Goal: Task Accomplishment & Management: Manage account settings

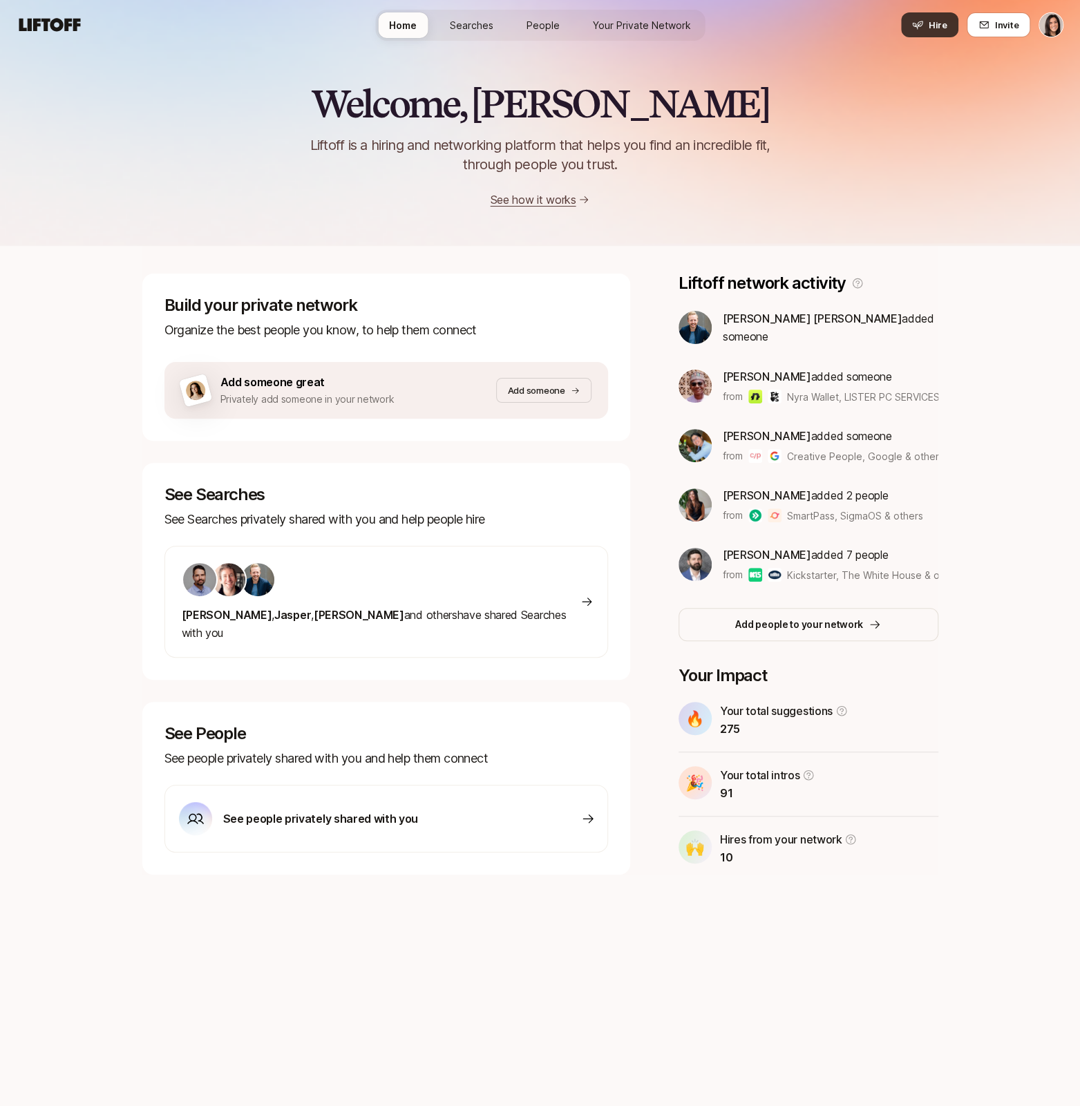
click at [905, 30] on button "Hire" at bounding box center [929, 24] width 57 height 25
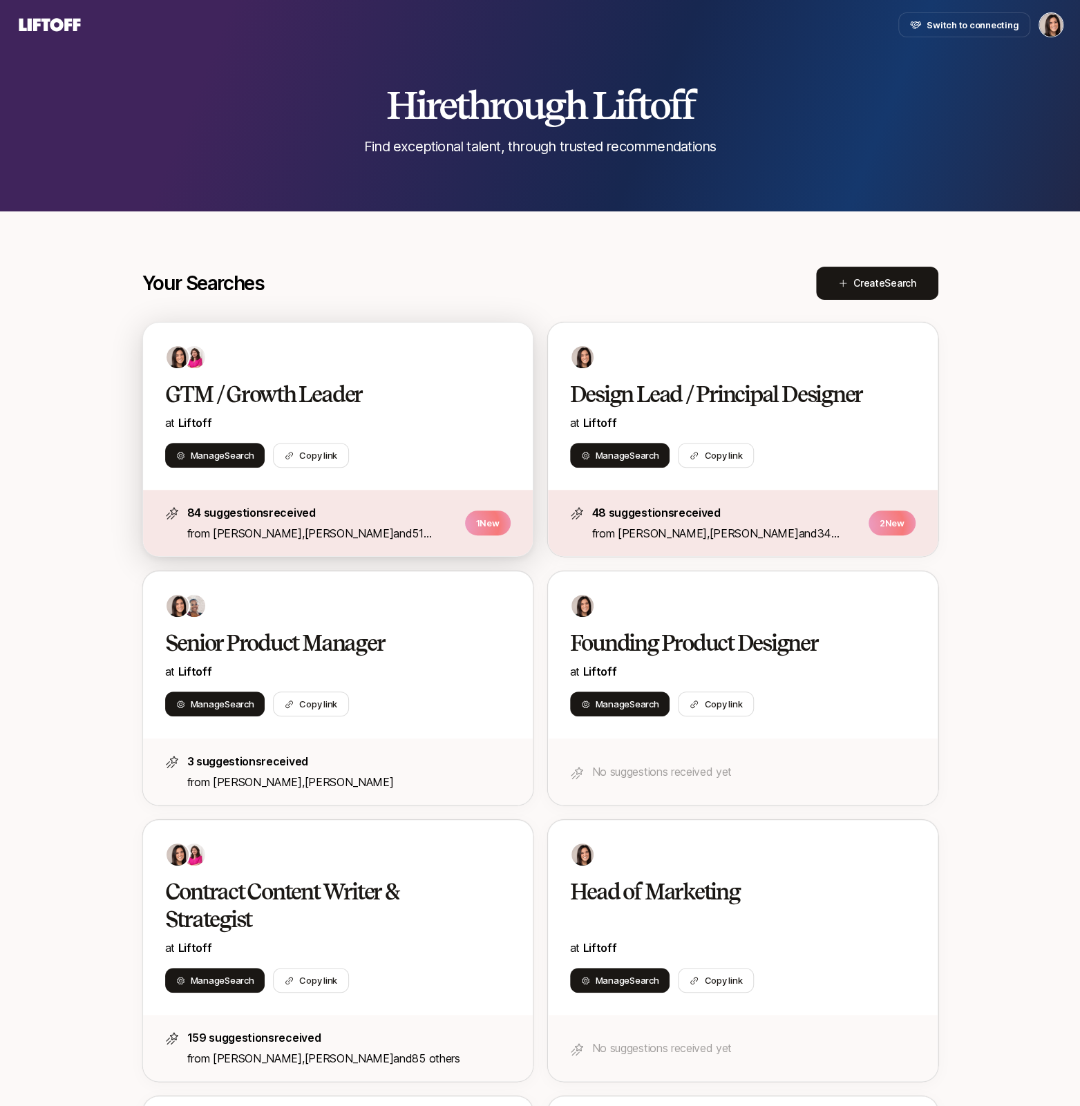
click at [443, 463] on div "Manage Search Copy link" at bounding box center [337, 455] width 345 height 25
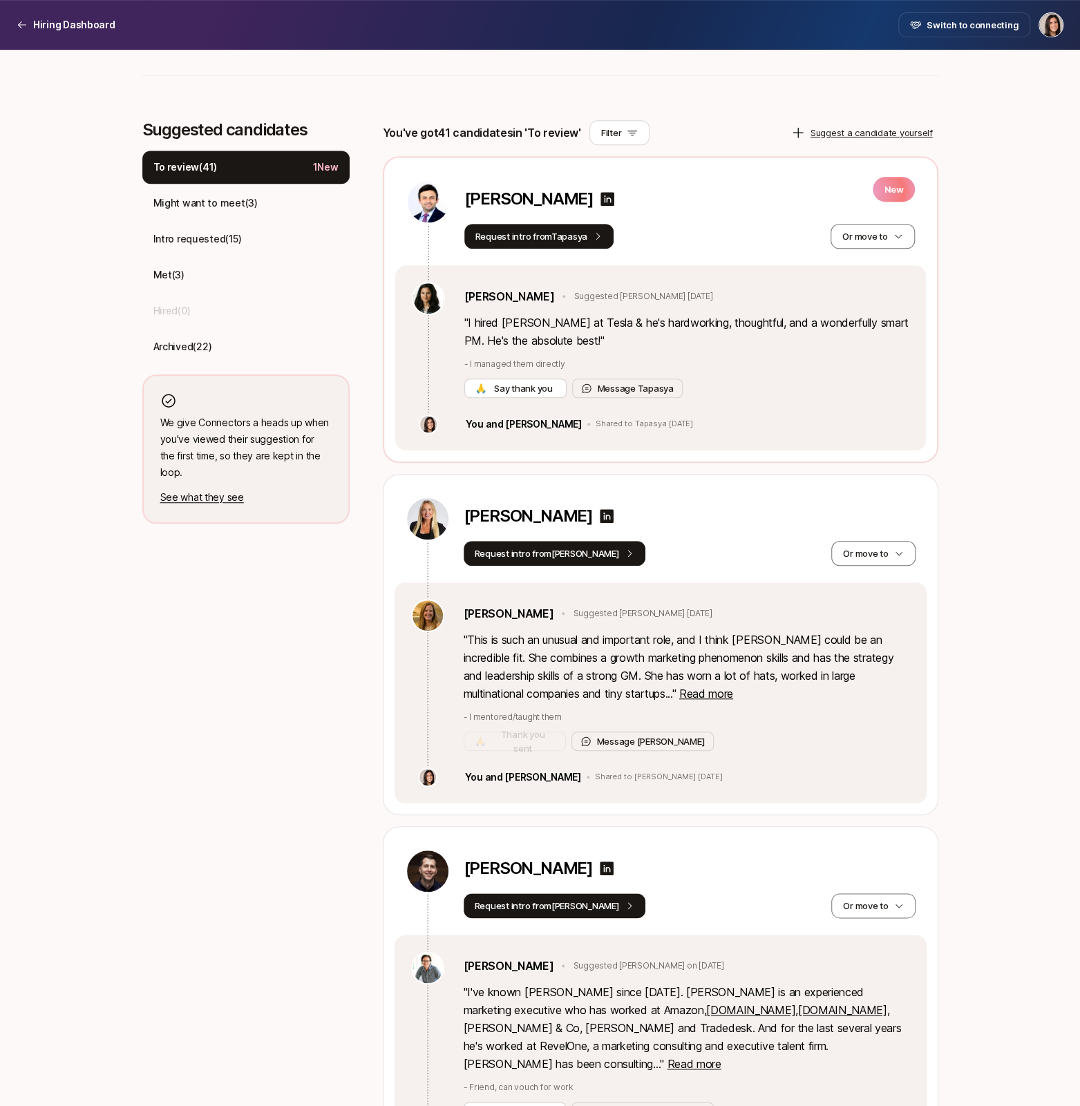
scroll to position [327, 0]
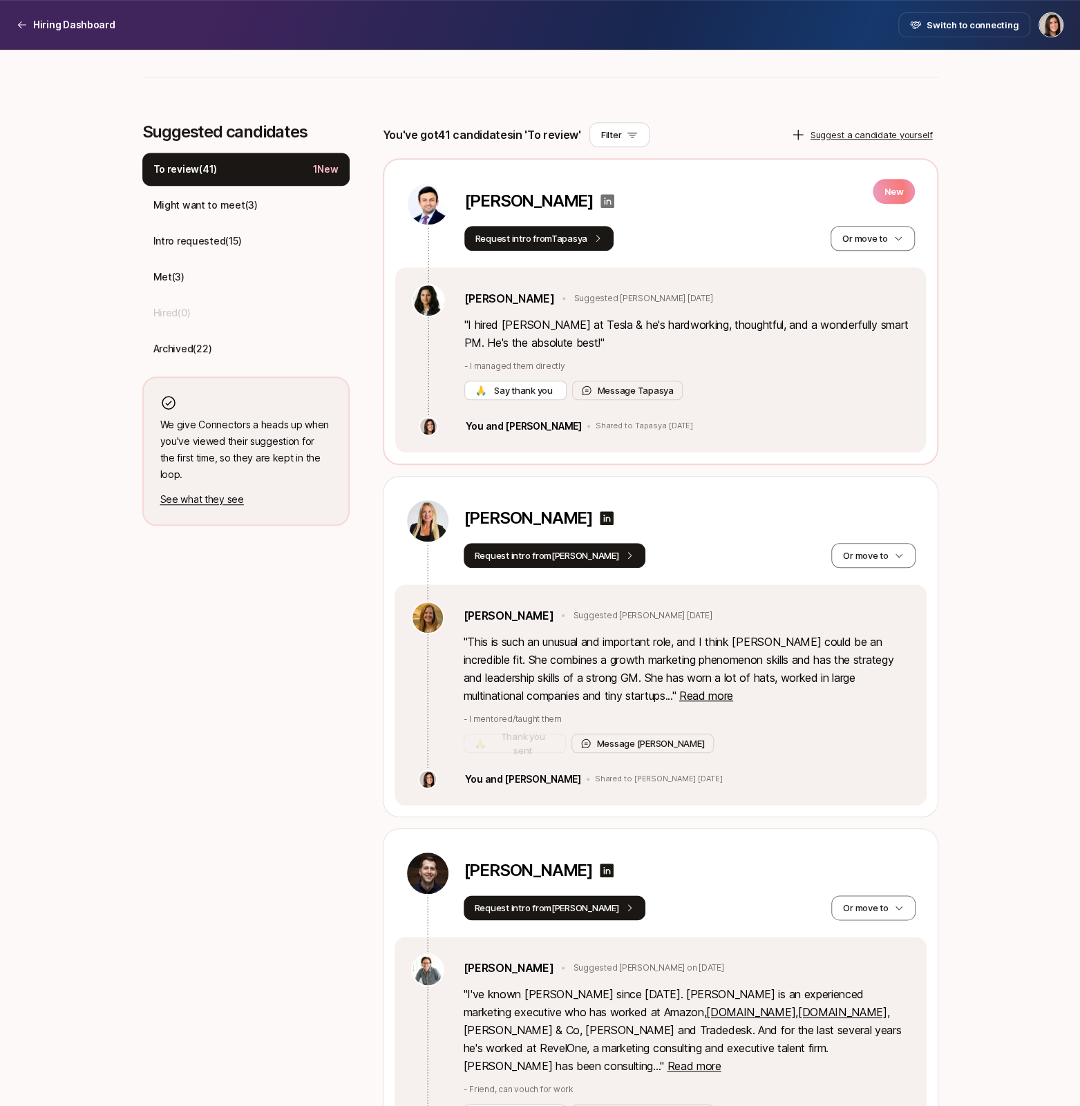
click at [600, 200] on icon at bounding box center [607, 201] width 14 height 14
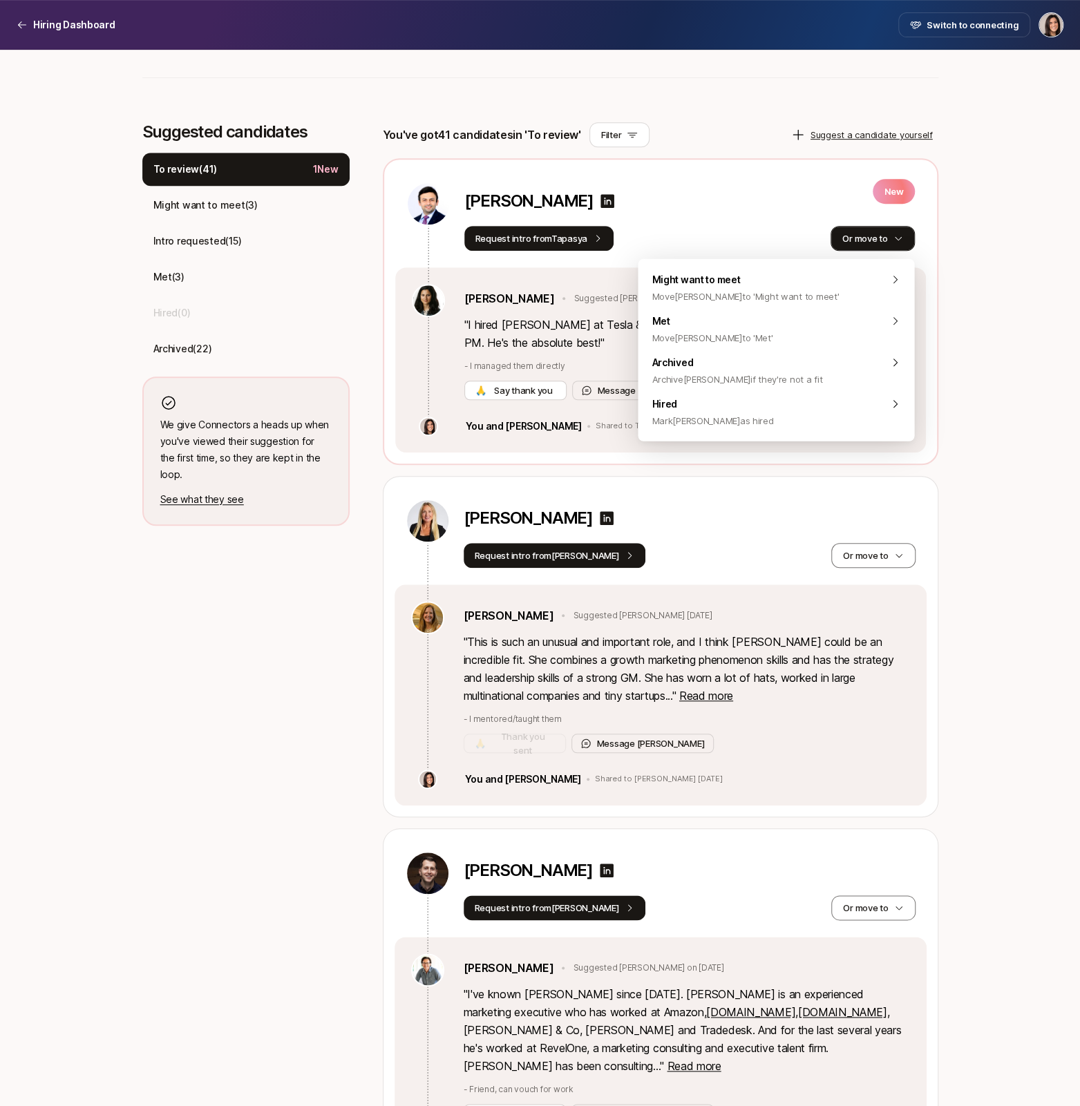
click at [866, 236] on button "Or move to" at bounding box center [872, 238] width 84 height 25
click at [820, 361] on div "Archived Archive [PERSON_NAME] if they're not a fit" at bounding box center [776, 370] width 276 height 41
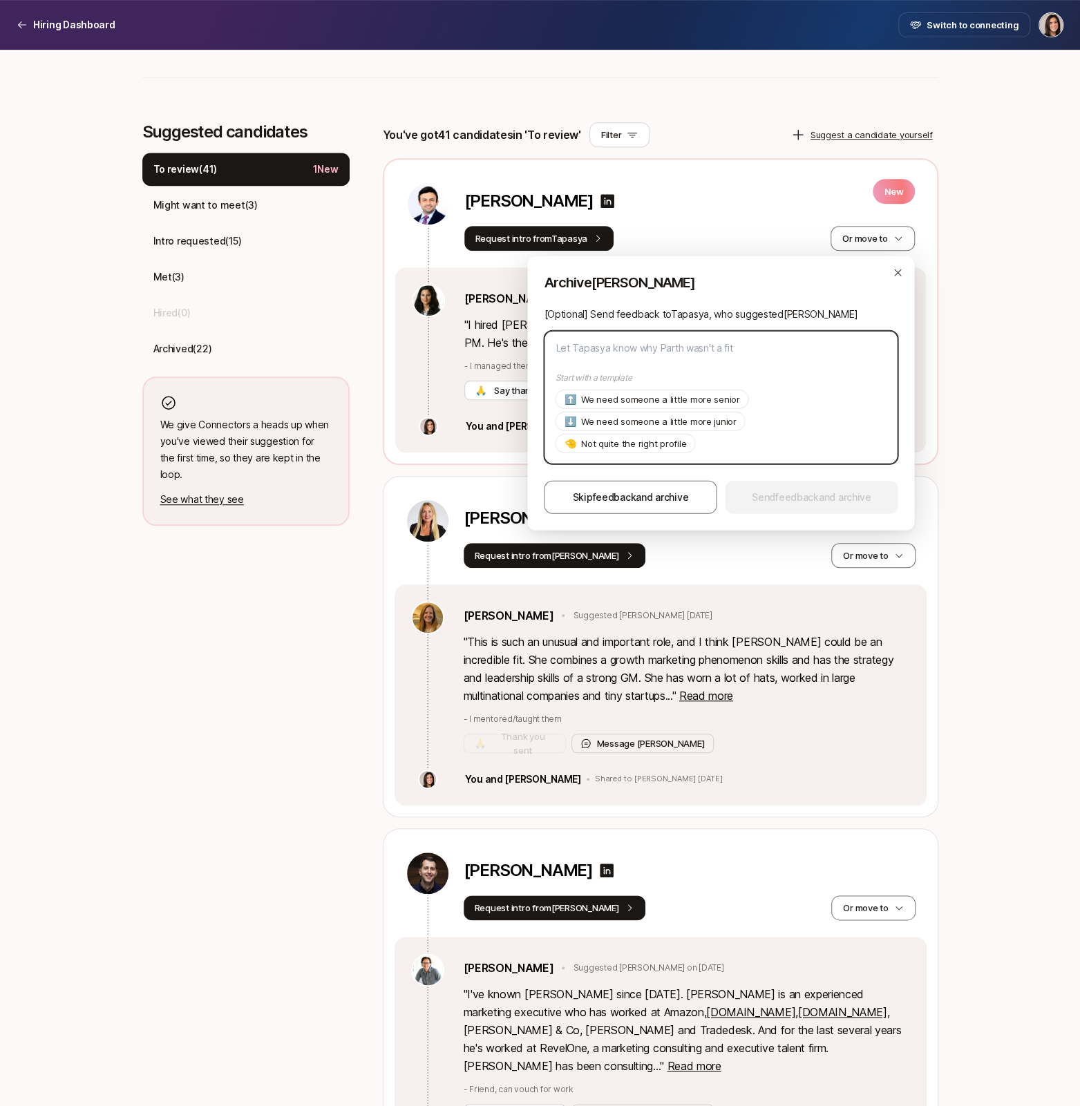
click at [715, 354] on textarea at bounding box center [721, 397] width 354 height 133
type textarea "T"
type textarea "x"
type textarea "Th"
type textarea "x"
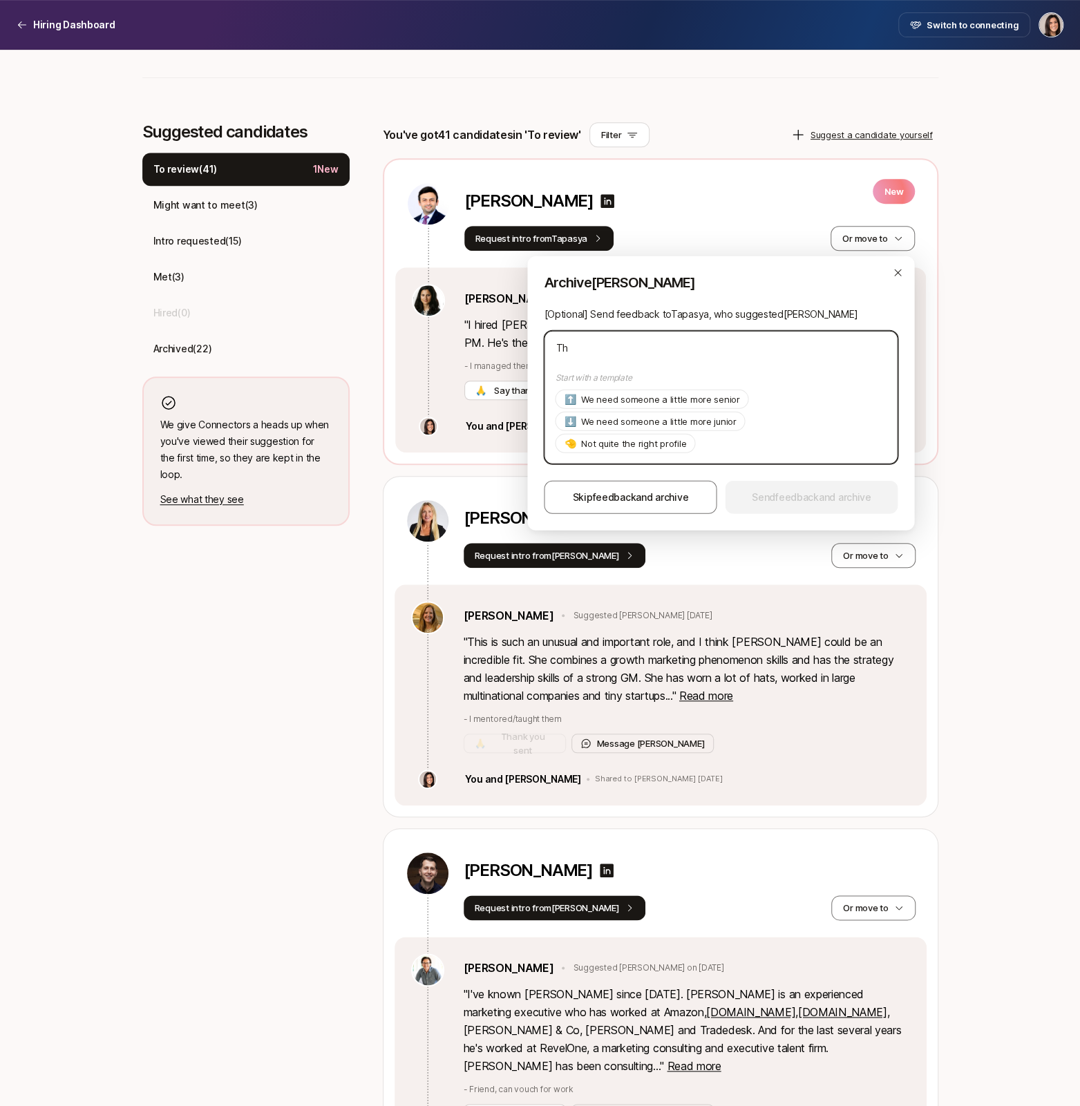
type textarea "Tha"
type textarea "x"
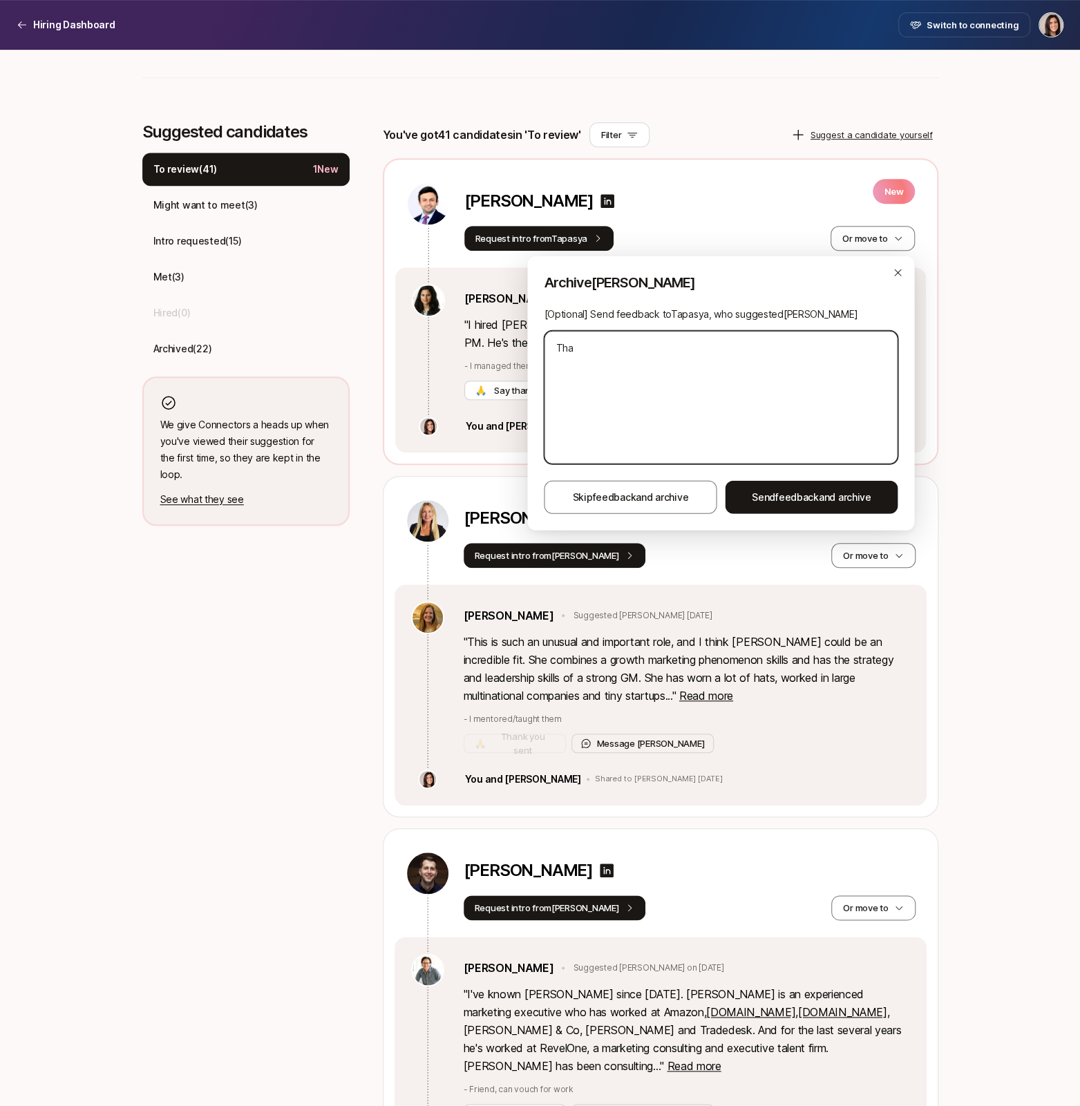
type textarea "Than"
type textarea "x"
type textarea "Thank"
type textarea "x"
type textarea "Thank"
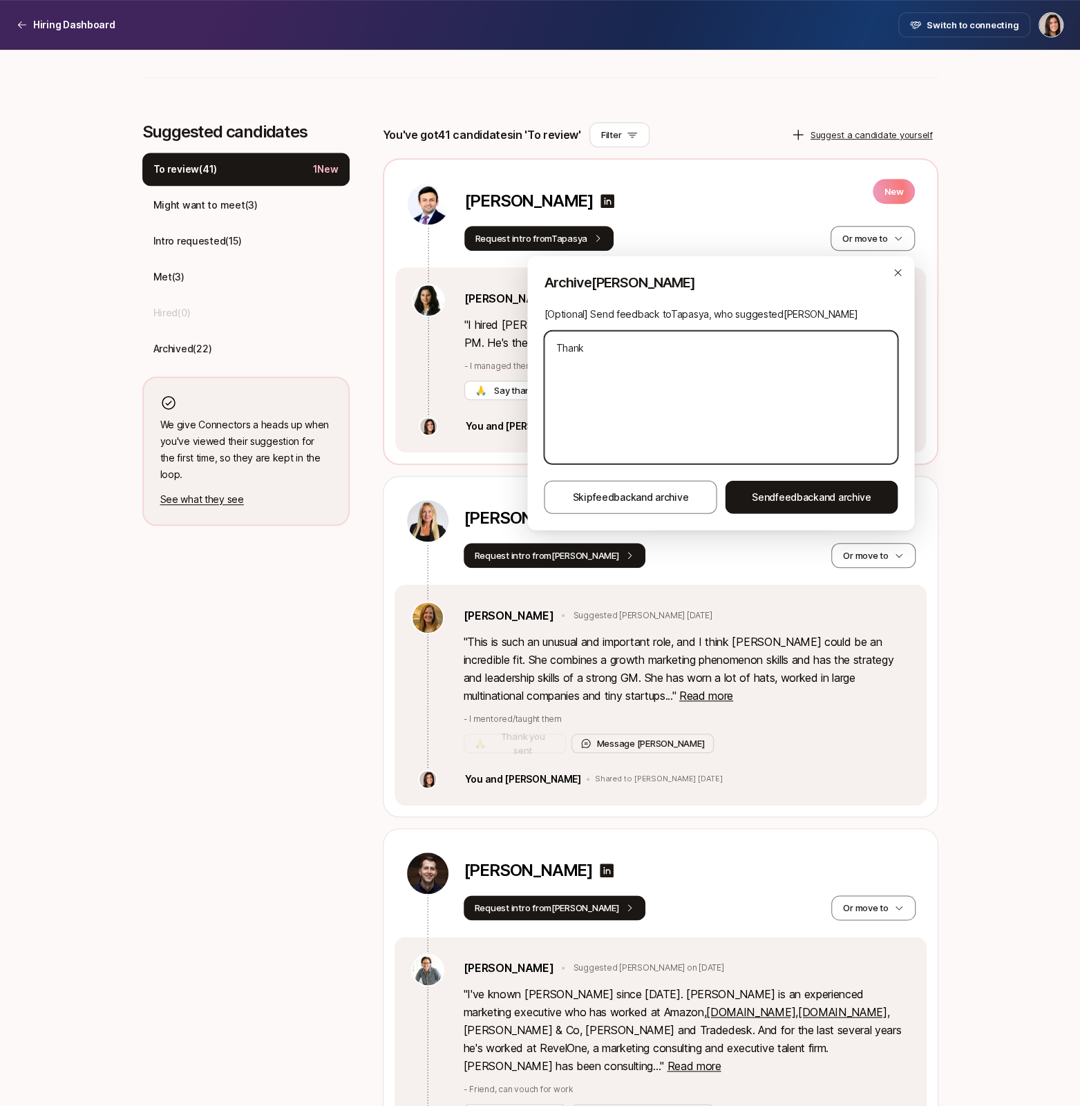
type textarea "x"
type textarea "Thank y"
type textarea "x"
type textarea "Thank yo"
type textarea "x"
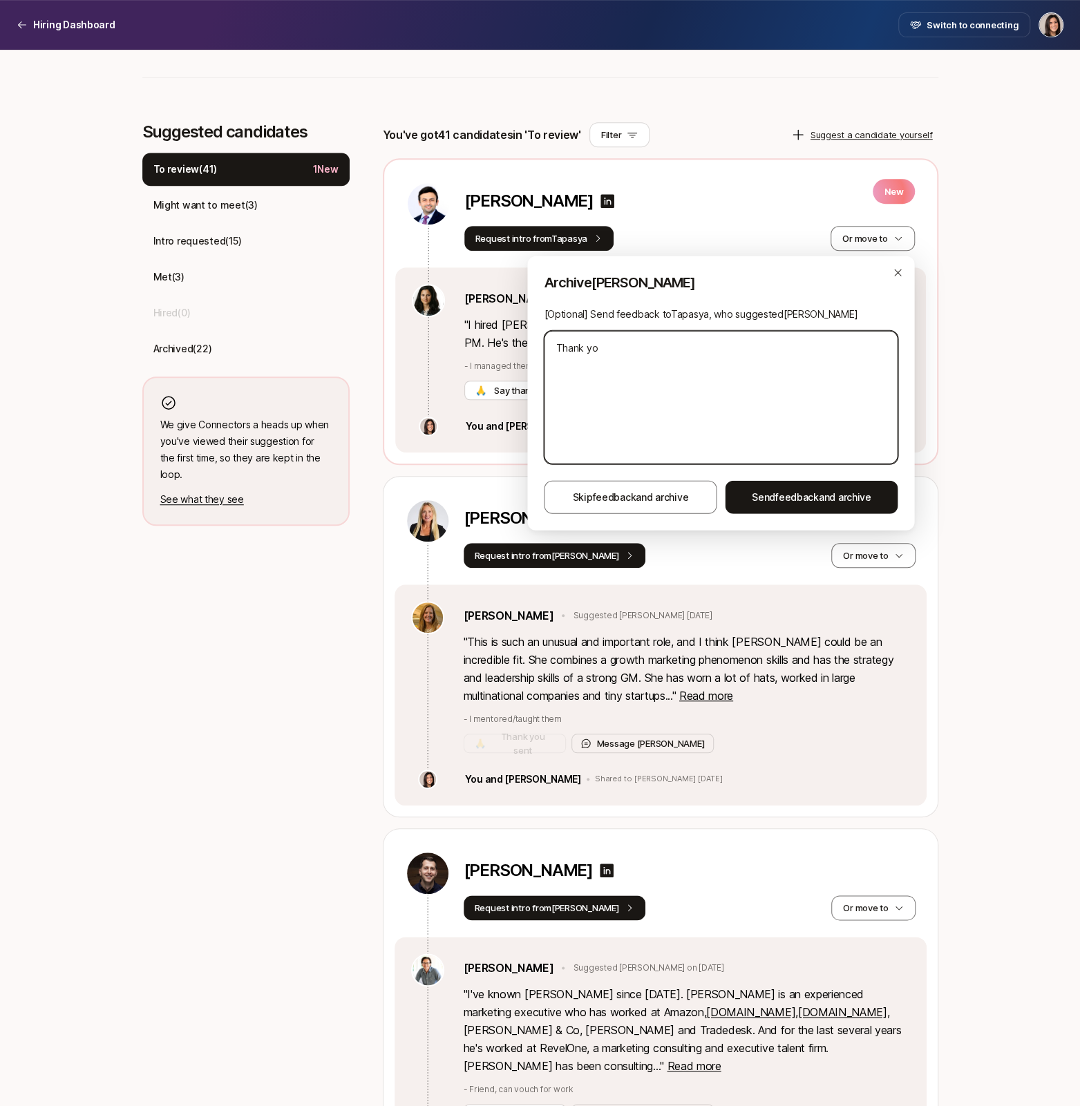
type textarea "Thank you"
type textarea "x"
type textarea "Thank you"
type textarea "x"
type textarea "Thank you T"
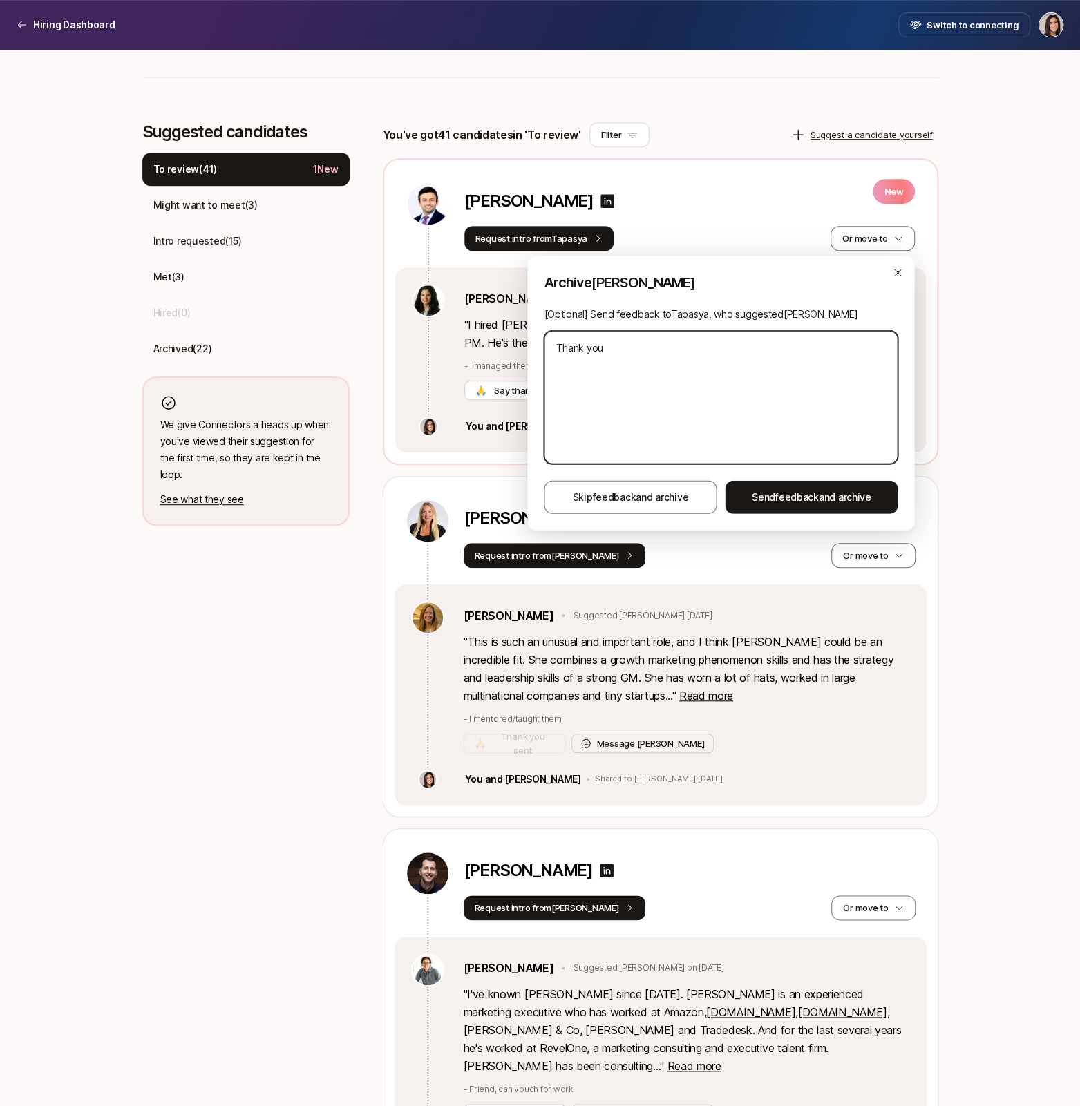
type textarea "x"
type textarea "Thank you Ta"
type textarea "x"
type textarea "Thank you Tap"
type textarea "x"
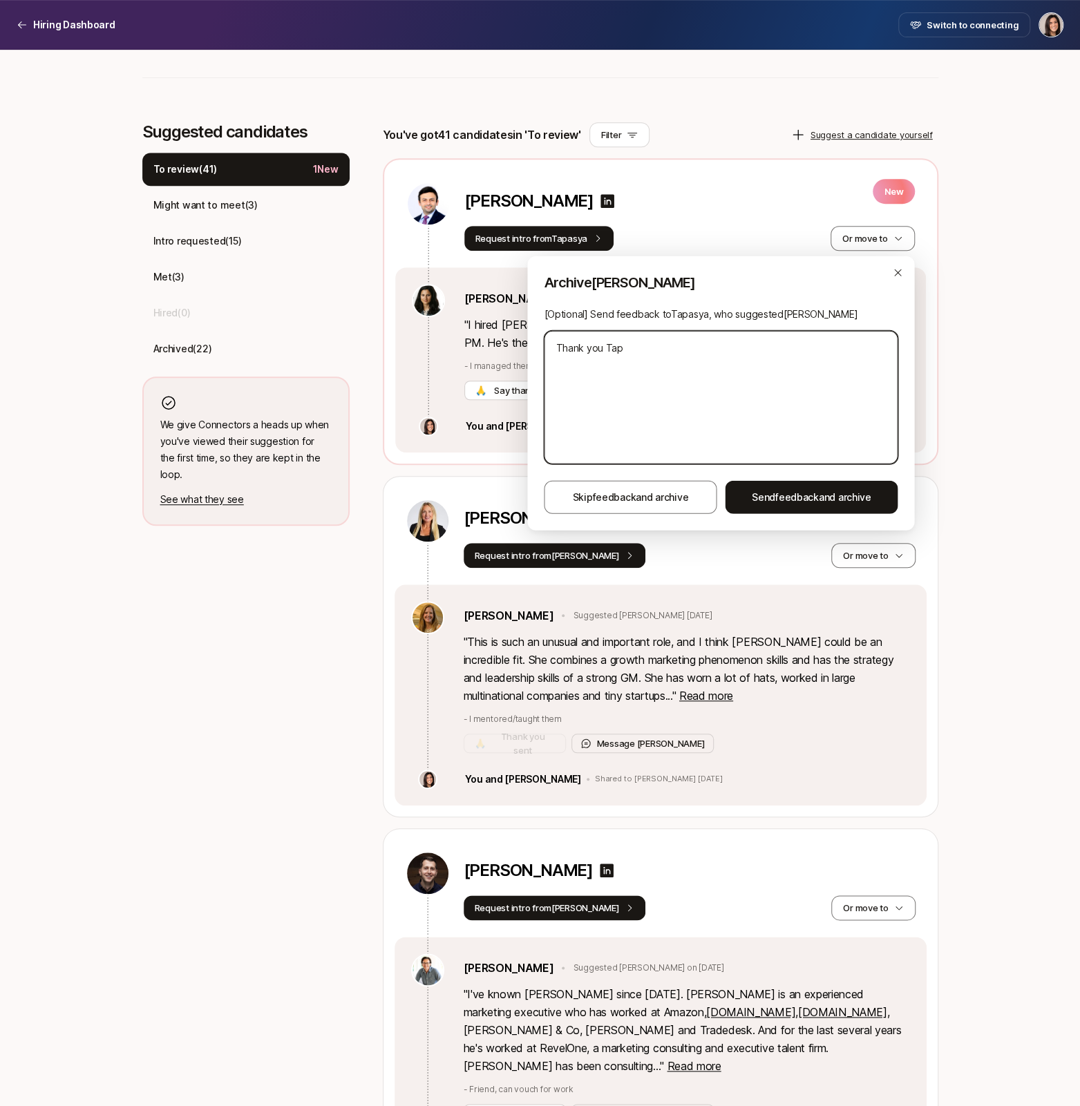
type textarea "Thank you Tapa"
type textarea "x"
type textarea "Thank you Tapas"
type textarea "x"
type textarea "Thank you Tapasy"
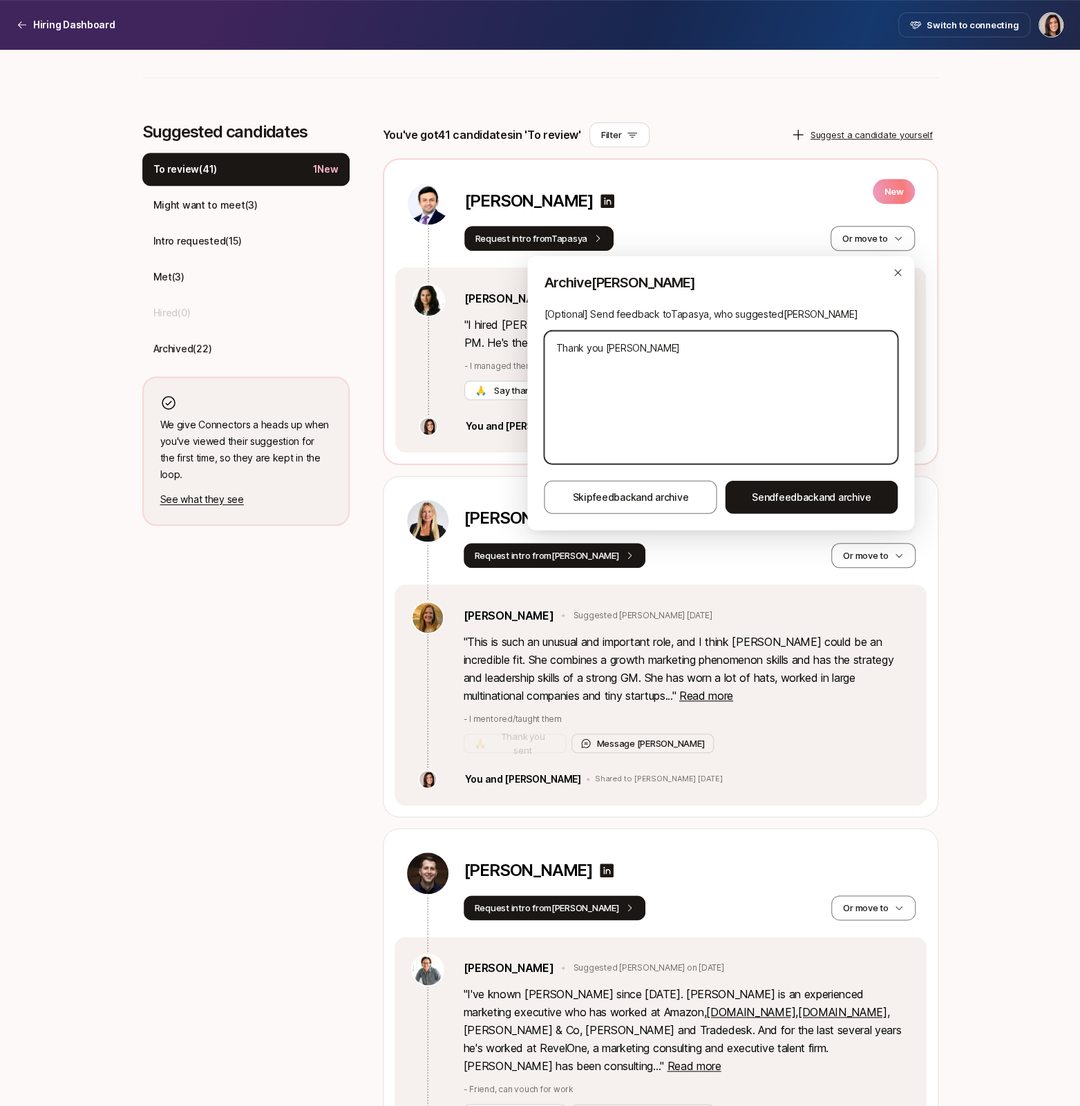
type textarea "x"
type textarea "Thank you Tapasya"
type textarea "x"
type textarea "Thank you Tapasya!"
type textarea "x"
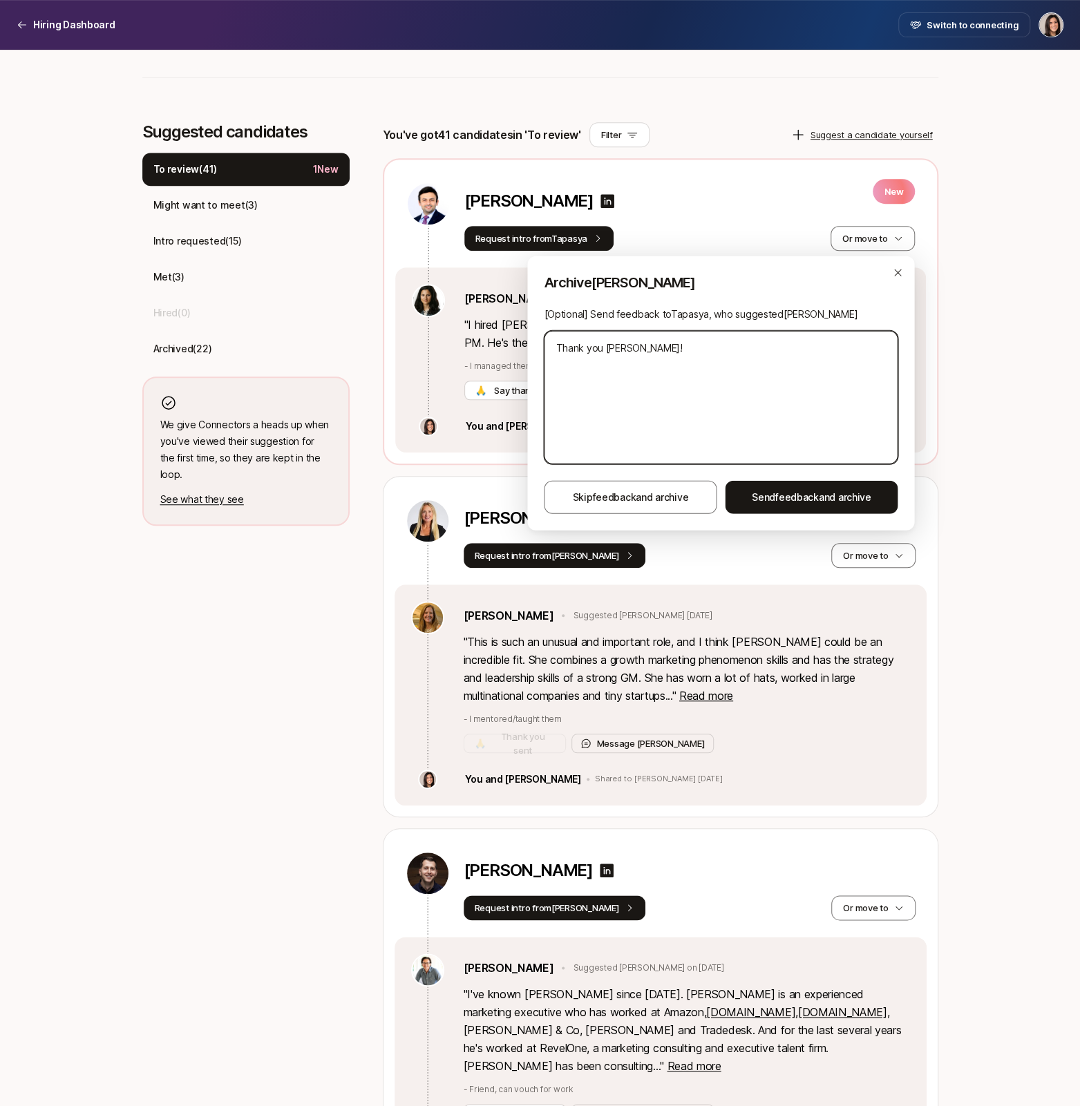
type textarea "Thank you Tapasya!"
type textarea "x"
type textarea "Thank you Tapasya! W"
type textarea "x"
type textarea "Thank you Tapasya!"
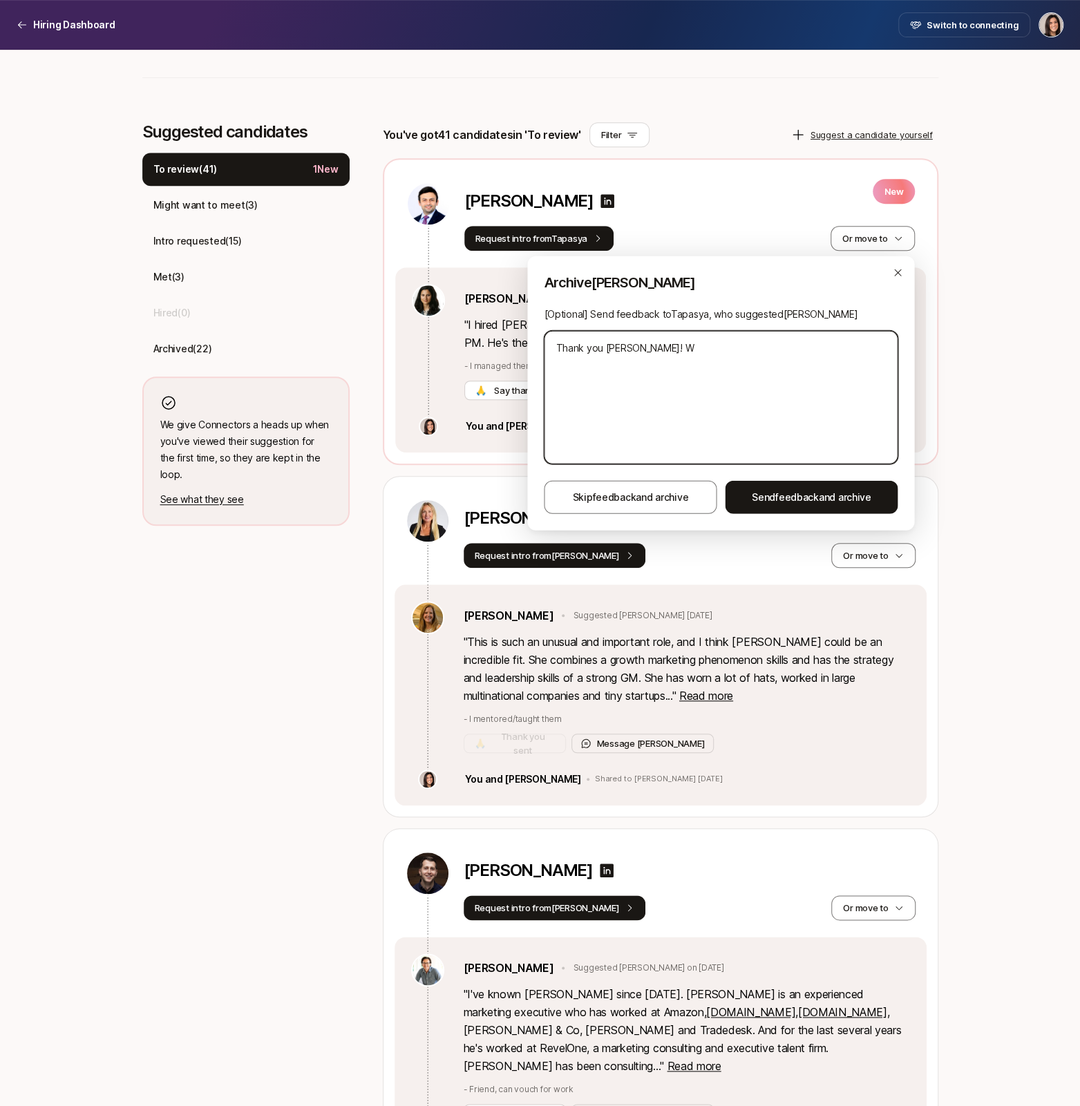
type textarea "x"
type textarea "Thank you Tapasya! W"
type textarea "x"
type textarea "Thank you Tapasya! We"
type textarea "x"
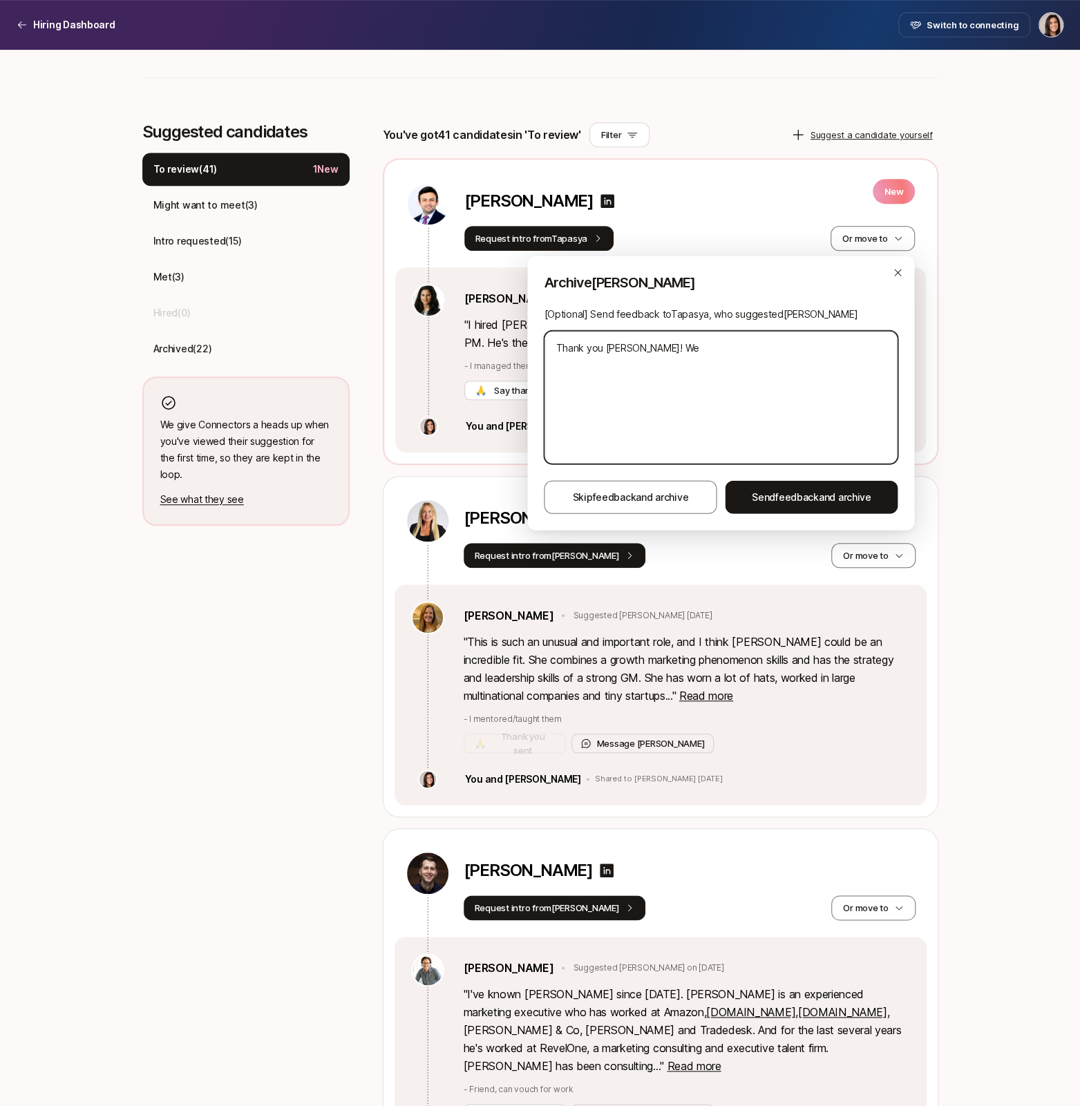
type textarea "Thank you Tapasya! We'"
type textarea "x"
type textarea "Thank you Tapasya! We'r"
type textarea "x"
type textarea "Thank you Tapasya! We're"
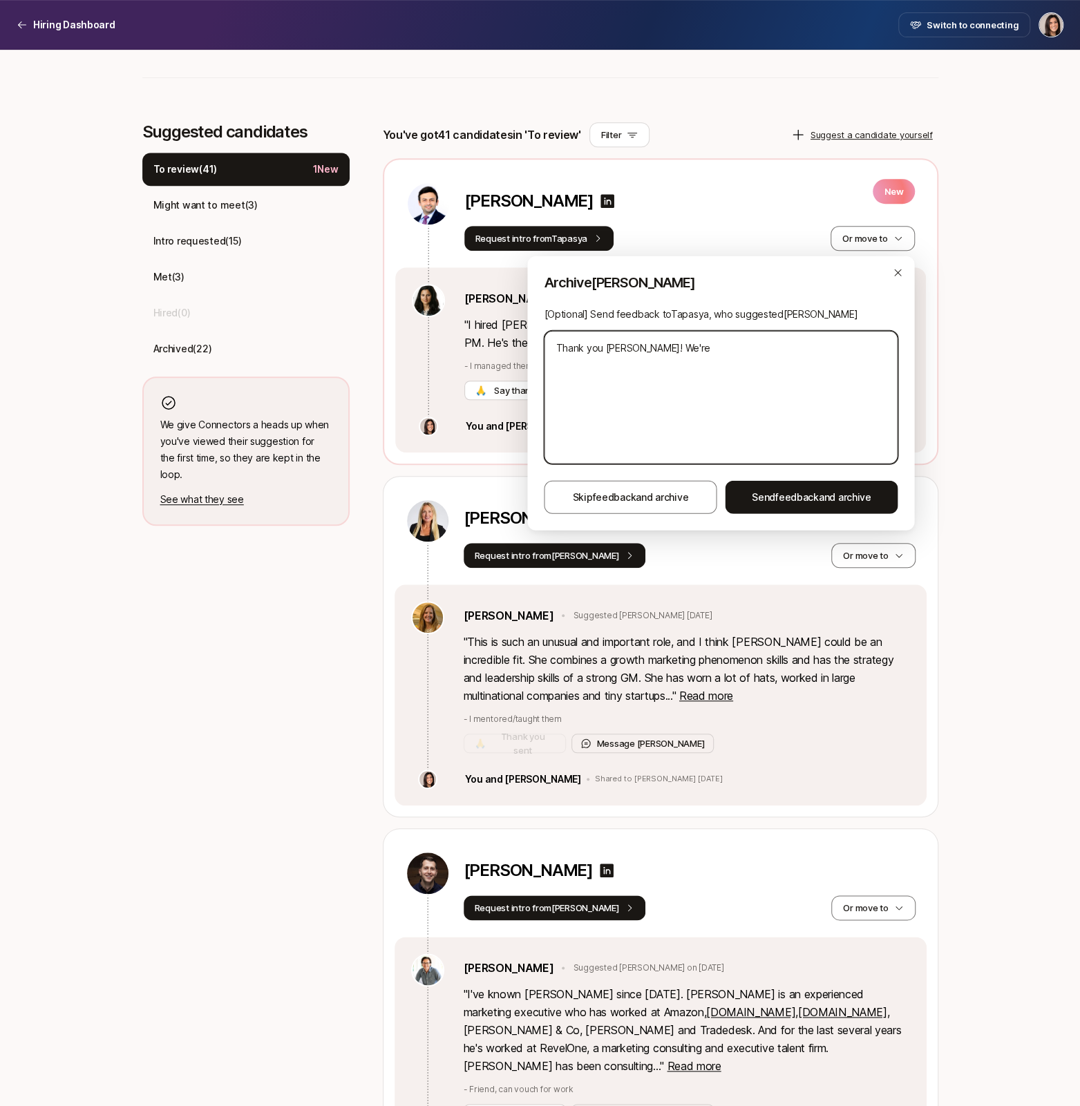
type textarea "x"
type textarea "Thank you Tapasya! We'r"
type textarea "x"
type textarea "Thank you Tapasya! We'"
type textarea "x"
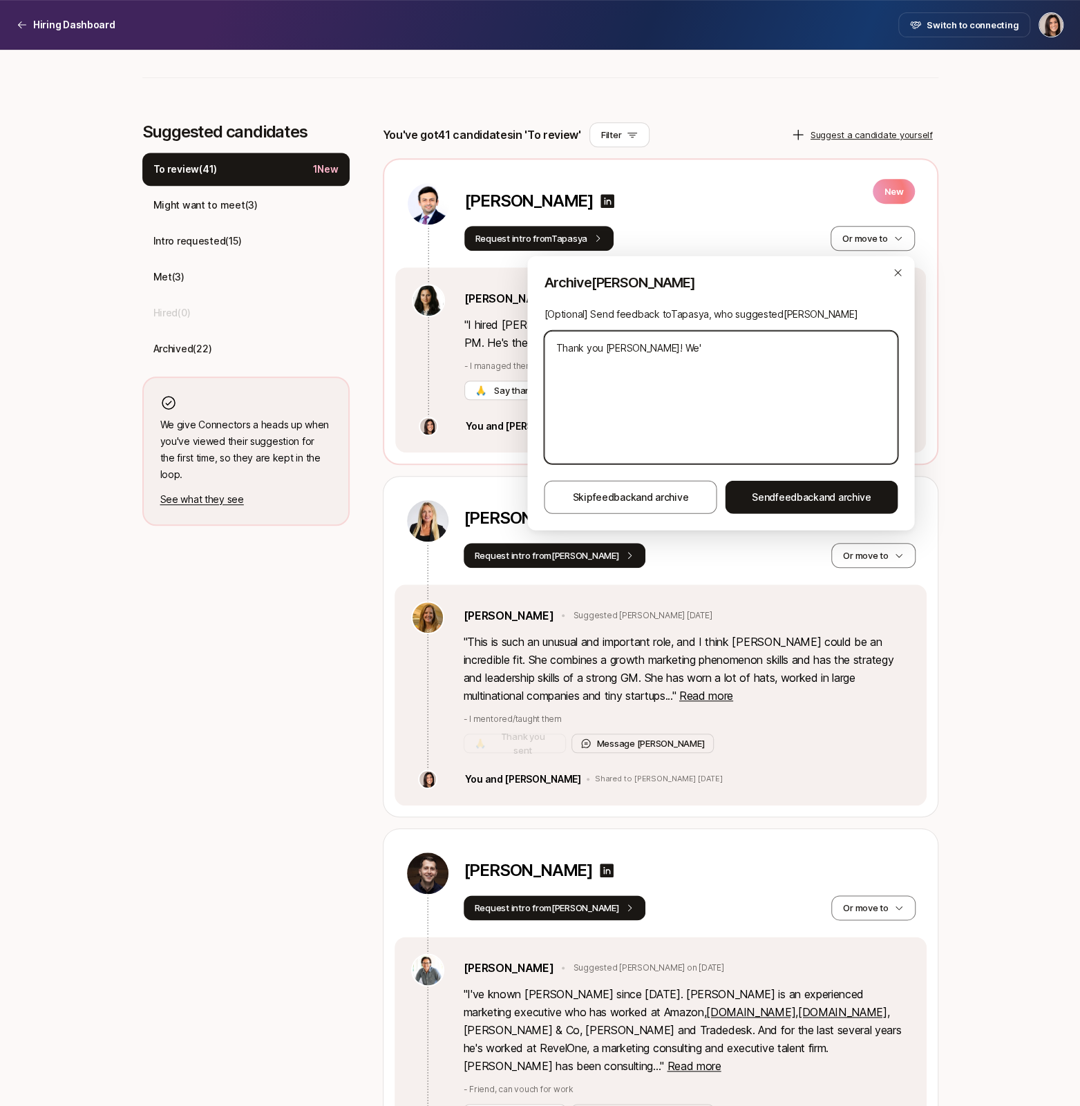
type textarea "Thank you Tapasya! We"
type textarea "x"
type textarea "Thank you Tapasya! W"
type textarea "x"
type textarea "Thank you Tapasya! WA"
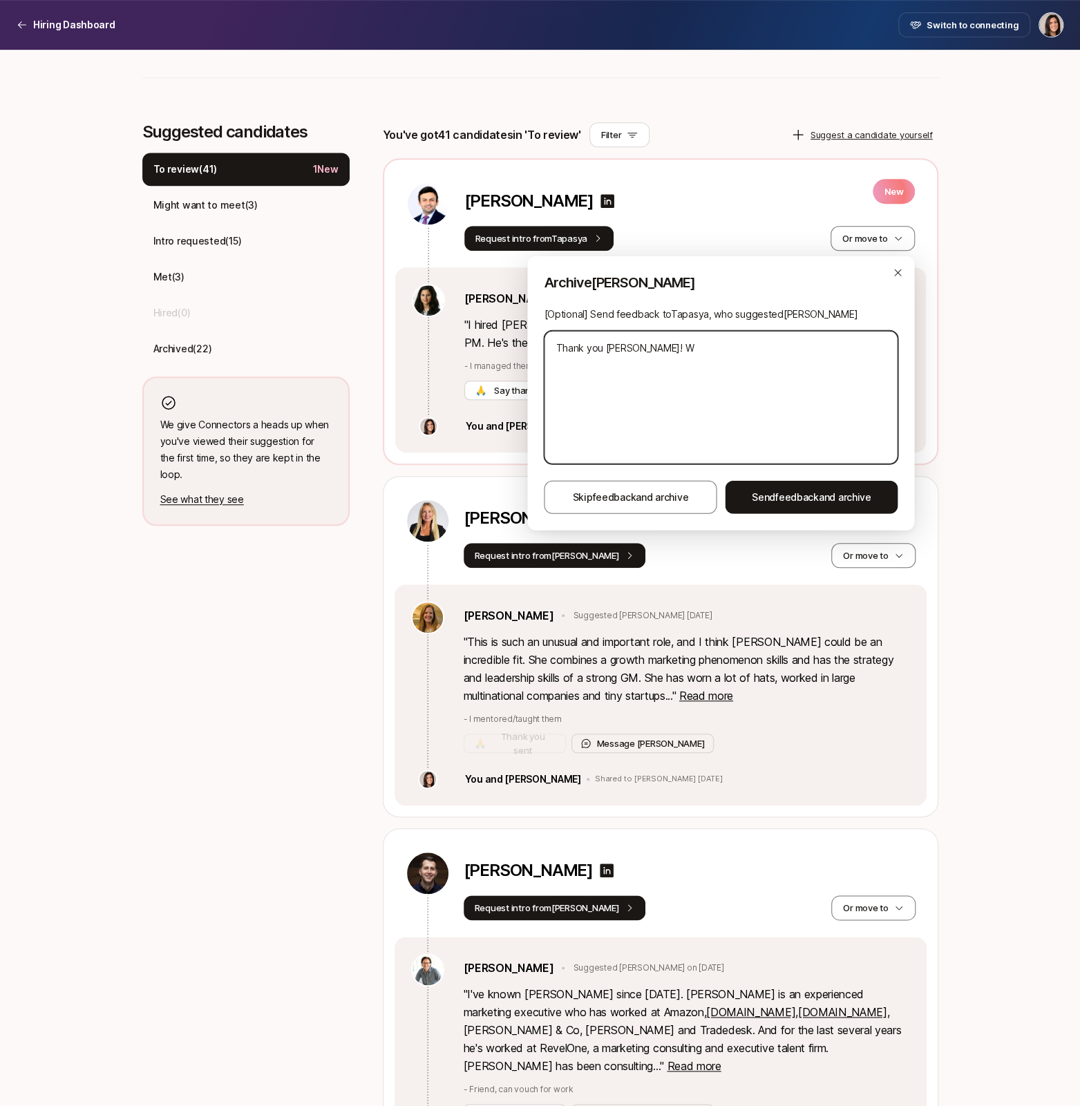
type textarea "x"
type textarea "Thank you Tapasya! W"
type textarea "x"
type textarea "Thank you Tapasya!"
type textarea "x"
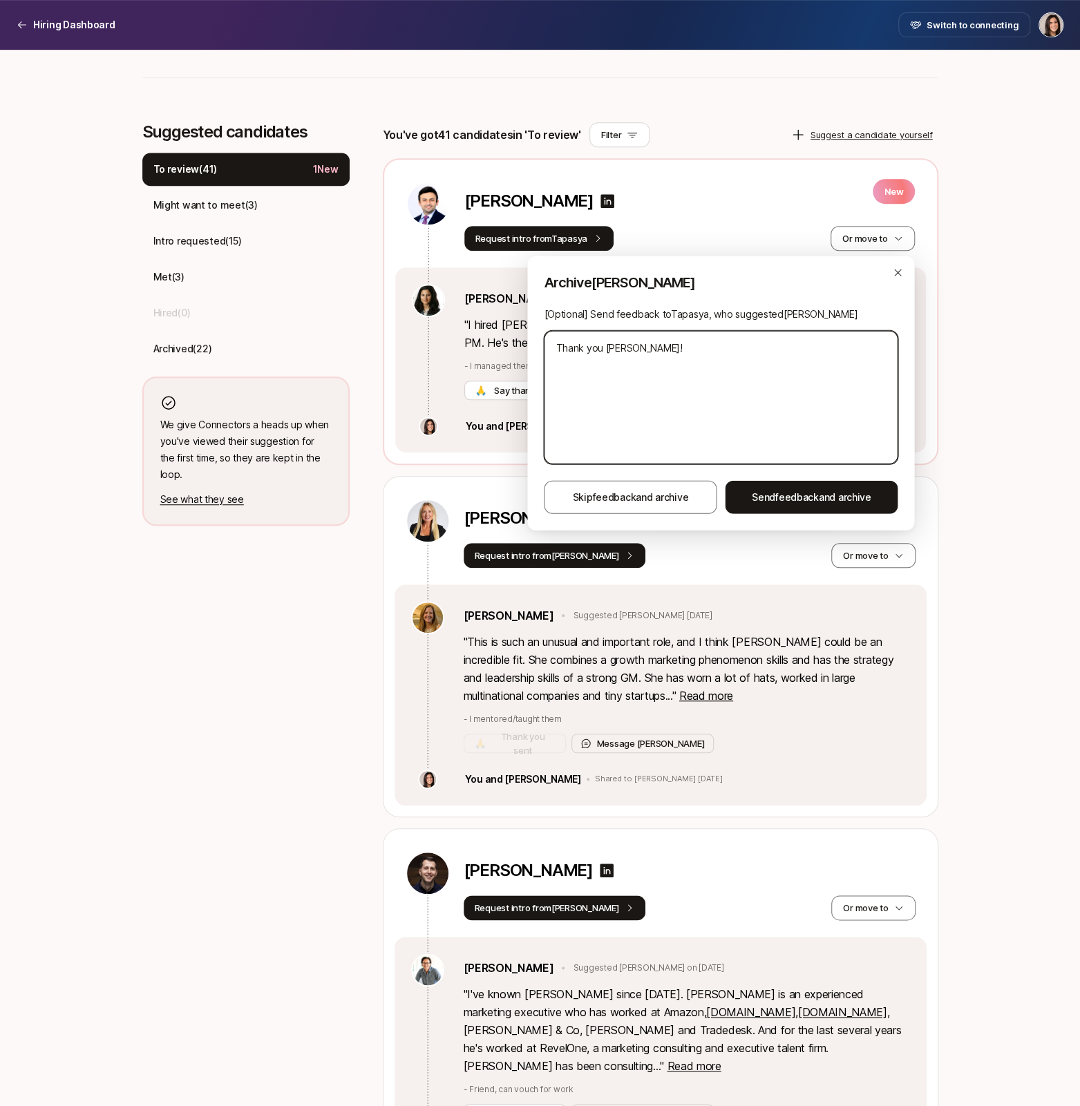
type textarea "Thank you Tapasya! a"
type textarea "x"
type textarea "Thank you Tapasya! as"
type textarea "x"
type textarea "Thank you Tapasya! a"
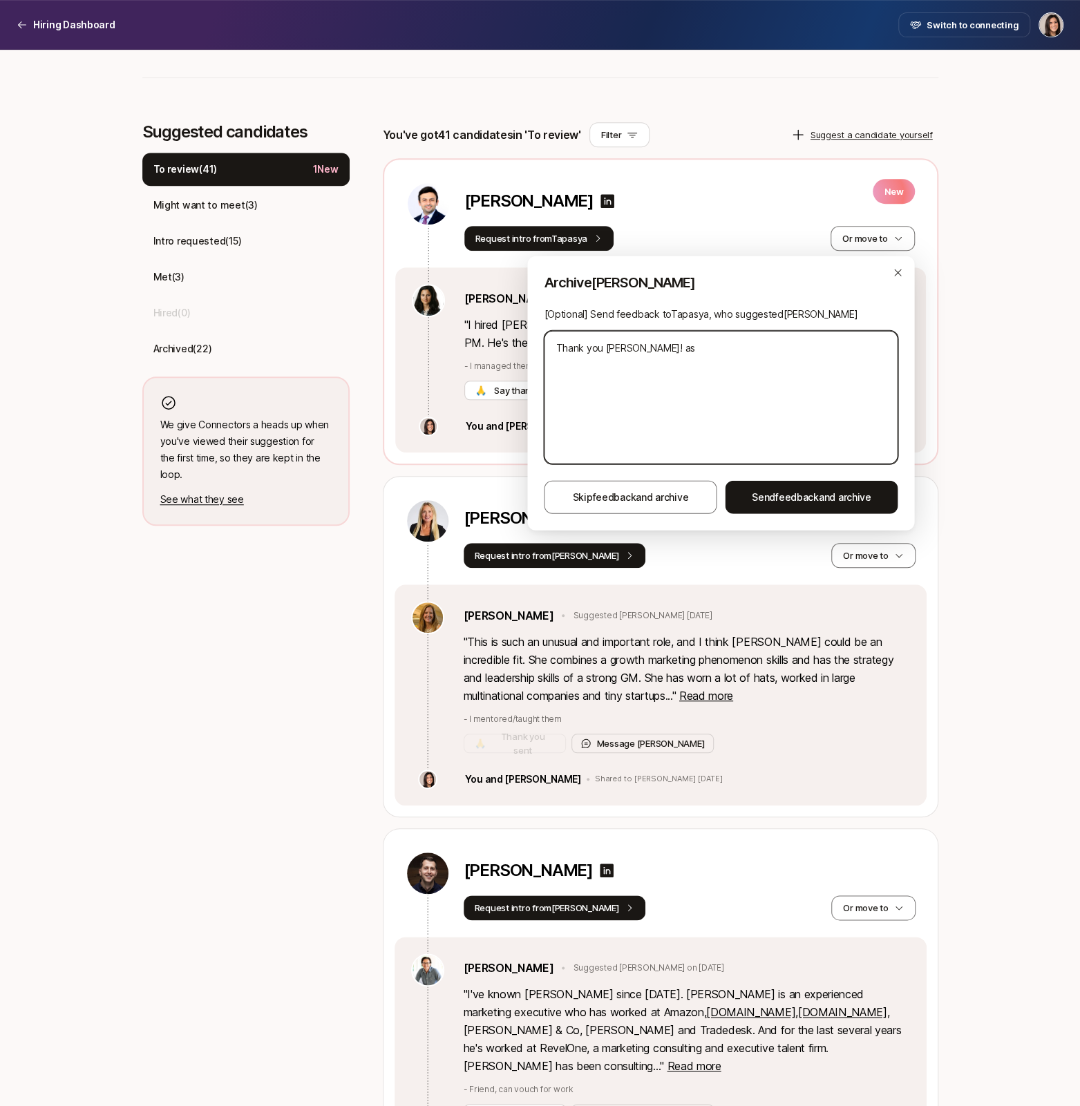
type textarea "x"
type textarea "Thank you Tapasya!"
type textarea "x"
type textarea "Thank you Tapasya! A"
type textarea "x"
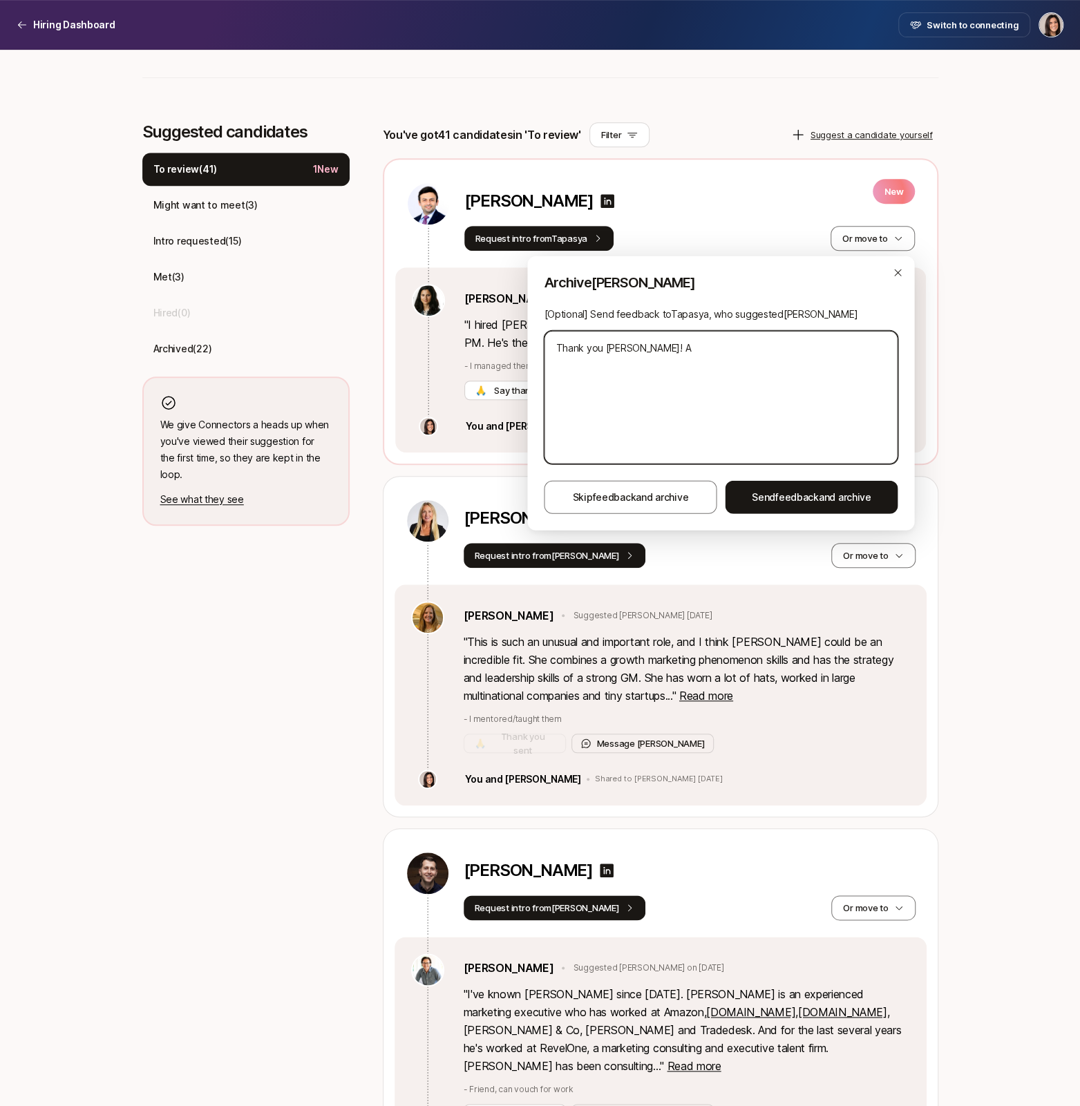
type textarea "Thank you Tapasya! As"
type textarea "x"
type textarea "Thank you Tapasya! As"
type textarea "x"
type textarea "Thank you Tapasya! As o"
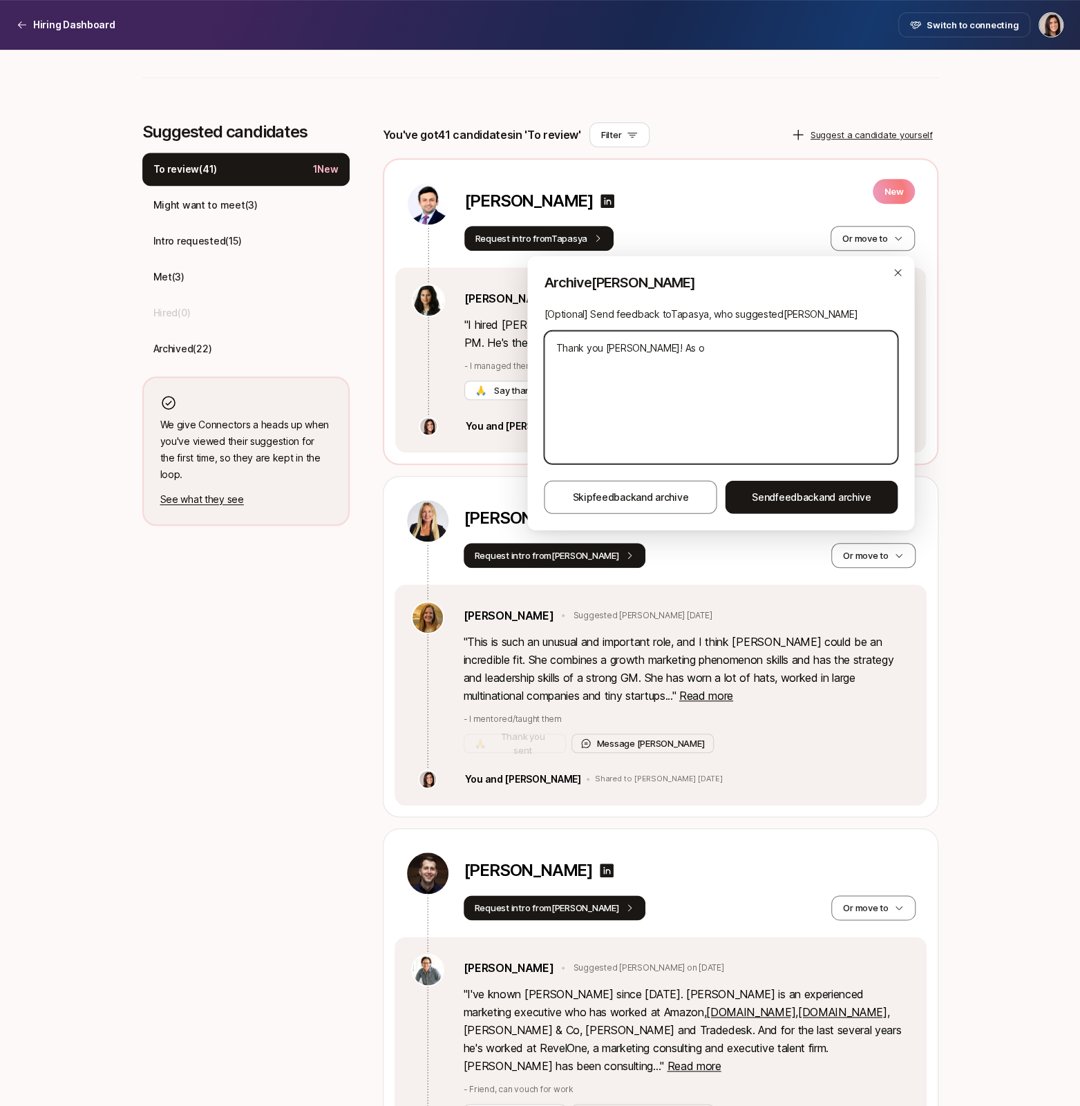
type textarea "x"
type textarea "Thank you Tapasya! As of"
type textarea "x"
type textarea "Thank you Tapasya! As of"
type textarea "x"
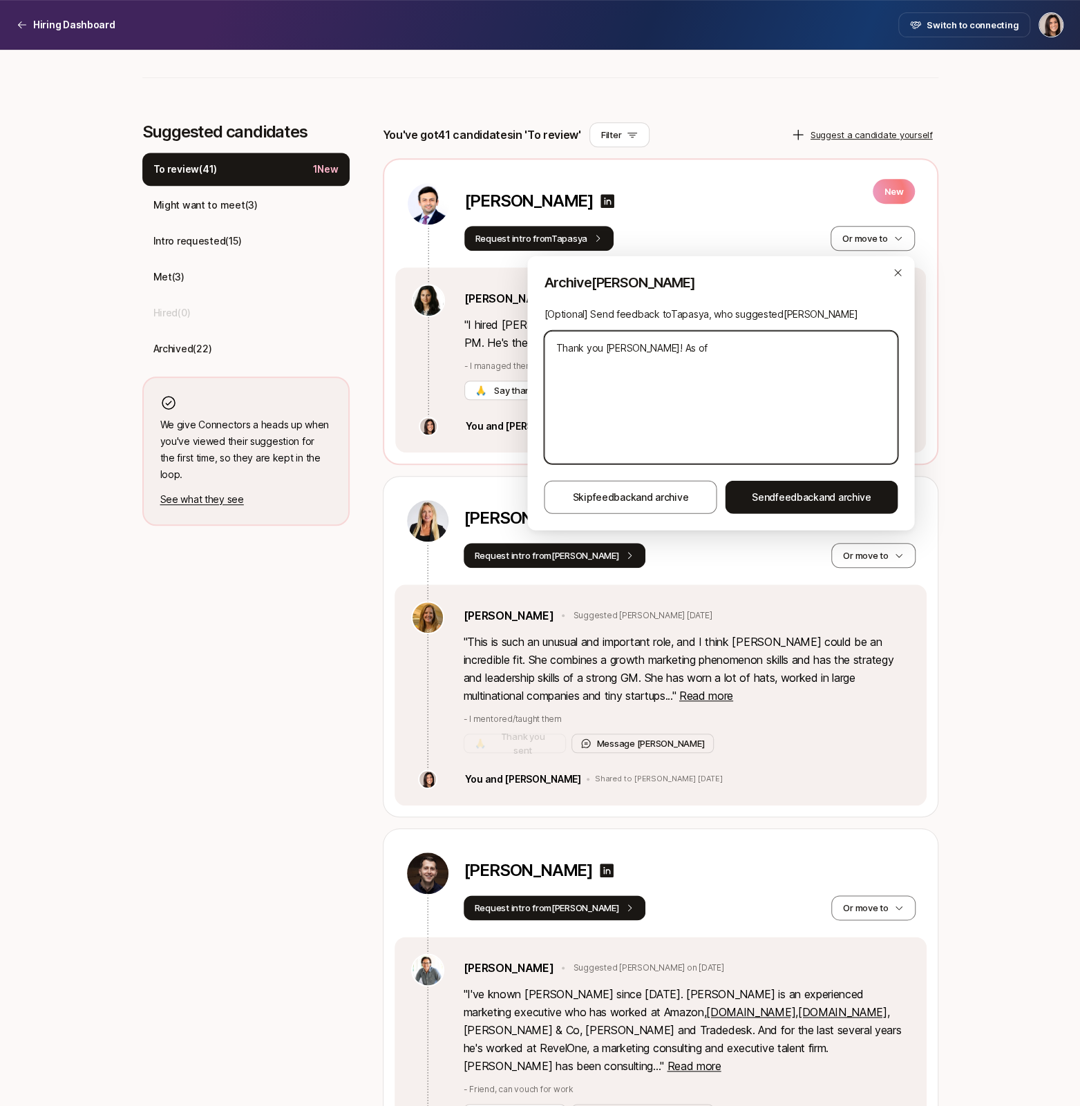
type textarea "Thank you Tapasya! As of n"
type textarea "x"
type textarea "Thank you Tapasya! As of no"
type textarea "x"
type textarea "Thank you Tapasya! As of now"
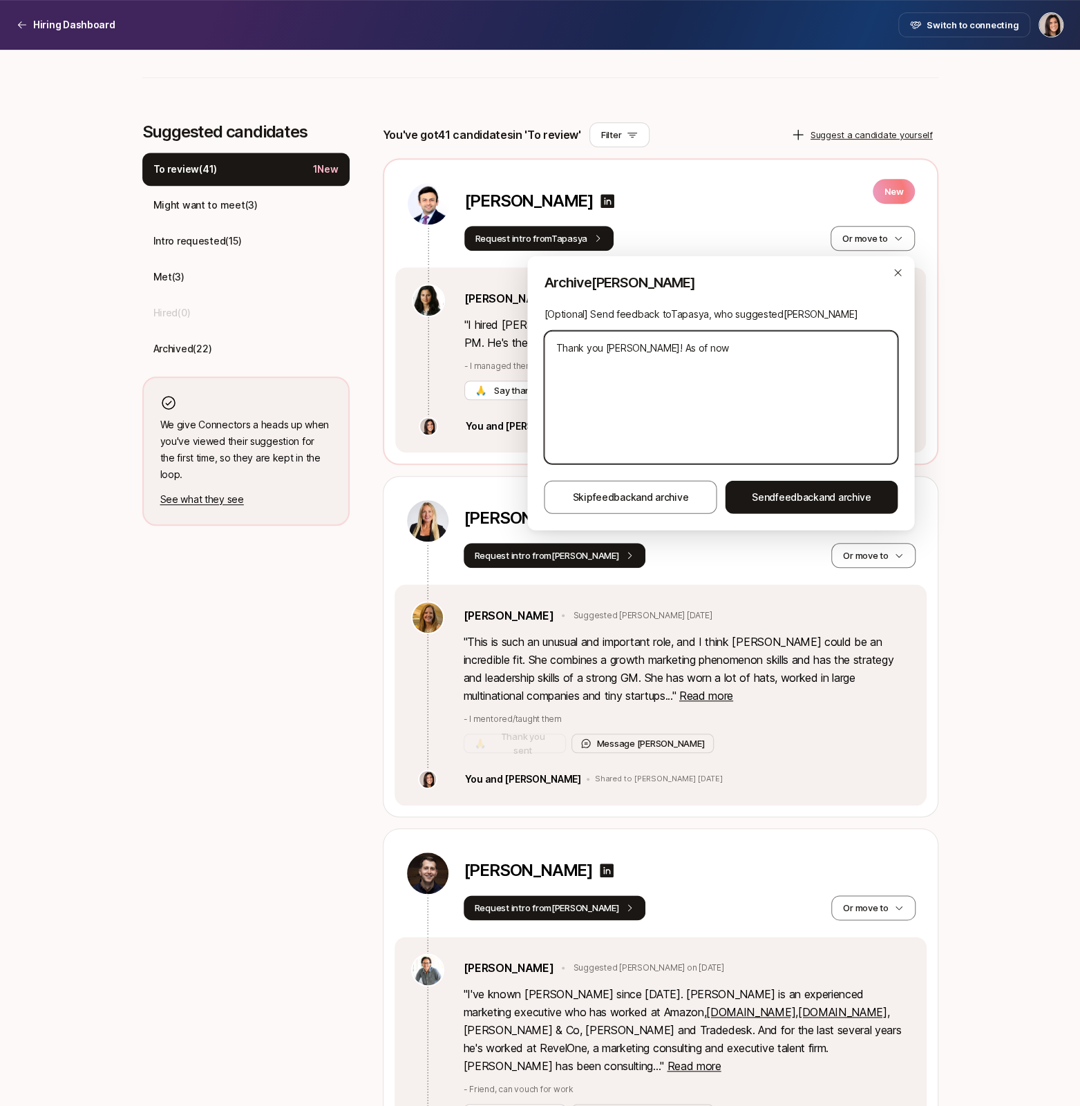
type textarea "x"
type textarea "Thank you Tapasya! As of now"
type textarea "x"
type textarea "Thank you Tapasya! As of now w"
type textarea "x"
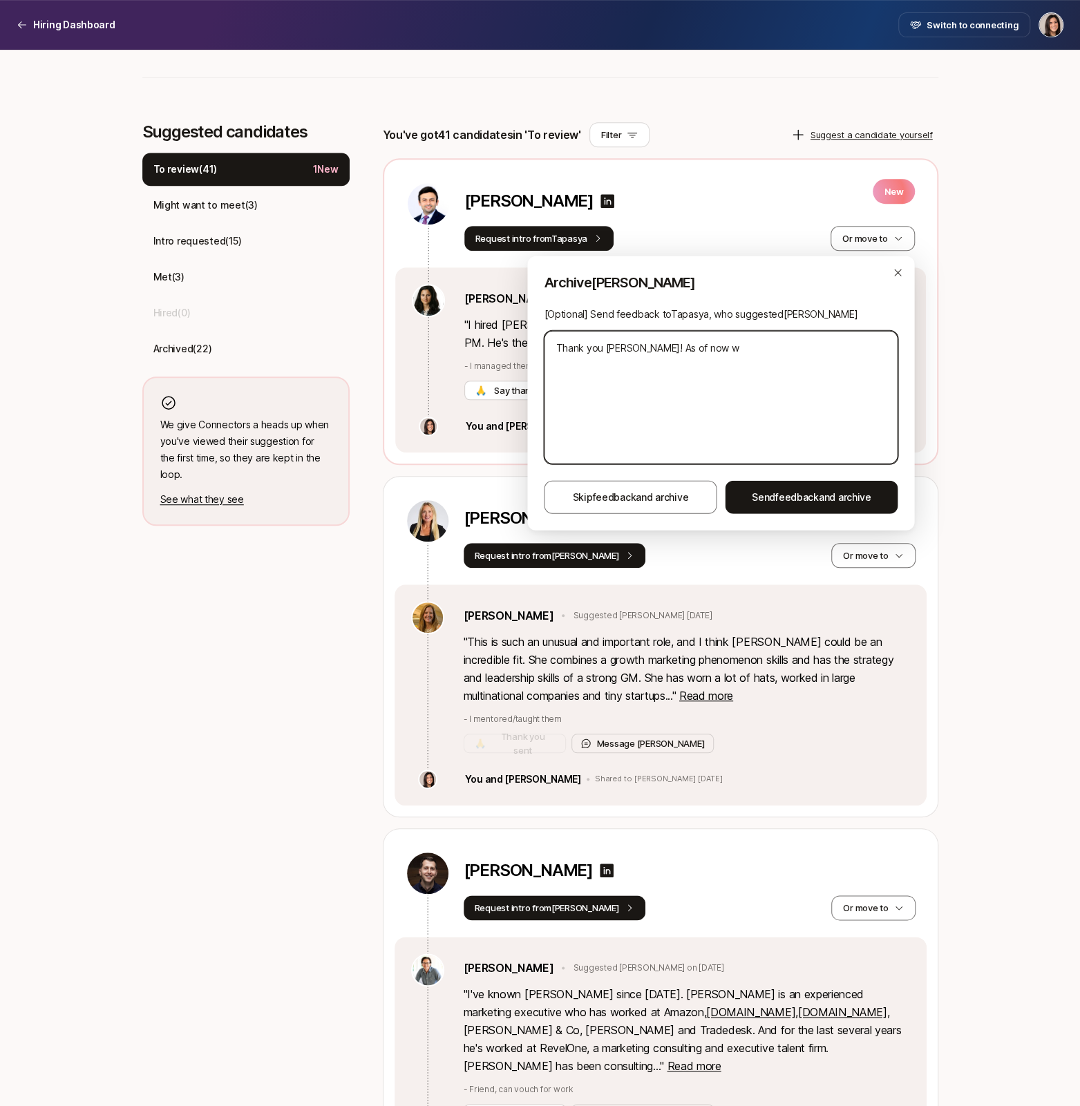
type textarea "Thank you Tapasya! As of now we"
type textarea "x"
type textarea "Thank you Tapasya! As of now we'"
type textarea "x"
type textarea "Thank you Tapasya! As of now we"
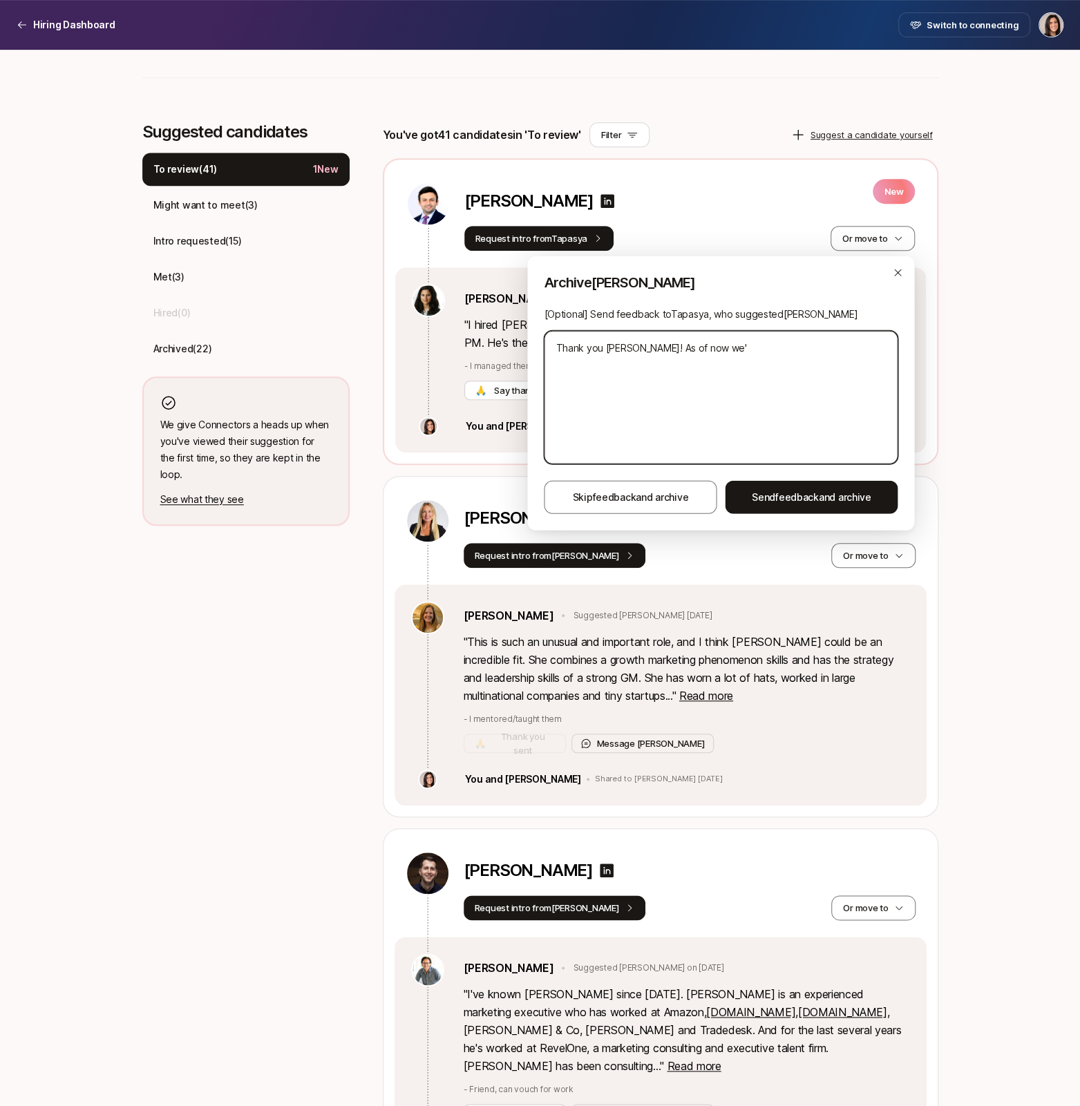
type textarea "x"
type textarea "Thank you Tapasya! As of now w"
type textarea "x"
type textarea "Thank you Tapasya! As of now we"
type textarea "x"
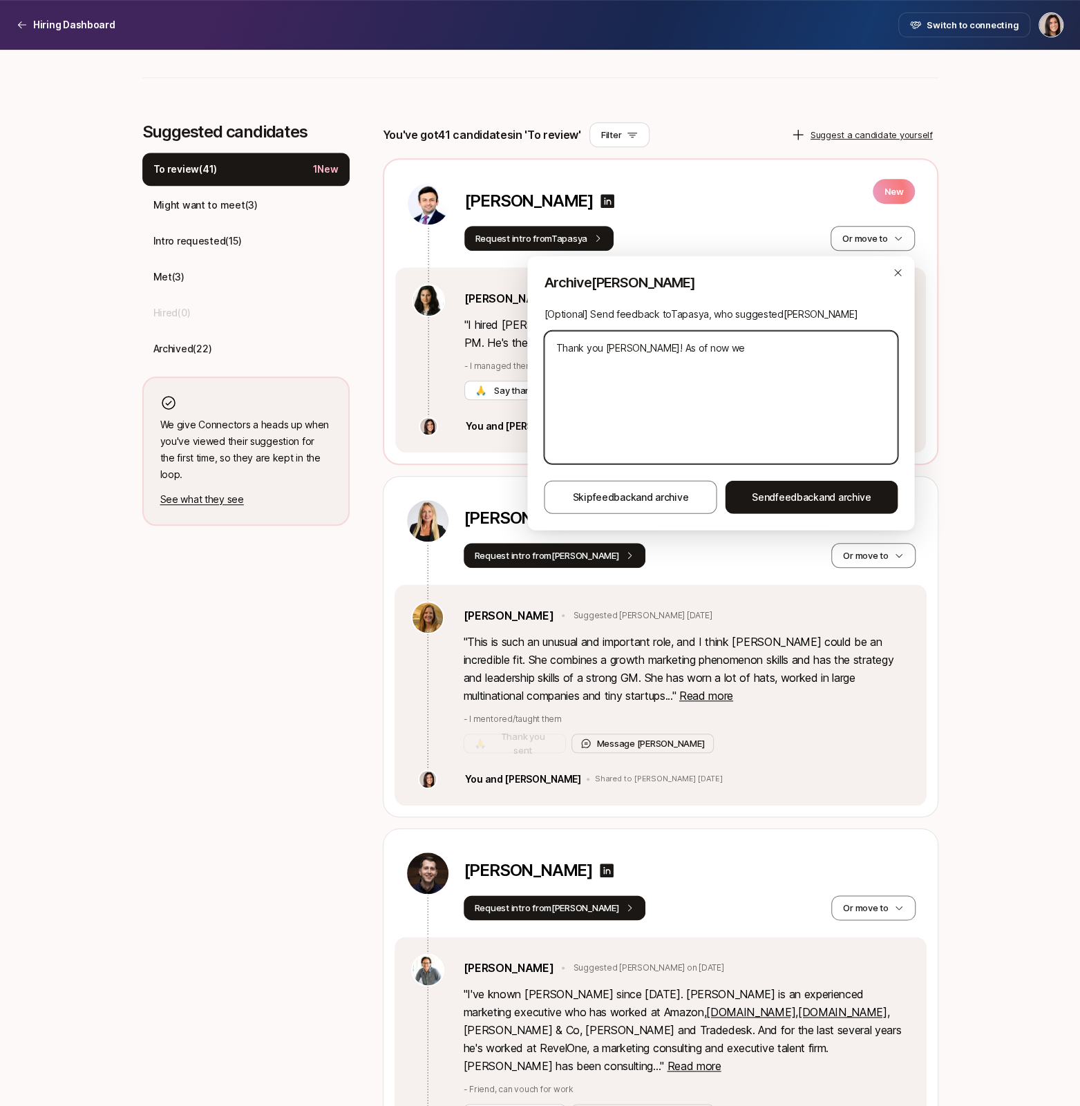
type textarea "Thank you Tapasya! As of now we'"
type textarea "x"
type textarea "Thank you Tapasya! As of now we'r"
type textarea "x"
type textarea "Thank you Tapasya! As of now we're"
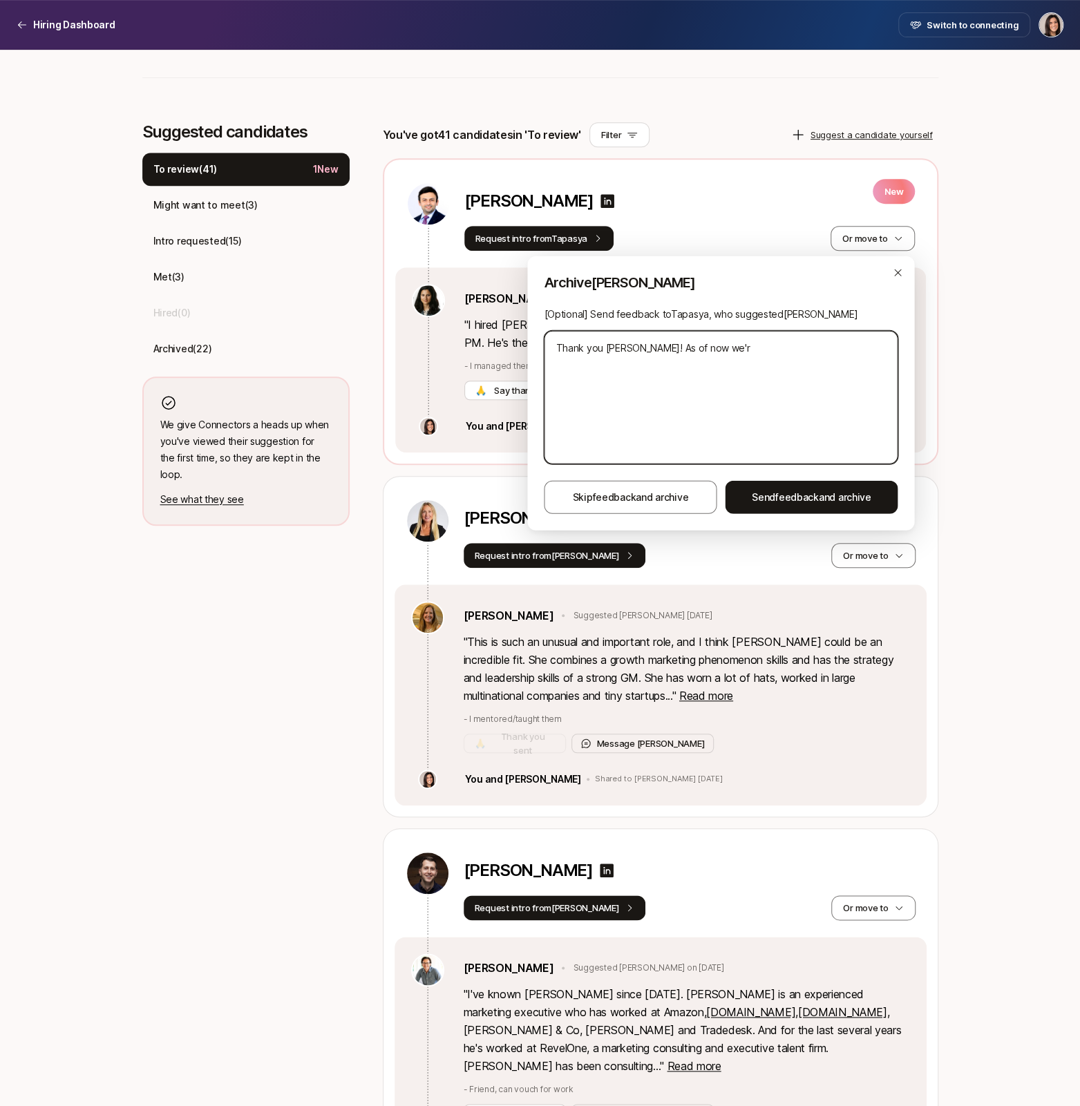
type textarea "x"
type textarea "Thank you Tapasya! As of now we're"
type textarea "x"
type textarea "Thank you Tapasya! As of now we're l"
type textarea "x"
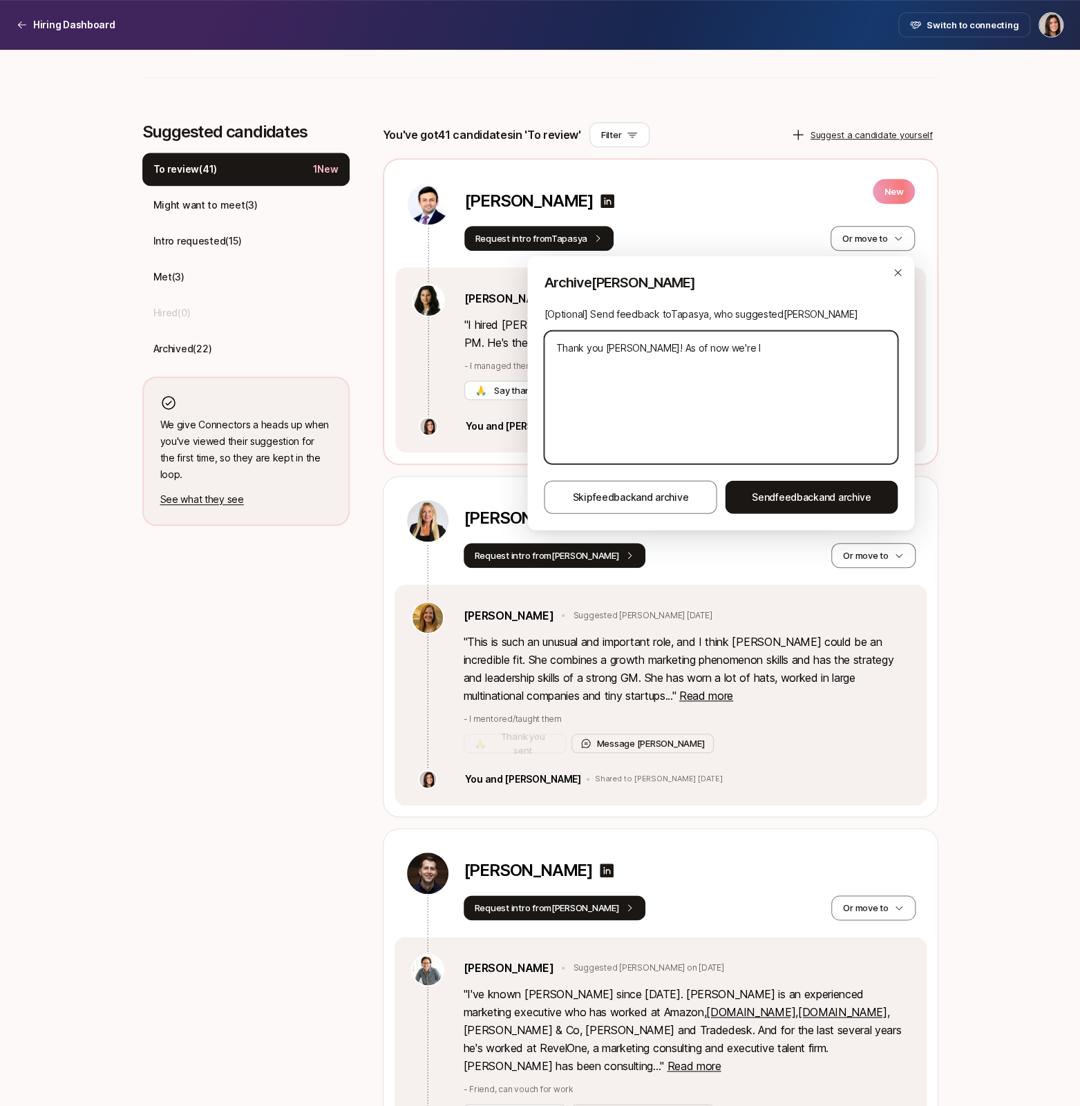
type textarea "Thank you Tapasya! As of now we're lo"
type textarea "x"
type textarea "Thank you Tapasya! As of now we're loo"
type textarea "x"
type textarea "Thank you Tapasya! As of now we're look"
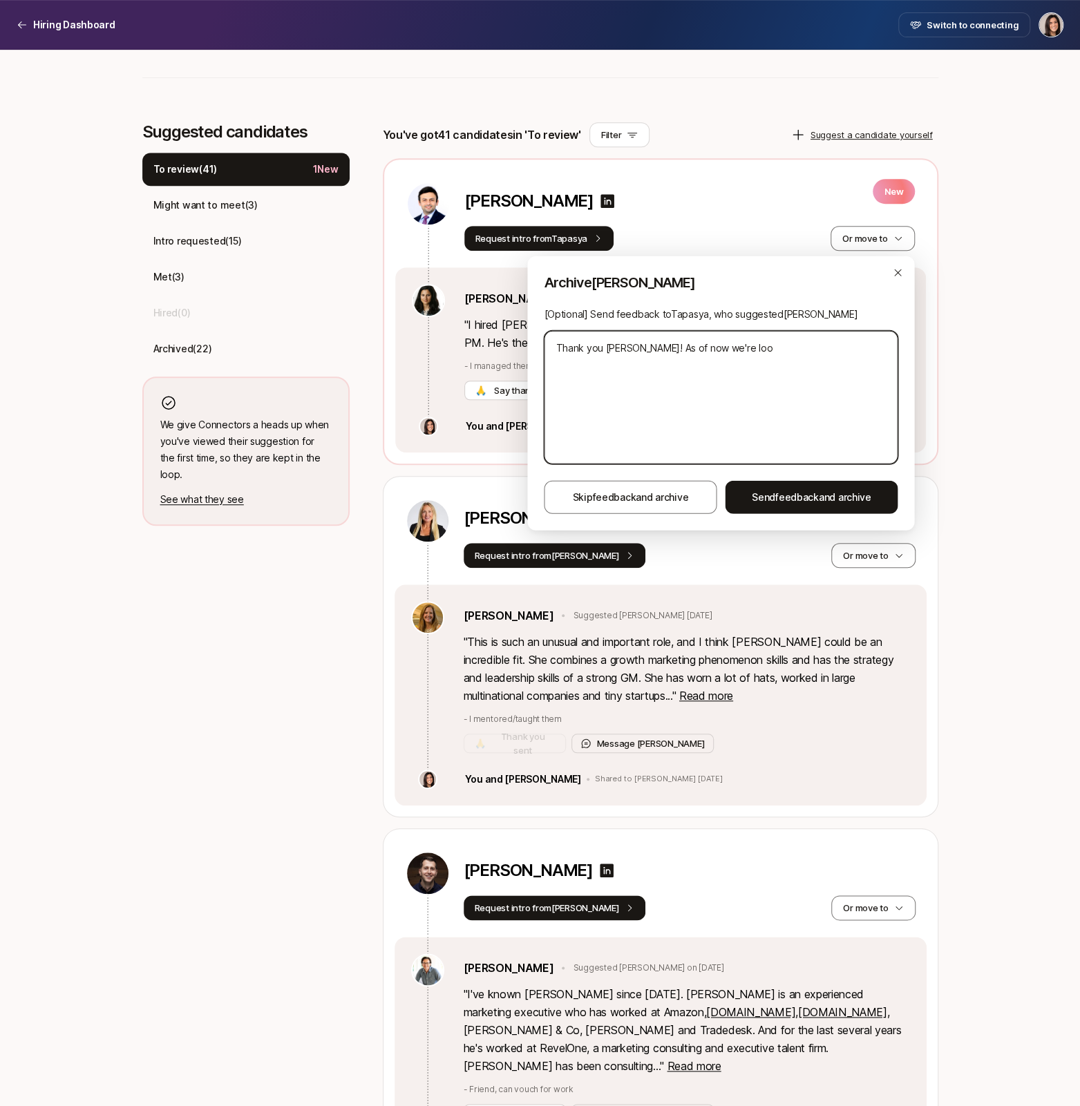
type textarea "x"
type textarea "Thank you Tapasya! As of now we're looki"
type textarea "x"
type textarea "Thank you Tapasya! As of now we're lookin"
type textarea "x"
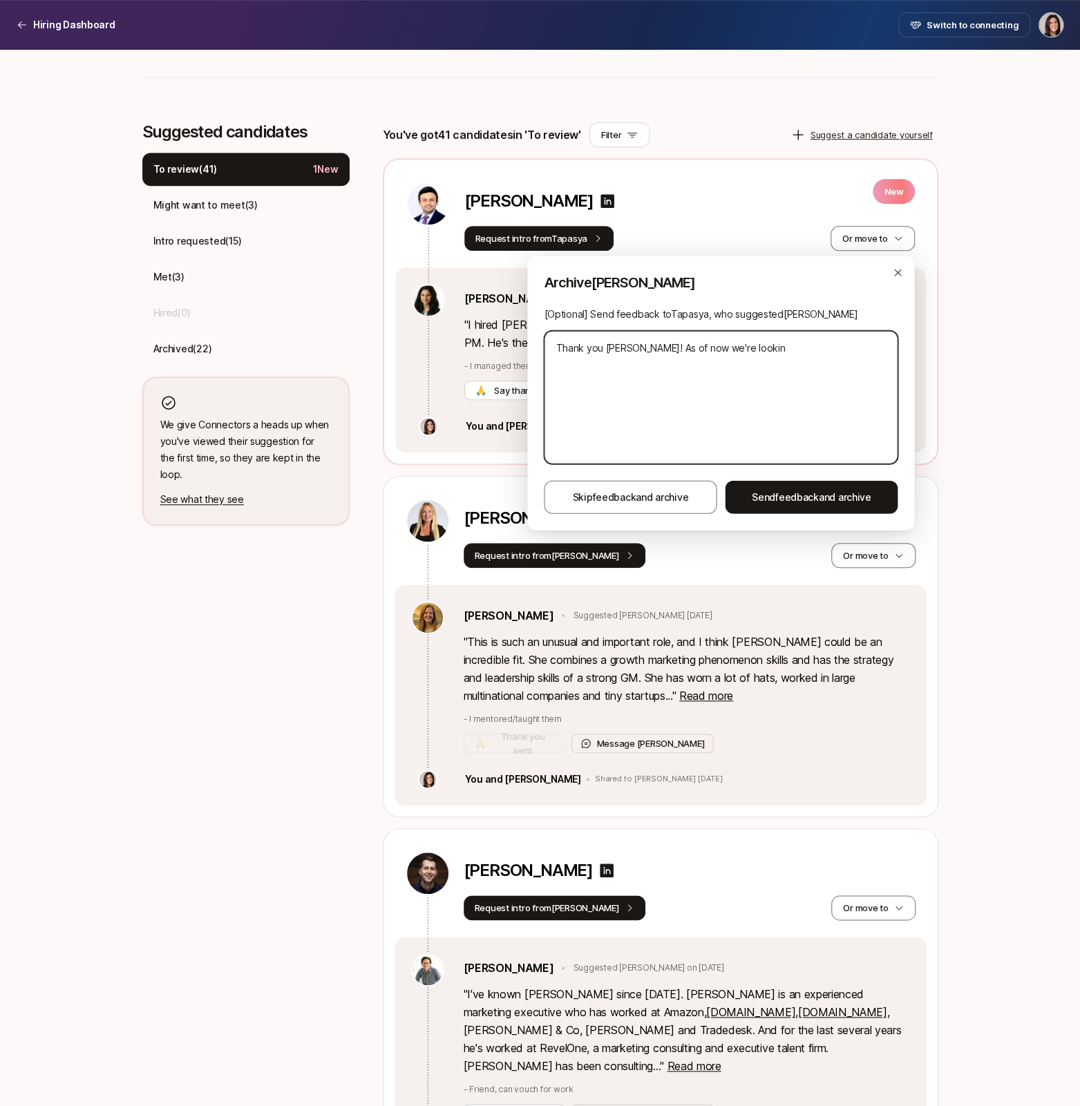
type textarea "Thank you Tapasya! As of now we're looking"
type textarea "x"
type textarea "Thank you Tapasya! As of now we're looking"
type textarea "x"
type textarea "Thank you Tapasya! As of now we're looking f"
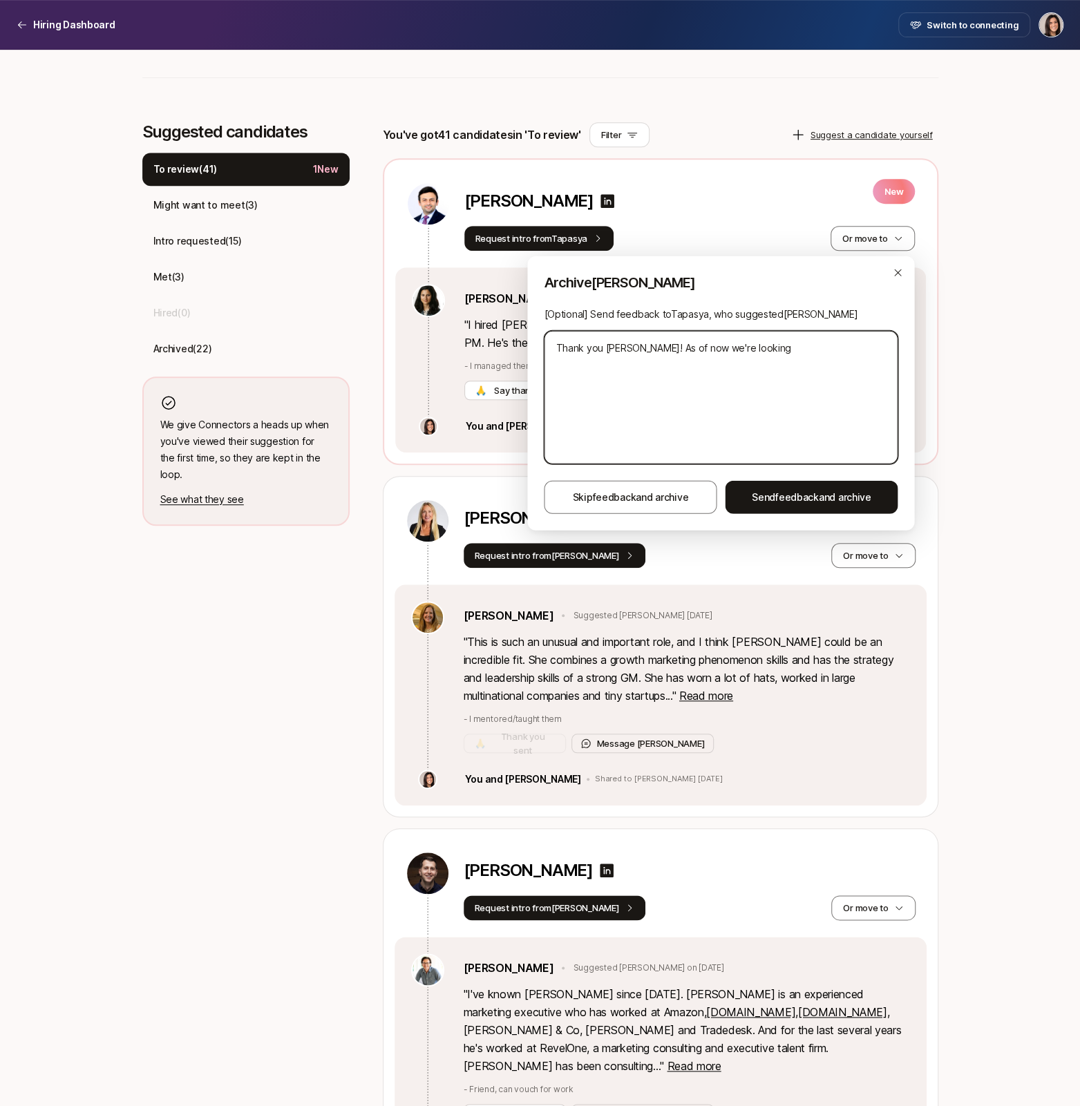
type textarea "x"
type textarea "Thank you Tapasya! As of now we're looking fo"
type textarea "x"
type textarea "Thank you Tapasya! As of now we're looking for"
type textarea "x"
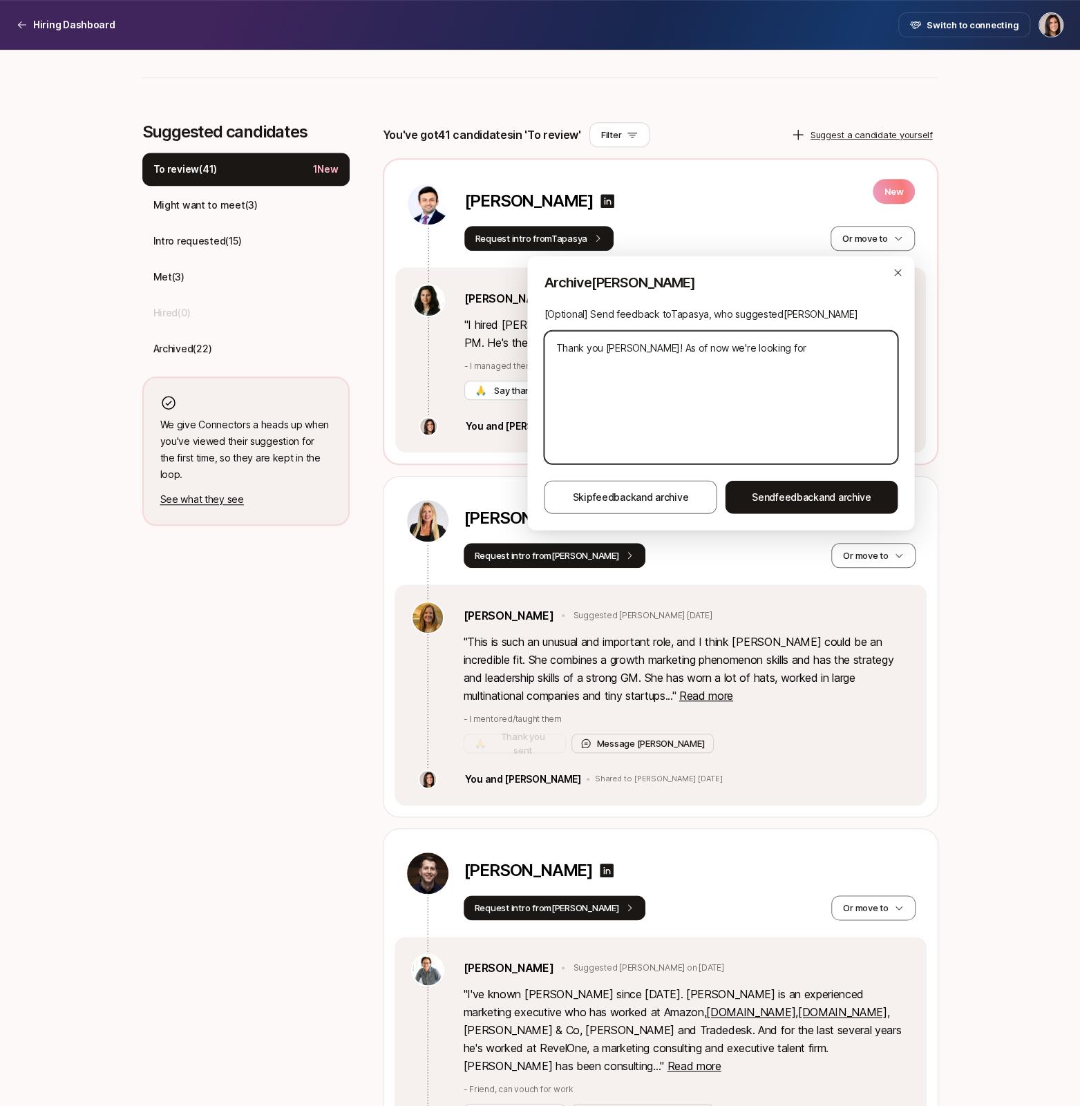
type textarea "Thank you Tapasya! As of now we're looking for"
type textarea "x"
type textarea "Thank you Tapasya! As of now we're looking for s"
type textarea "x"
type textarea "Thank you Tapasya! As of now we're looking for so"
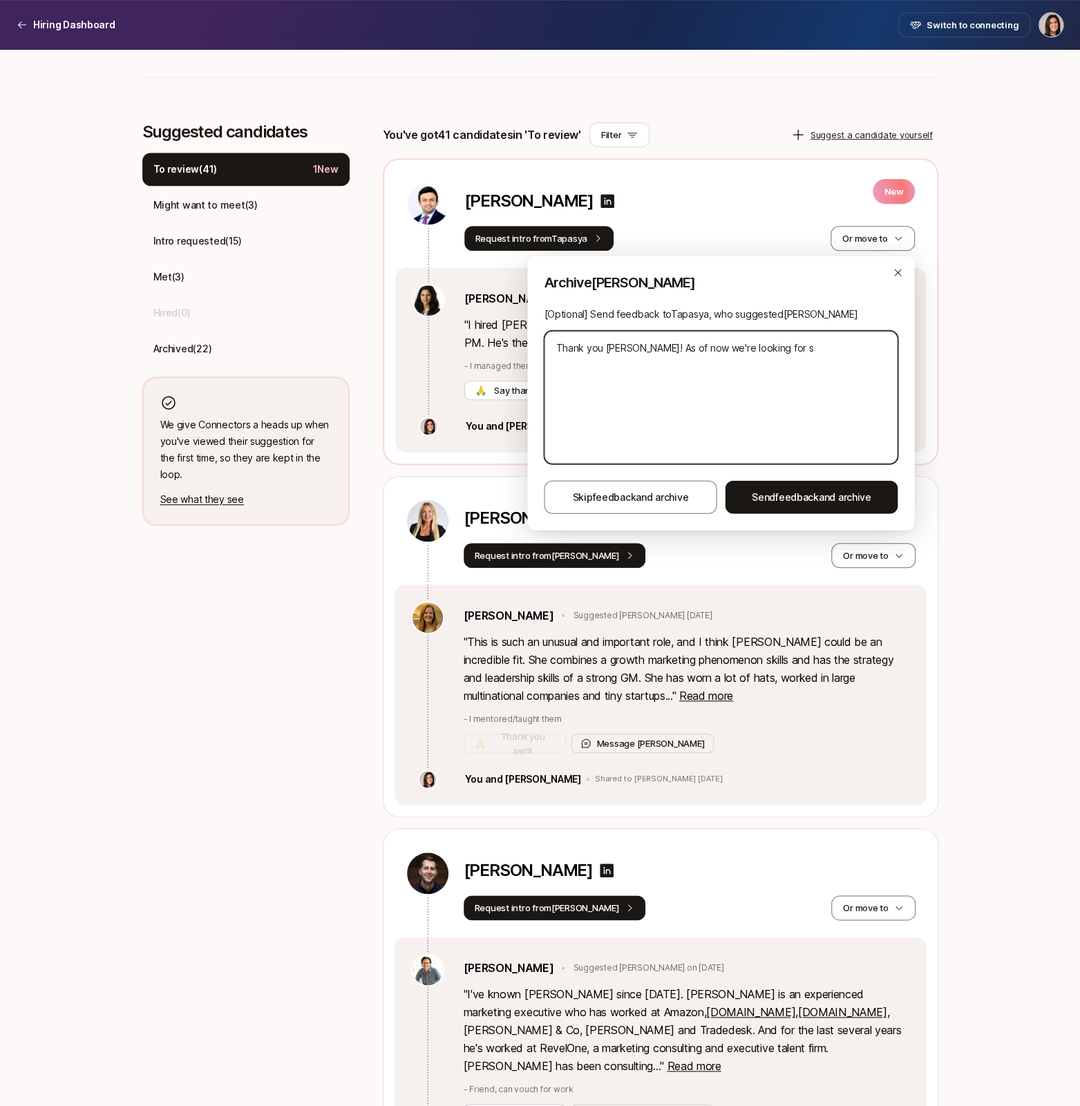
type textarea "x"
type textarea "Thank you Tapasya! As of now we're looking for som"
type textarea "x"
type textarea "Thank you Tapasya! As of now we're looking for some"
type textarea "x"
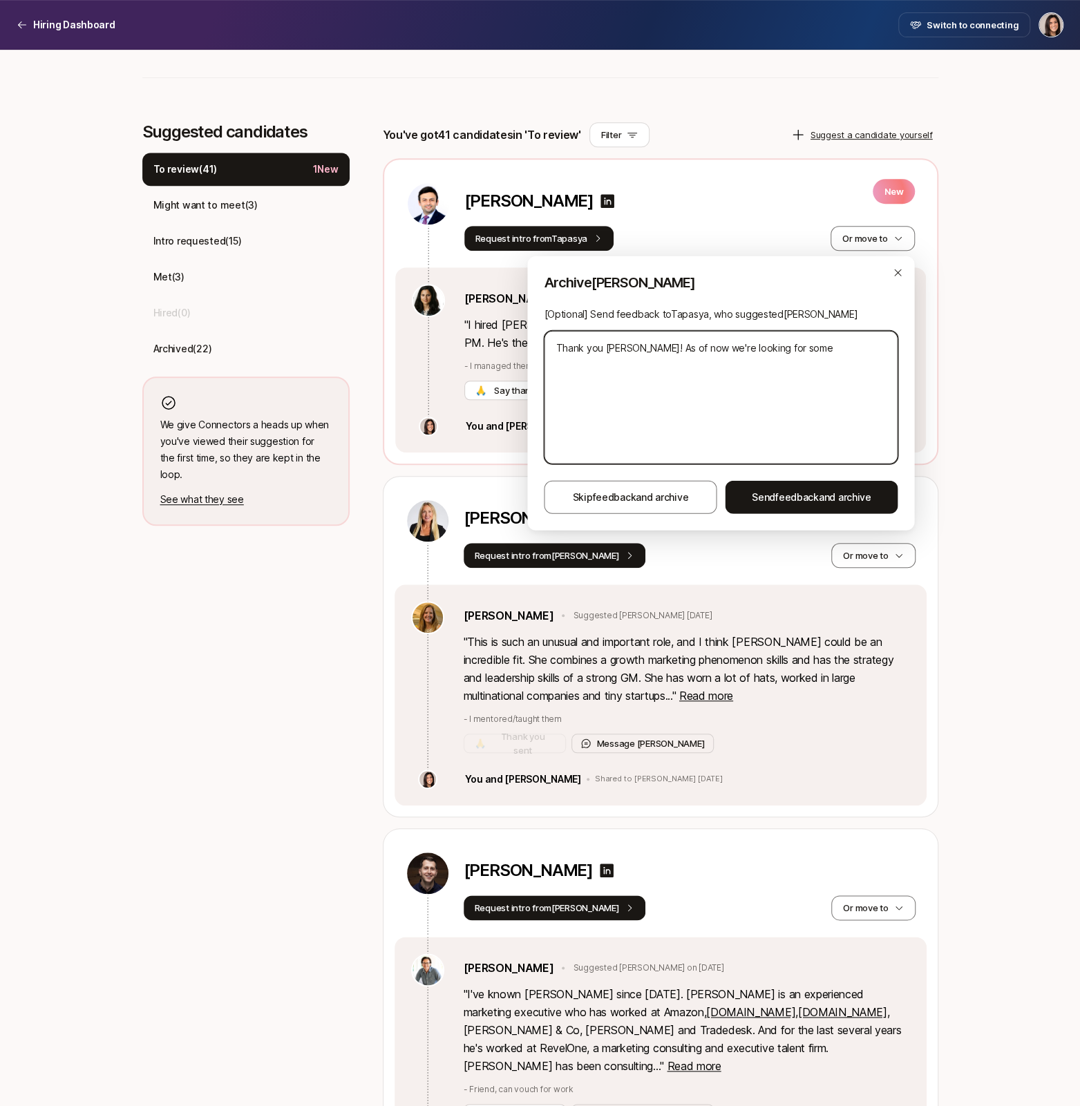
type textarea "Thank you Tapasya! As of now we're looking for someo"
type textarea "x"
type textarea "Thank you Tapasya! As of now we're looking for someon"
type textarea "x"
type textarea "Thank you Tapasya! As of now we're looking for someone"
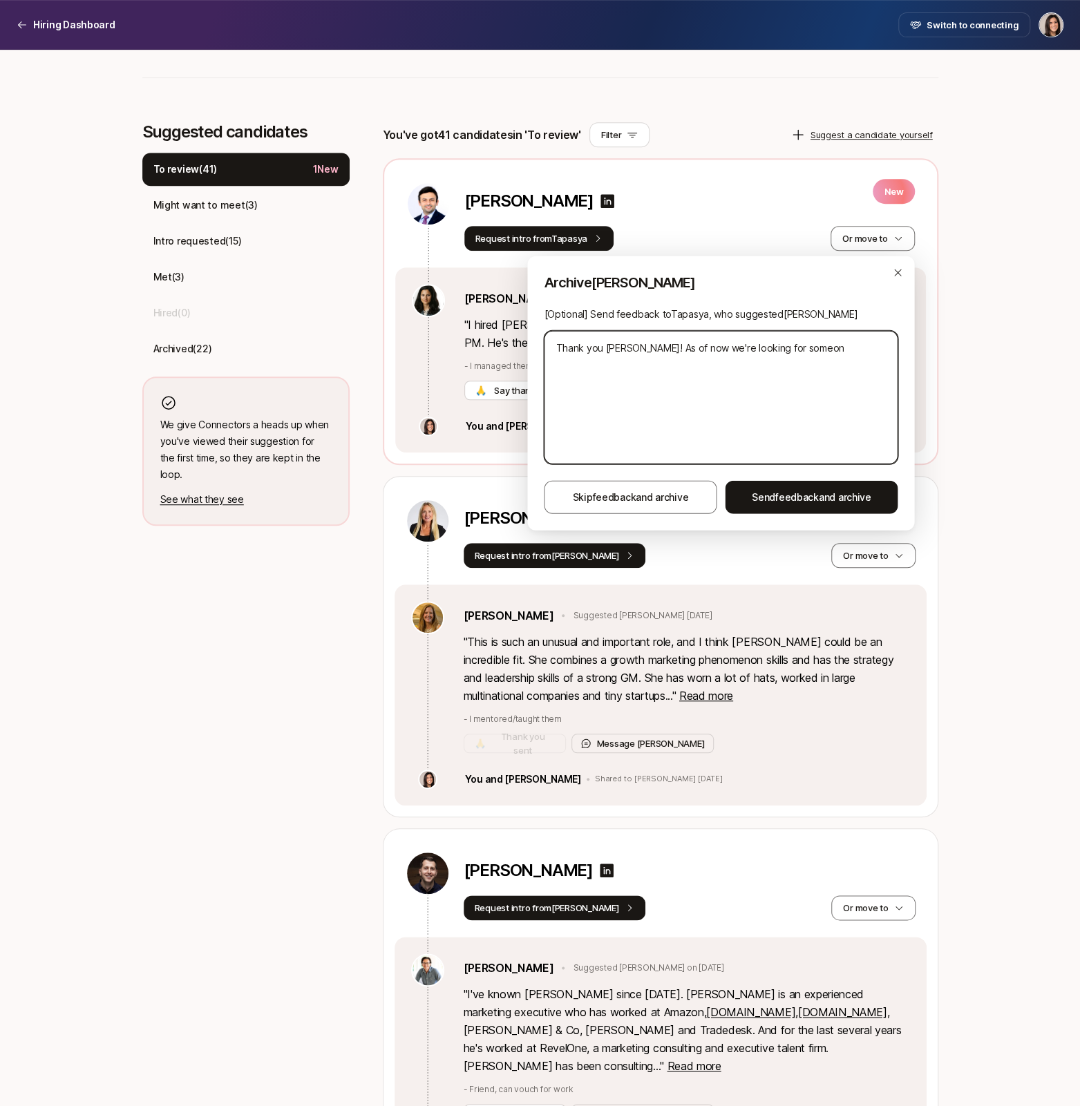
type textarea "x"
type textarea "Thank you Tapasya! As of now we're looking for someone"
type textarea "x"
type textarea "Thank you Tapasya! As of now we're looking for someone N"
type textarea "x"
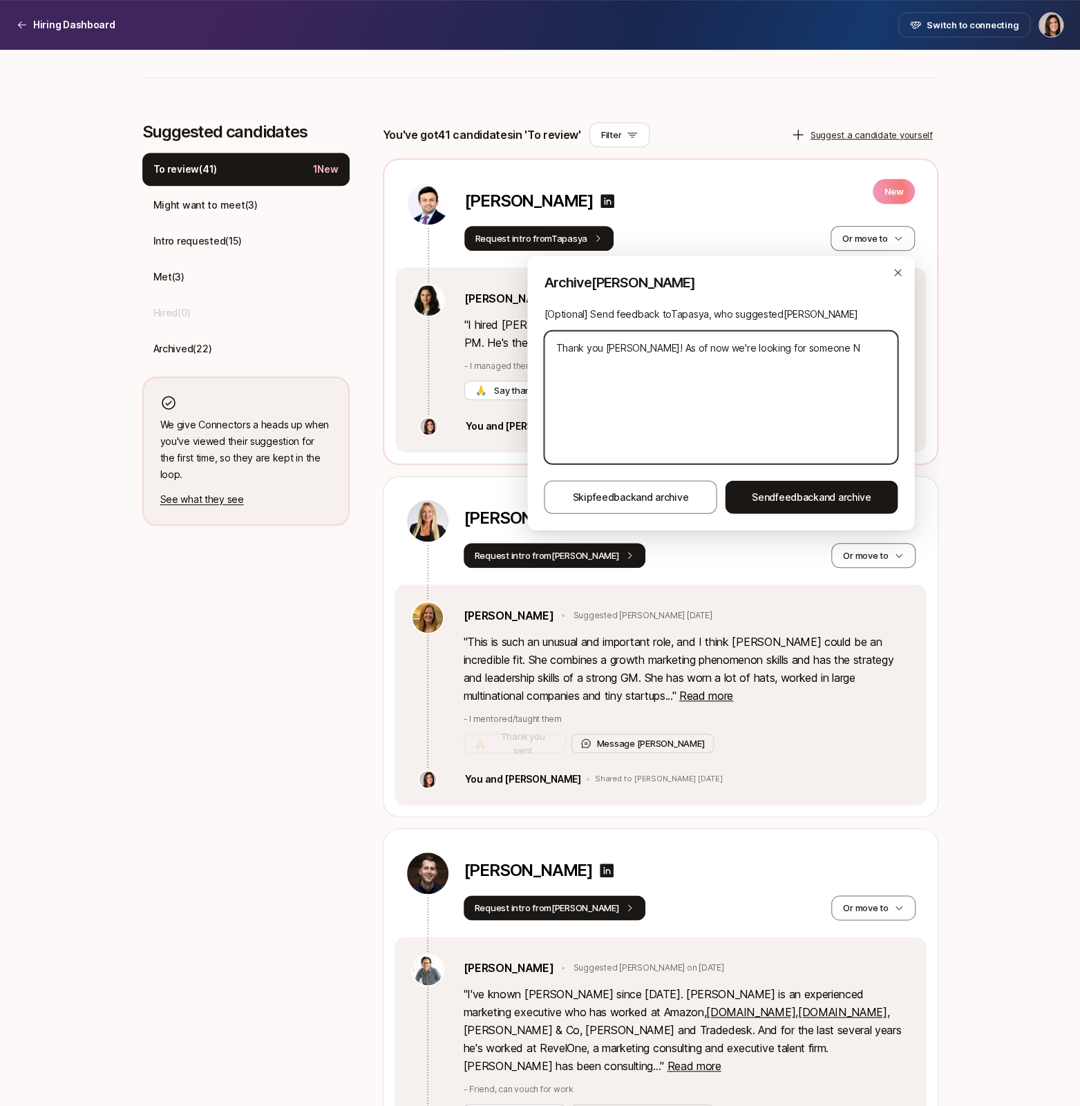
type textarea "Thank you Tapasya! As of now we're looking for someone NE"
type textarea "x"
type textarea "Thank you Tapasya! As of now we're looking for someone N"
type textarea "x"
type textarea "Thank you Tapasya! As of now we're looking for someone NY"
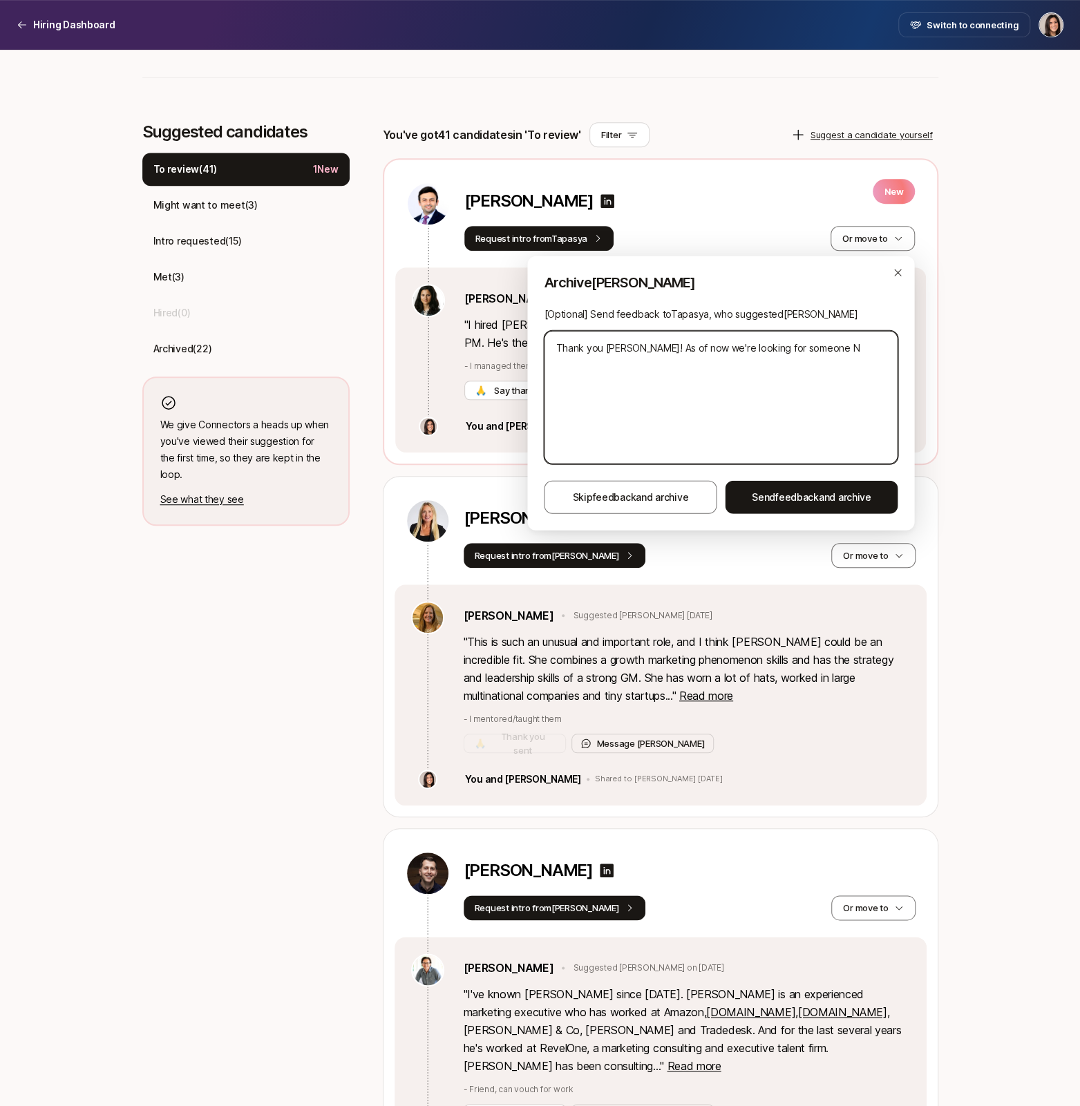
type textarea "x"
type textarea "Thank you Tapasya! As of now we're looking for someone NY"
type textarea "x"
type textarea "Thank you Tapasya! As of now we're looking for someone NY b"
type textarea "x"
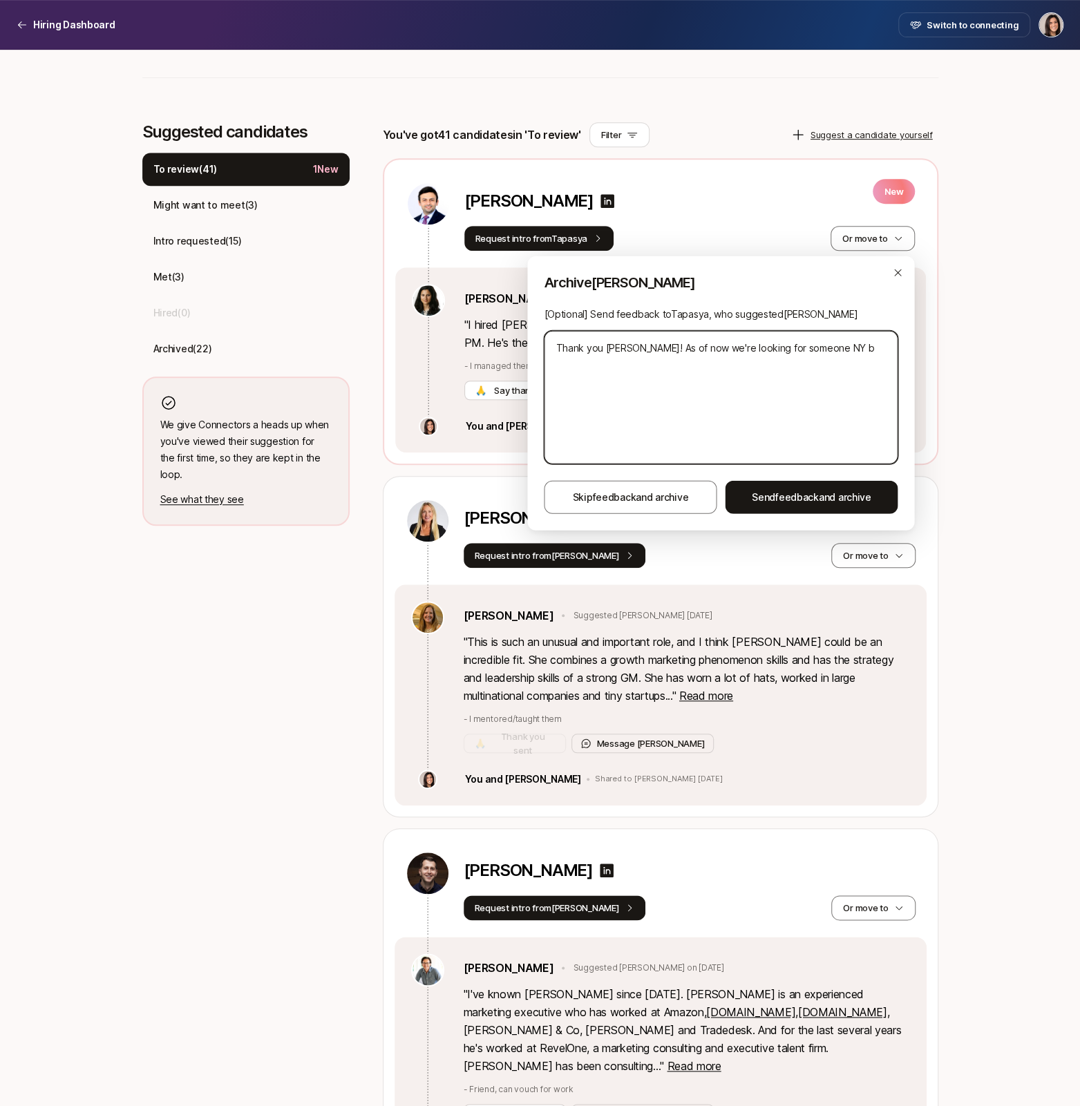
type textarea "Thank you Tapasya! As of now we're looking for someone NY ba"
type textarea "x"
type textarea "Thank you Tapasya! As of now we're looking for someone NY bas"
type textarea "x"
type textarea "Thank you Tapasya! As of now we're looking for someone NY base"
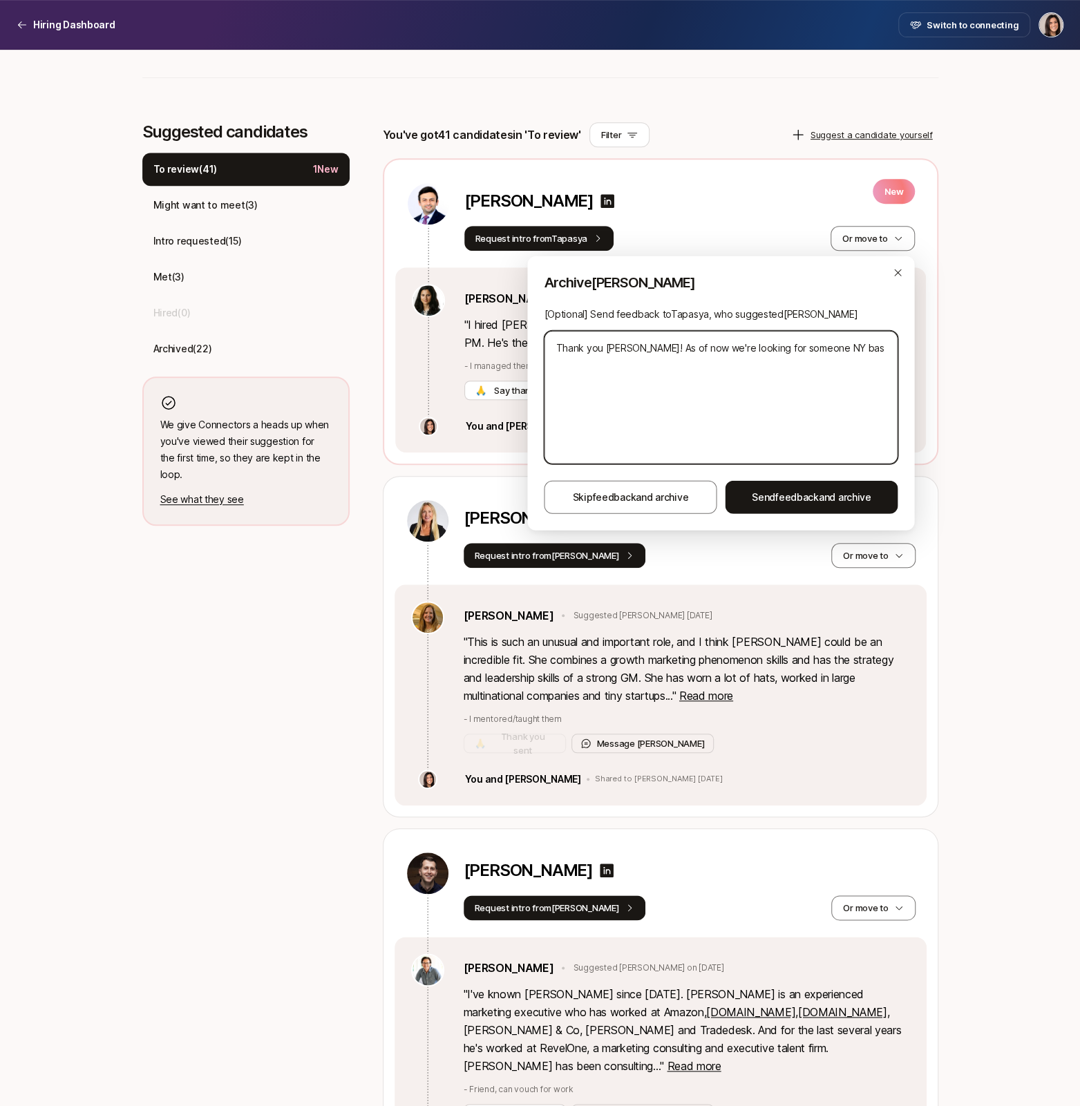
type textarea "x"
type textarea "Thank you Tapasya! As of now we're looking for someone NY based"
type textarea "x"
type textarea "Thank you Tapasya! As of now we're looking for someone NY based"
type textarea "x"
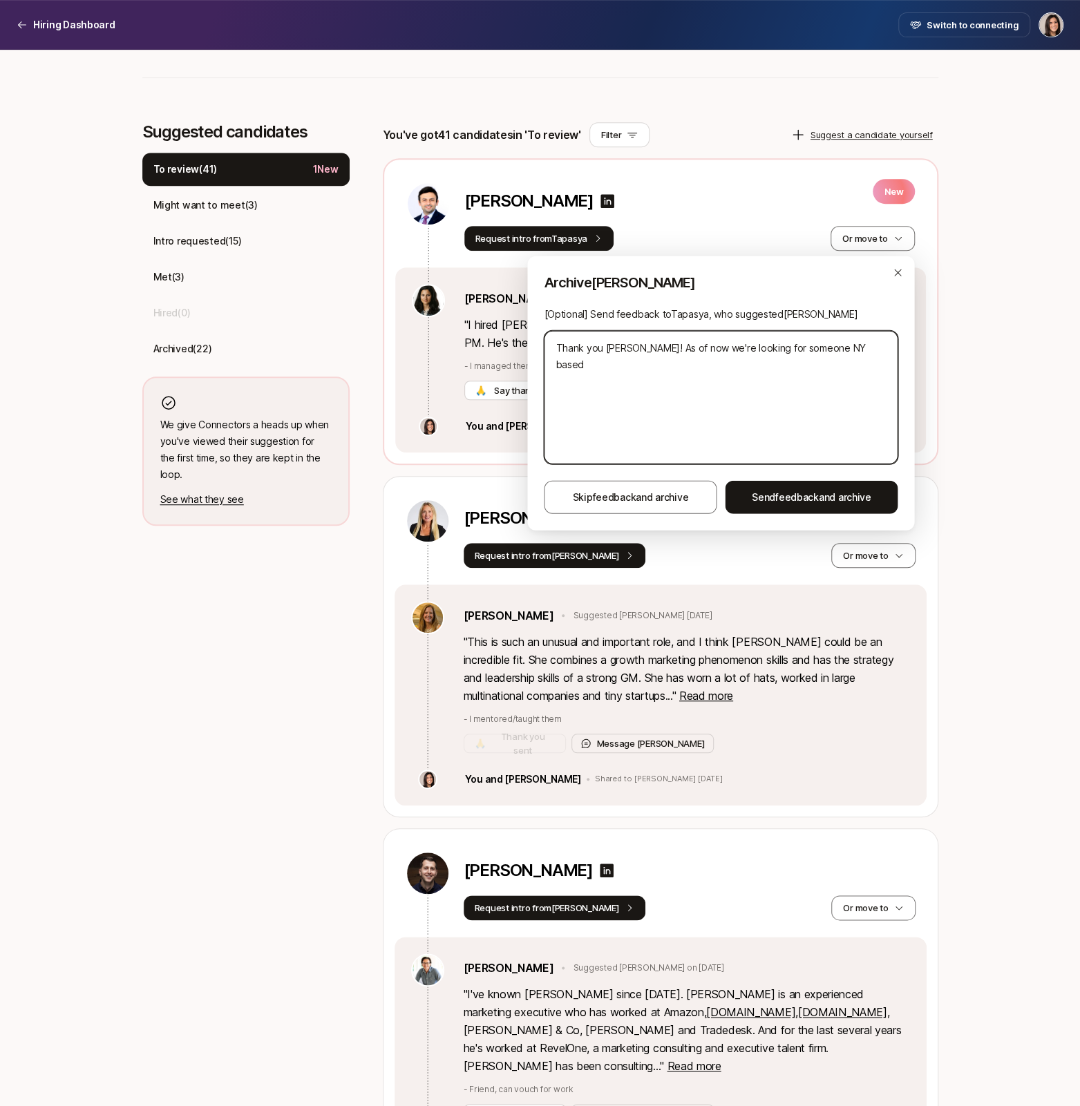
type textarea "Thank you Tapasya! As of now we're looking for someone NY based a"
type textarea "x"
type textarea "Thank you Tapasya! As of now we're looking for someone NY based"
type textarea "x"
type textarea "Thank you Tapasya! As of now we're looking for someone NY based w"
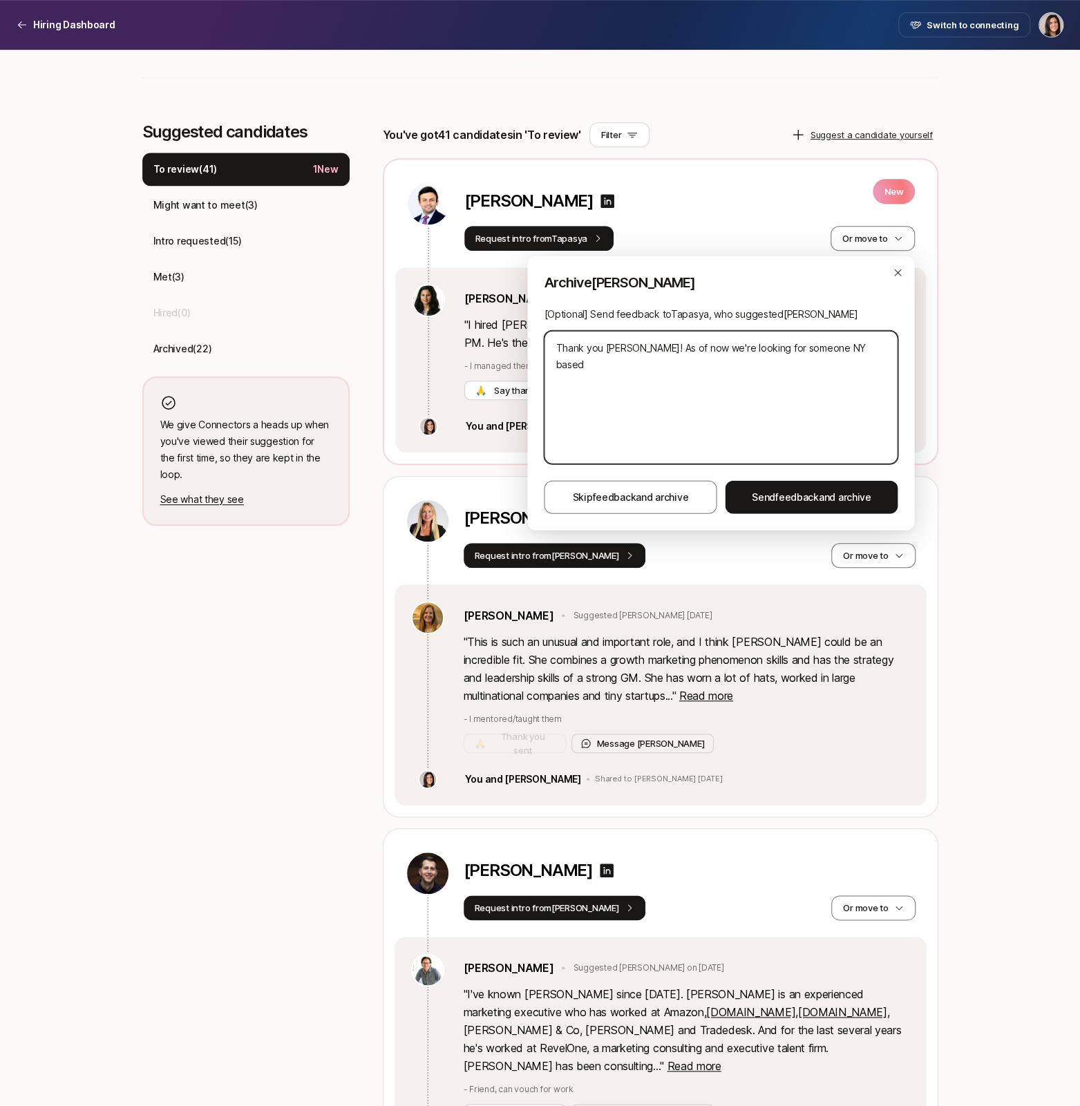
type textarea "x"
type textarea "Thank you Tapasya! As of now we're looking for someone NY based"
type textarea "x"
type textarea "Thank you Tapasya! As of now we're looking for someone NY based a"
type textarea "x"
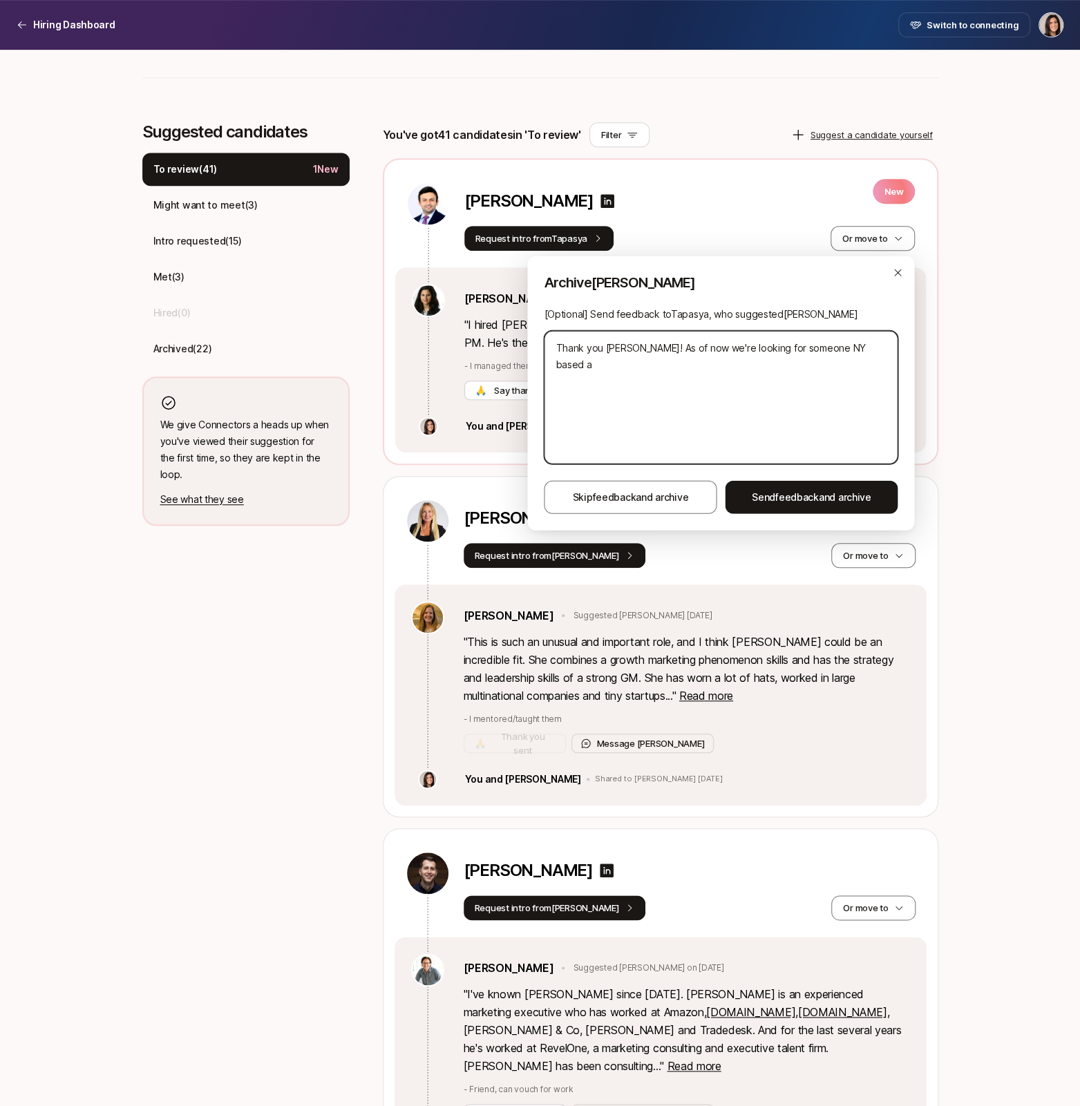
type textarea "Thank you Tapasya! As of now we're looking for someone NY based an"
type textarea "x"
type textarea "Thank you Tapasya! As of now we're looking for someone NY based and"
type textarea "x"
type textarea "Thank you Tapasya! As of now we're looking for someone NY based and"
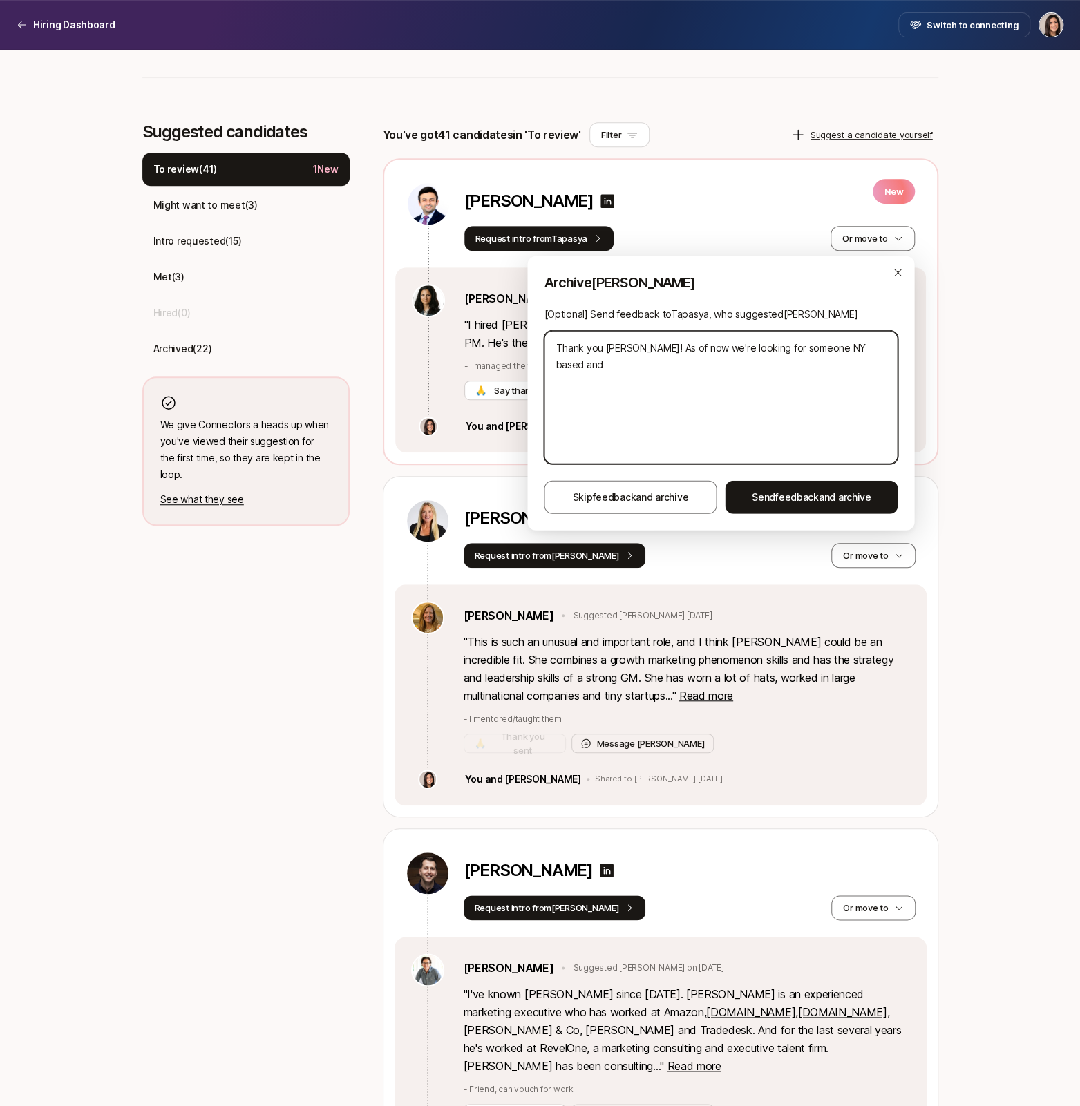
type textarea "x"
type textarea "Thank you Tapasya! As of now we're looking for someone NY based and w"
type textarea "x"
type textarea "Thank you Tapasya! As of now we're looking for someone NY based and wh"
type textarea "x"
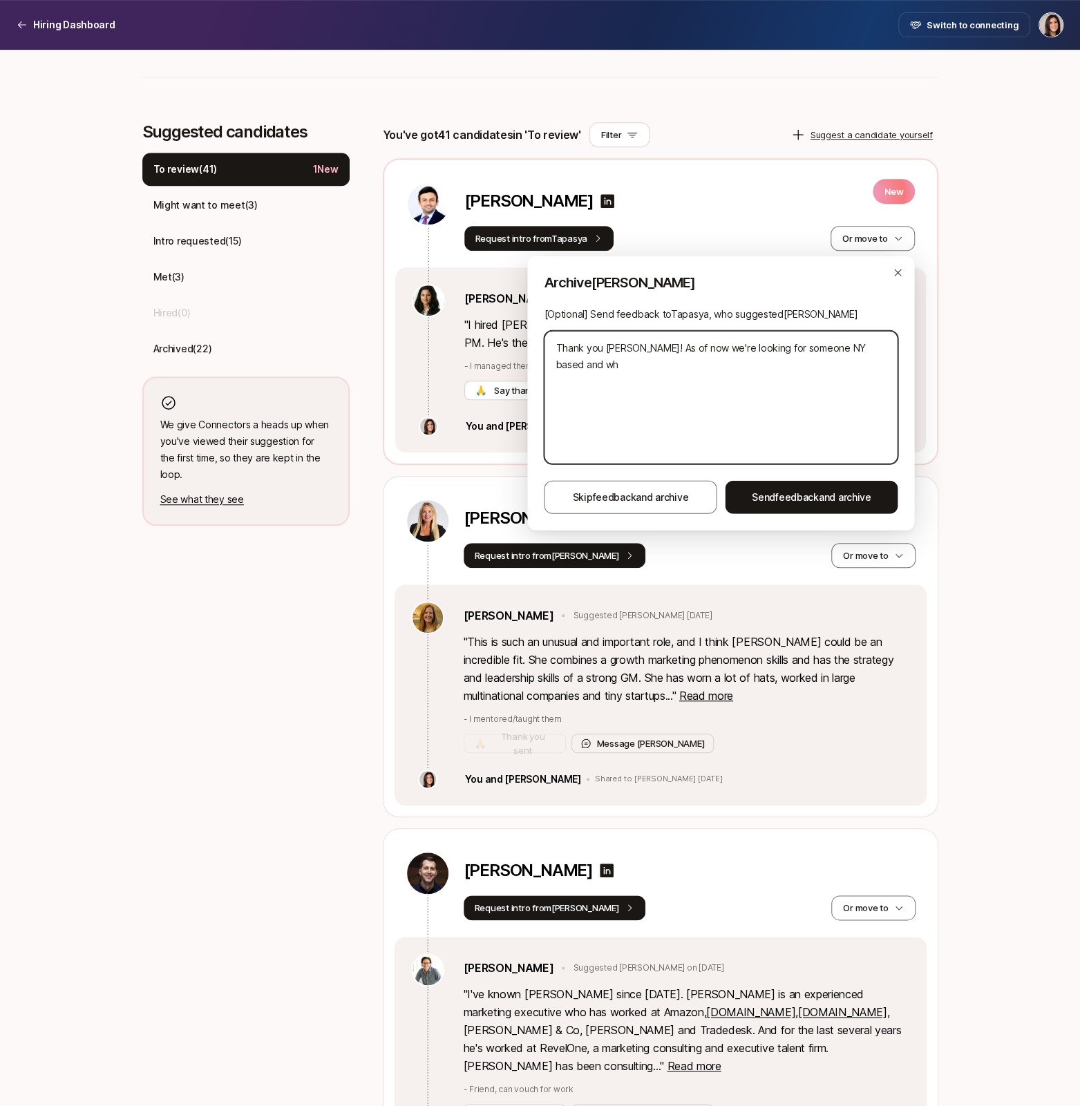
type textarea "Thank you Tapasya! As of now we're looking for someone NY based and who"
type textarea "x"
type textarea "Thank you Tapasya! As of now we're looking for someone NY based and who"
type textarea "x"
drag, startPoint x: 631, startPoint y: 378, endPoint x: 727, endPoint y: 384, distance: 95.5
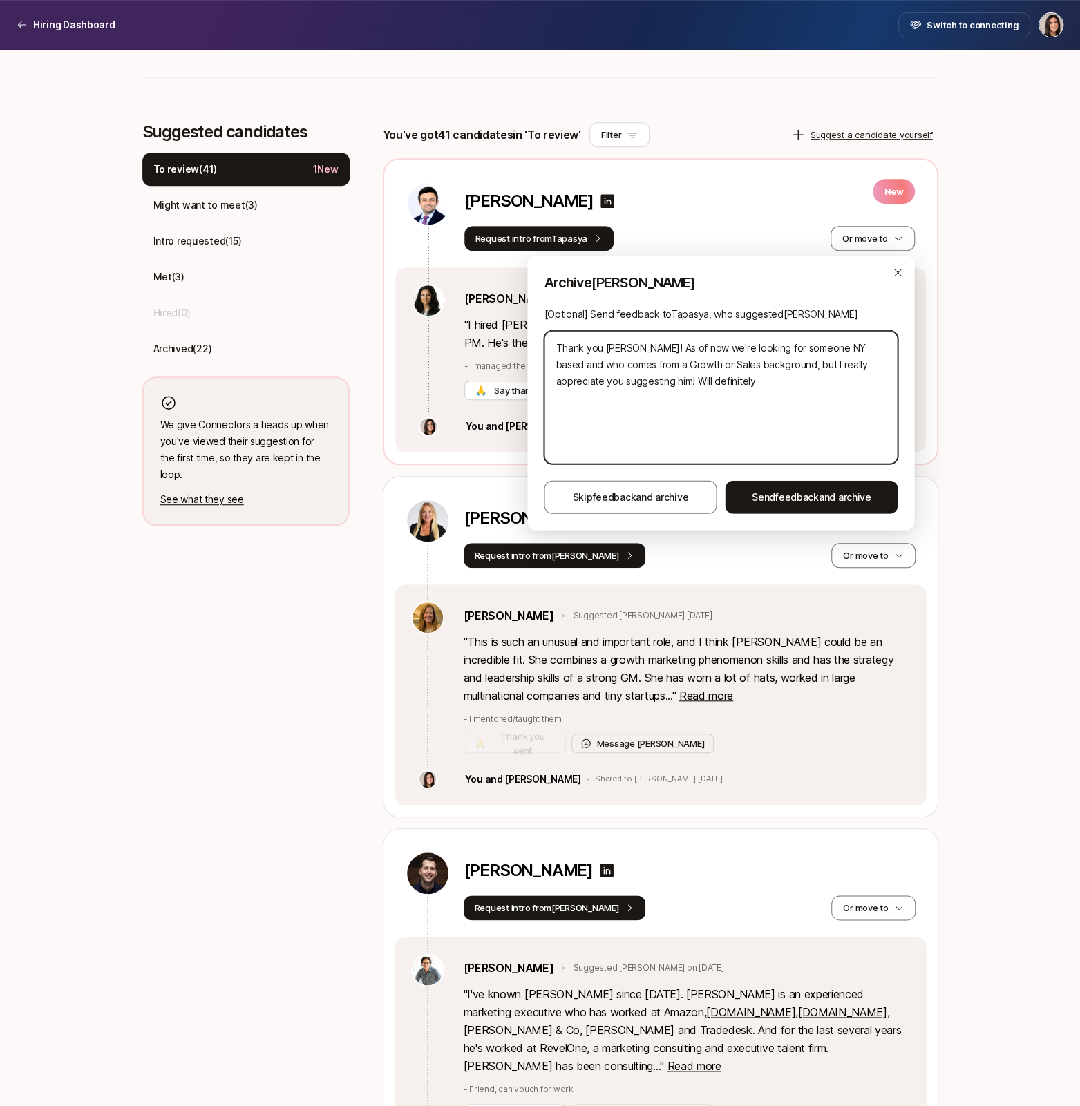
click at [727, 384] on textarea "Thank you Tapasya! As of now we're looking for someone NY based and who comes f…" at bounding box center [721, 397] width 354 height 133
click at [687, 377] on textarea "Thank you Tapasya! As of now we're looking for someone NY based and who comes f…" at bounding box center [721, 397] width 354 height 133
click at [684, 388] on textarea "Thank you Tapasya! As of now we're looking for someone NY based and who comes f…" at bounding box center [721, 397] width 354 height 133
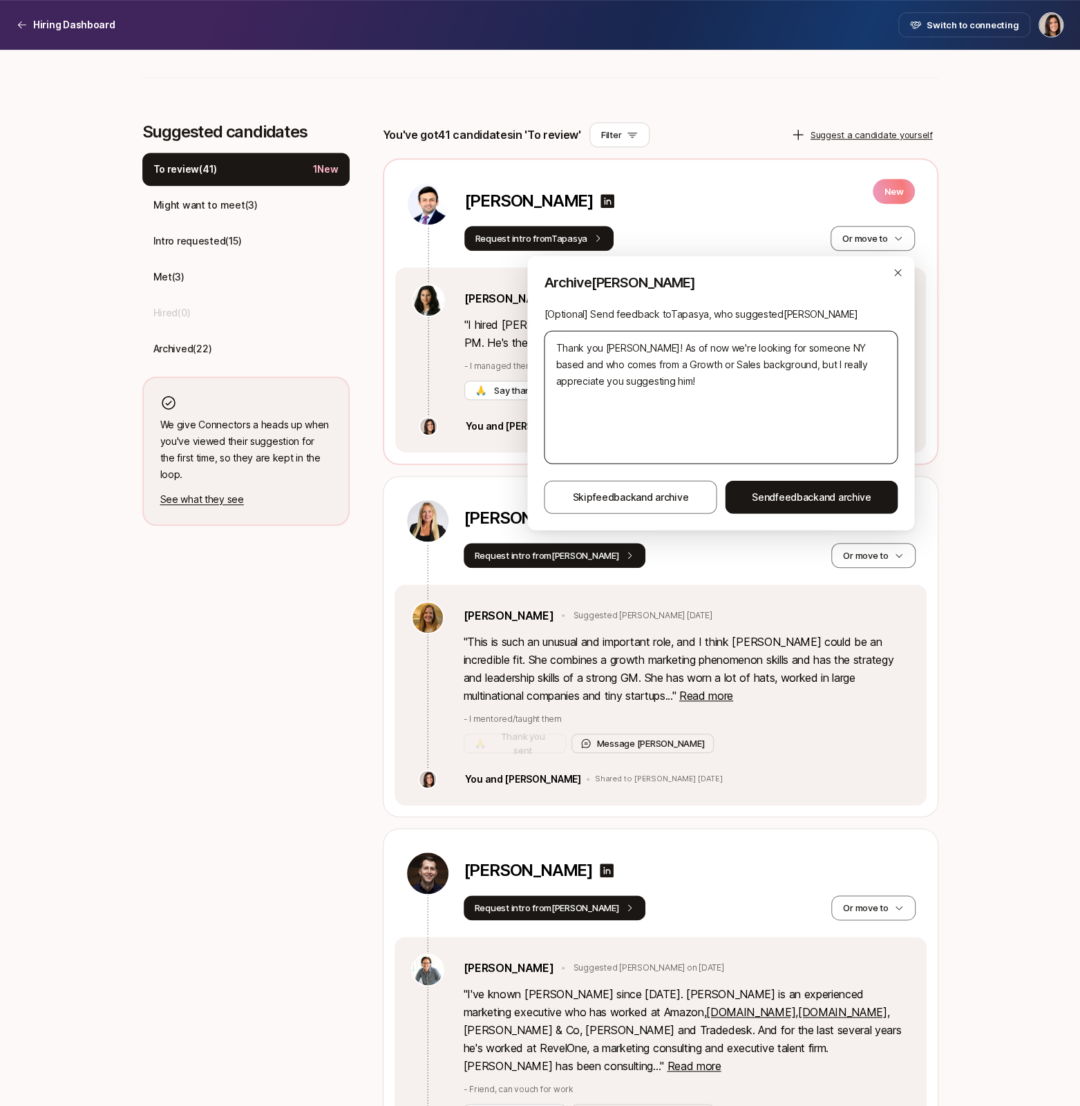
drag, startPoint x: 761, startPoint y: 498, endPoint x: 699, endPoint y: 366, distance: 145.8
click at [698, 363] on div "Archive Parth [Optional] Send feedback to Tapasya , who suggested Parth Thank y…" at bounding box center [720, 393] width 387 height 274
drag, startPoint x: 684, startPoint y: 365, endPoint x: 676, endPoint y: 365, distance: 7.6
click at [676, 365] on textarea "Thank you Tapasya! As of now we're looking for someone NY based and who comes f…" at bounding box center [721, 397] width 354 height 133
click at [740, 390] on textarea "Thank you Tapasya! As of now we're looking for someone NY based and who comes f…" at bounding box center [721, 397] width 354 height 133
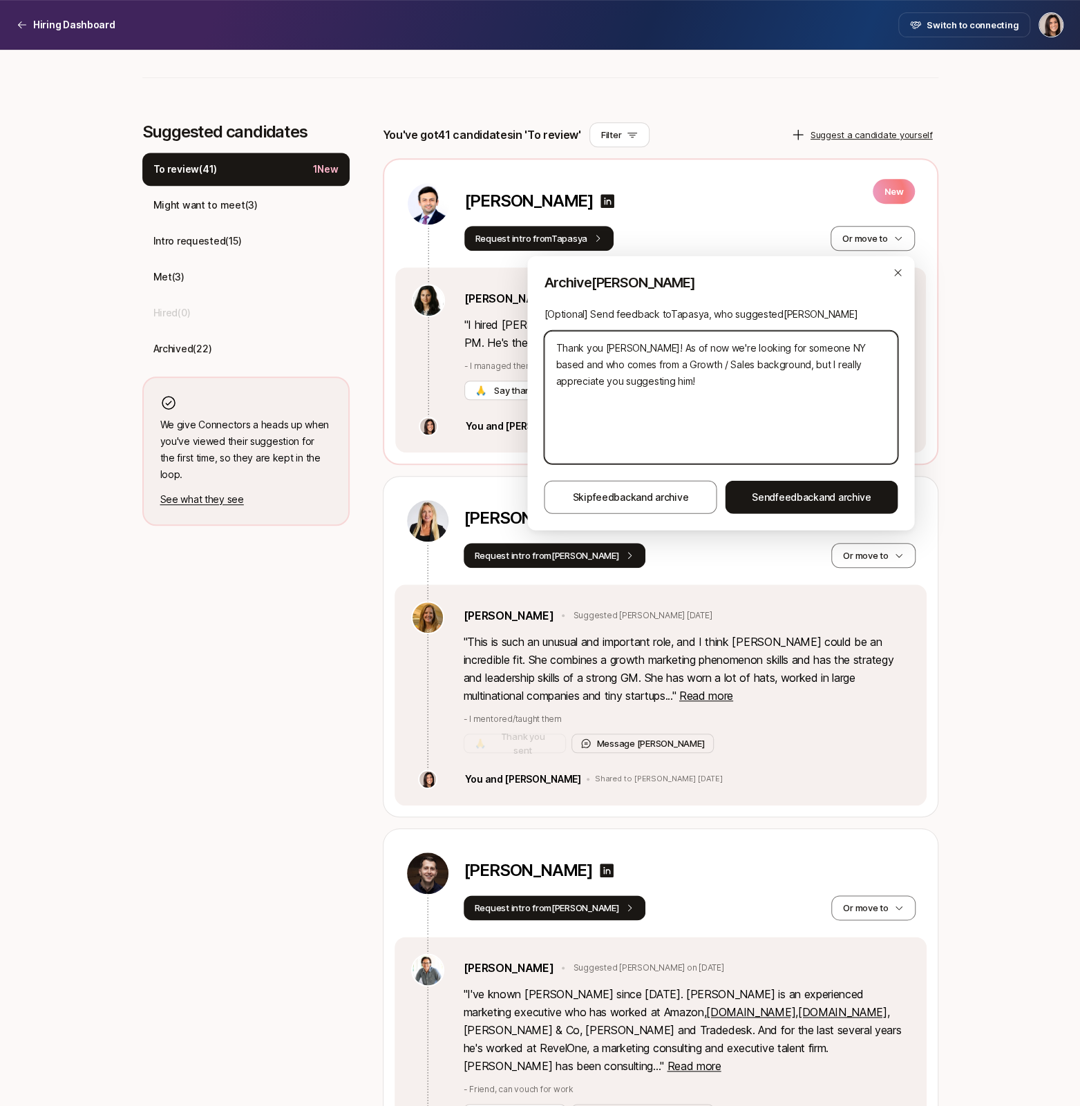
click at [740, 390] on textarea "Thank you Tapasya! As of now we're looking for someone NY based and who comes f…" at bounding box center [721, 397] width 354 height 133
click at [692, 371] on textarea "Thank you Tapasya! As of now we're looking for someone NY based and who comes f…" at bounding box center [721, 397] width 354 height 133
drag, startPoint x: 680, startPoint y: 365, endPoint x: 696, endPoint y: 365, distance: 15.2
click at [696, 365] on textarea "Thank you Tapasya! As of now we're looking for someone NY based and who comes f…" at bounding box center [721, 397] width 354 height 133
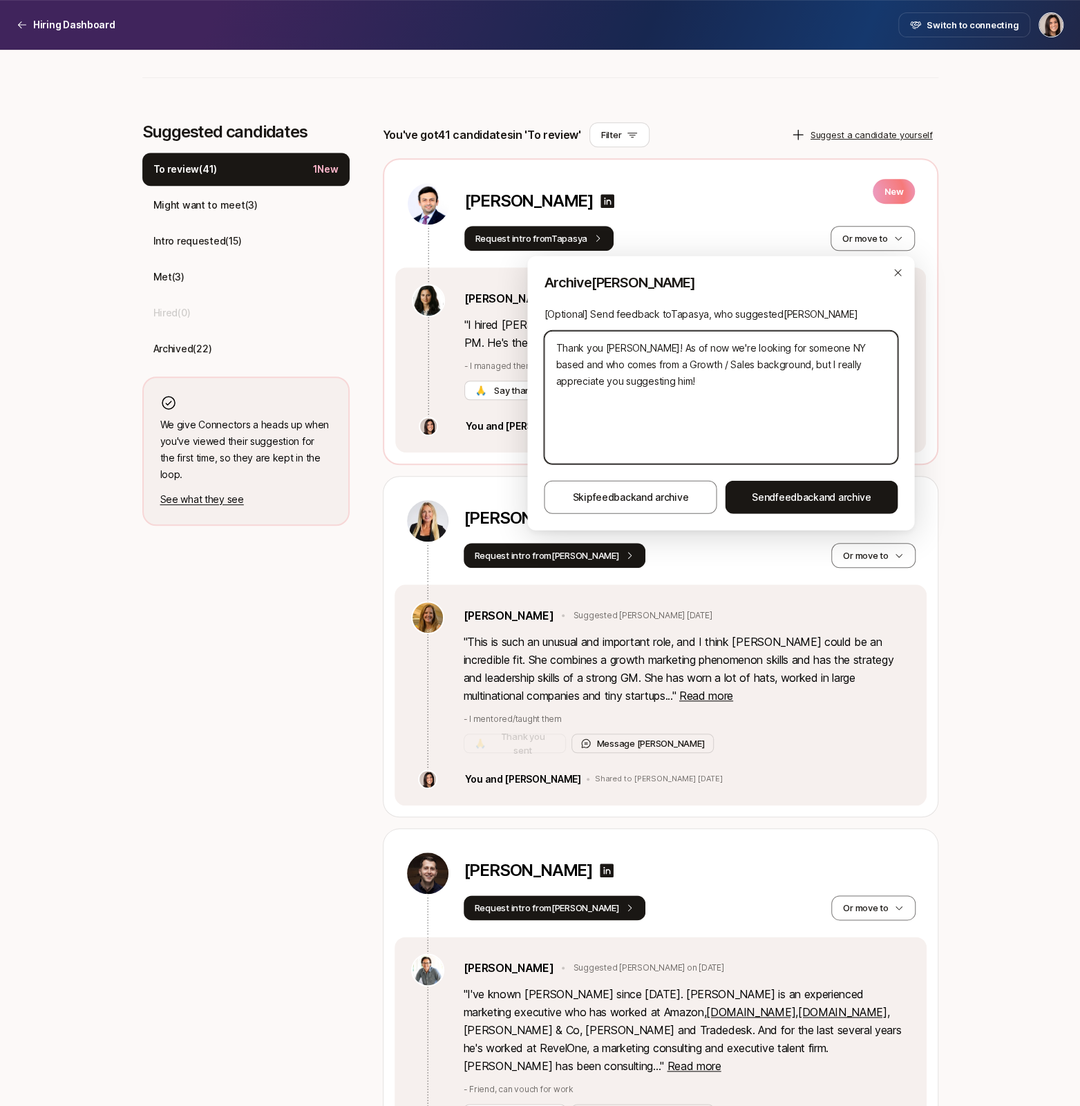
click at [689, 361] on textarea "Thank you Tapasya! As of now we're looking for someone NY based and who comes f…" at bounding box center [721, 397] width 354 height 133
drag, startPoint x: 757, startPoint y: 501, endPoint x: 741, endPoint y: 345, distance: 156.9
click at [741, 345] on div "Archive Parth [Optional] Send feedback to Tapasya , who suggested Parth Thank y…" at bounding box center [720, 393] width 387 height 274
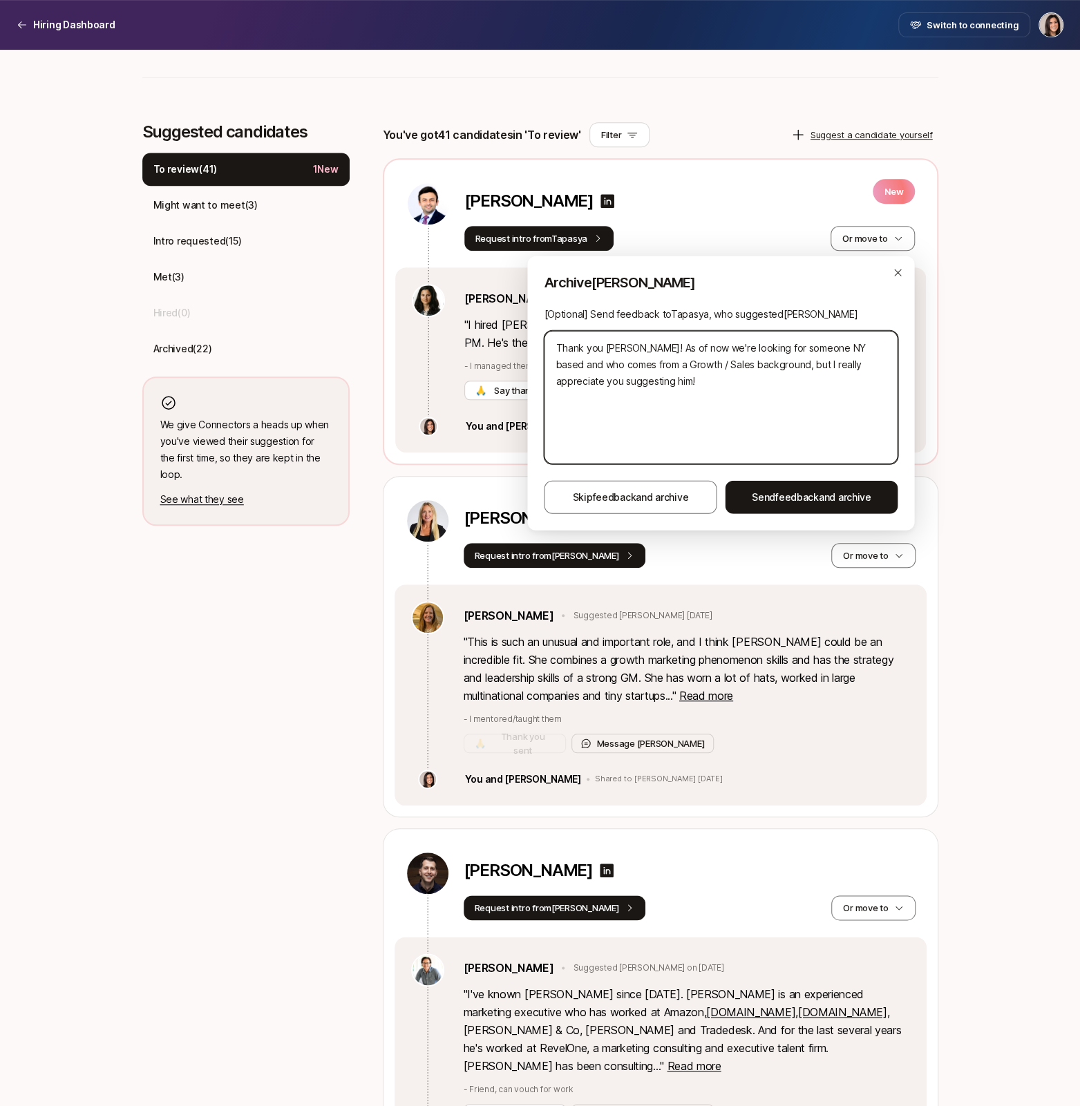
click at [677, 366] on textarea "Thank you Tapasya! As of now we're looking for someone NY based and who comes f…" at bounding box center [721, 397] width 354 height 133
click at [669, 365] on textarea "Thank you Tapasya! As of now we're looking for someone NY based and who comes f…" at bounding box center [721, 397] width 354 height 133
click at [668, 373] on textarea "Thank you Tapasya! As of now we're looking for someone NY based and who comes f…" at bounding box center [721, 397] width 354 height 133
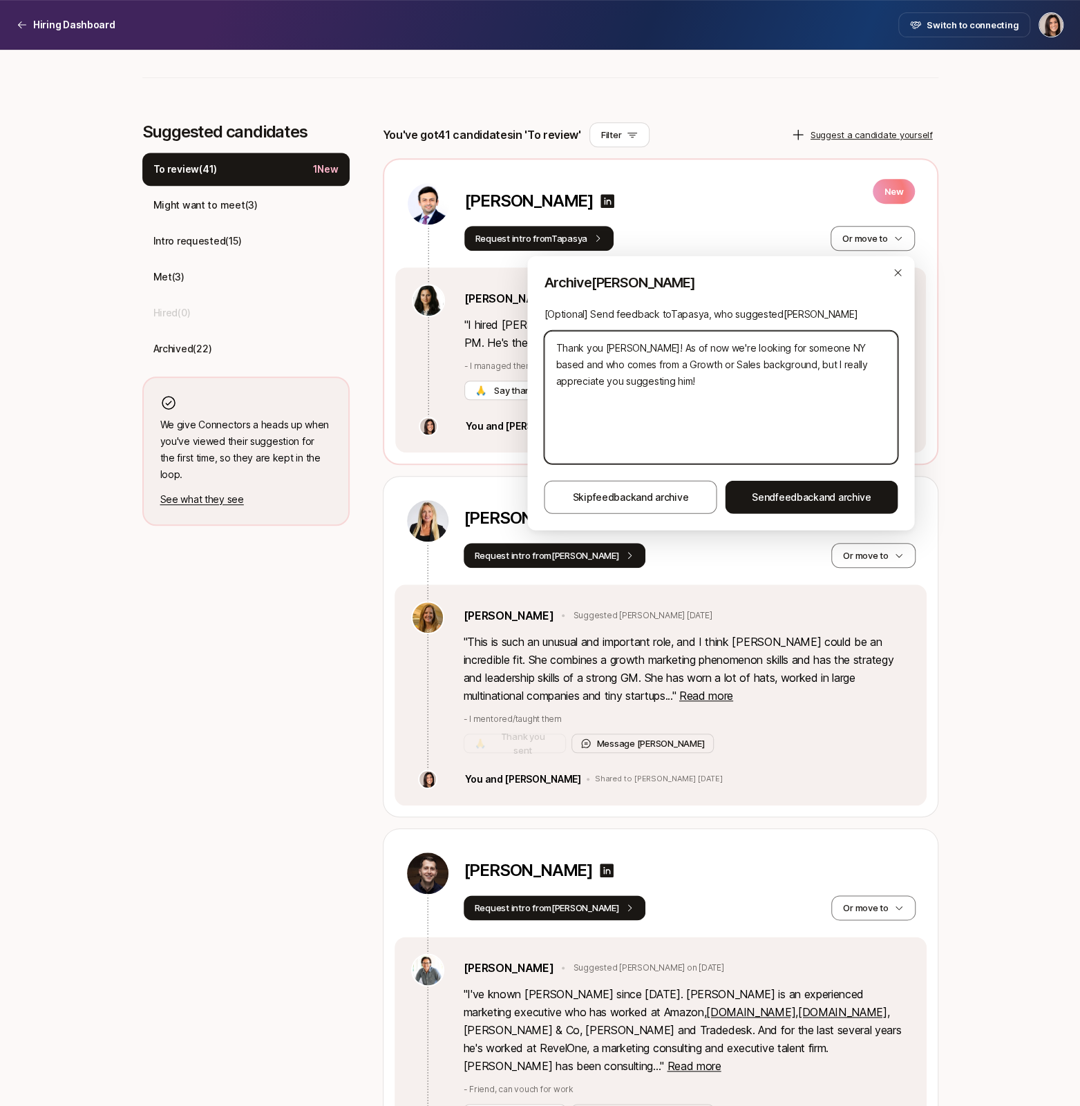
click at [673, 361] on textarea "Thank you Tapasya! As of now we're looking for someone NY based and who comes f…" at bounding box center [721, 397] width 354 height 133
click at [642, 369] on textarea "Thank you Tapasya! As of now we're looking for someone NY based and who comes f…" at bounding box center [721, 397] width 354 height 133
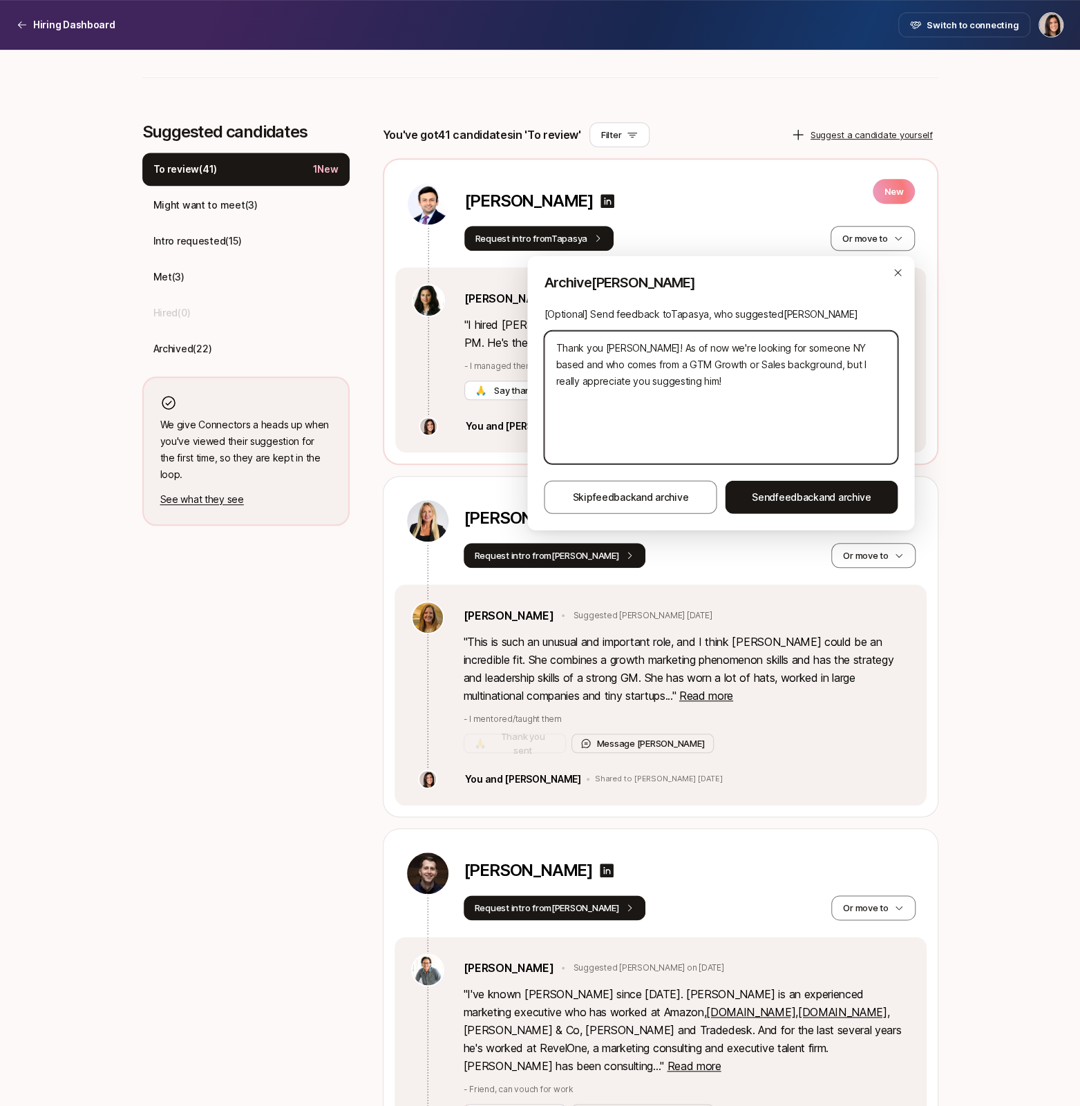
click at [669, 383] on textarea "Thank you Tapasya! As of now we're looking for someone NY based and who comes f…" at bounding box center [721, 397] width 354 height 133
click at [660, 363] on textarea "Thank you Tapasya! As of now we're looking for someone NY based and who comes f…" at bounding box center [721, 397] width 354 height 133
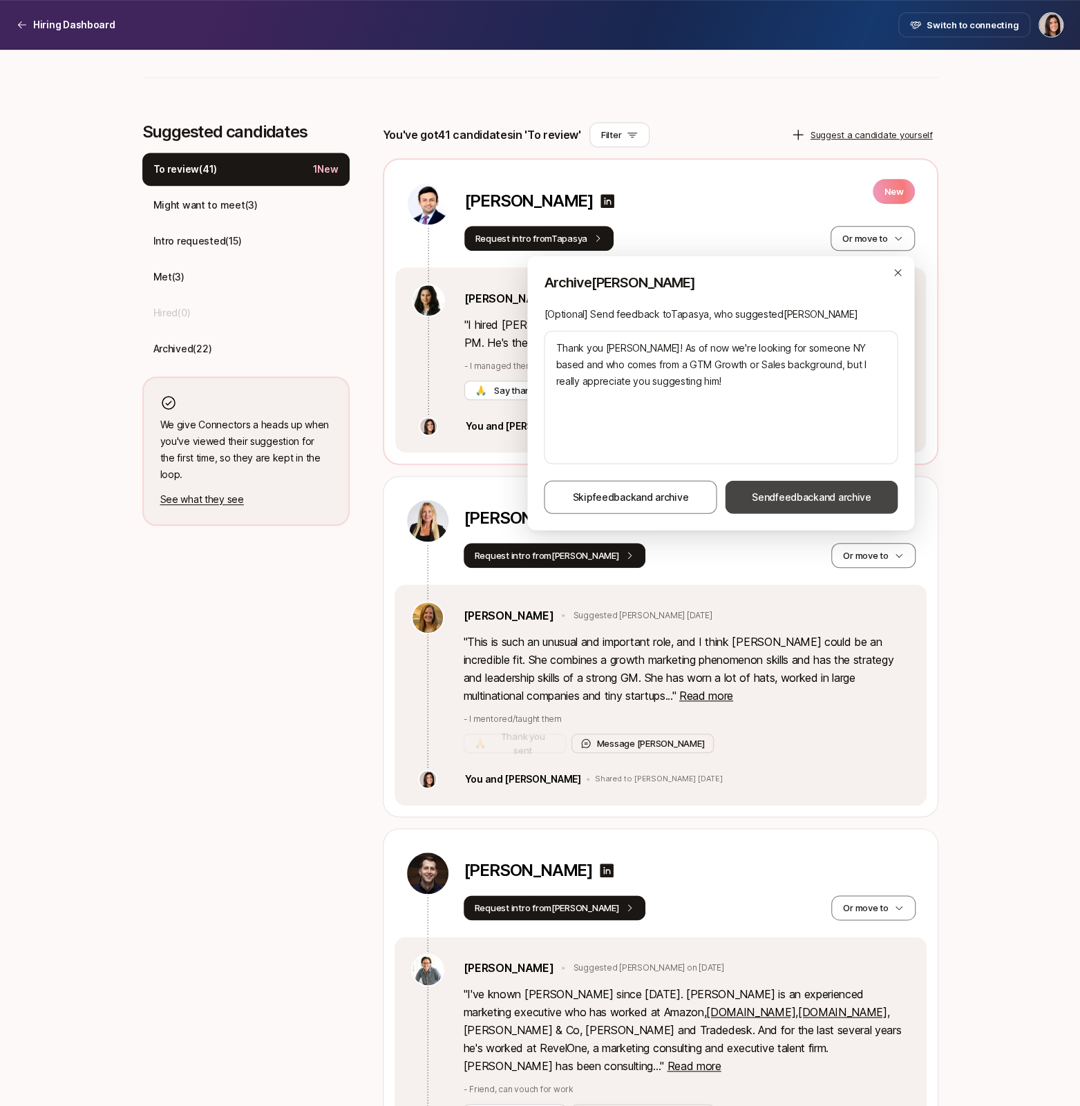
click at [769, 501] on span "Send feedback and archive" at bounding box center [810, 497] width 119 height 17
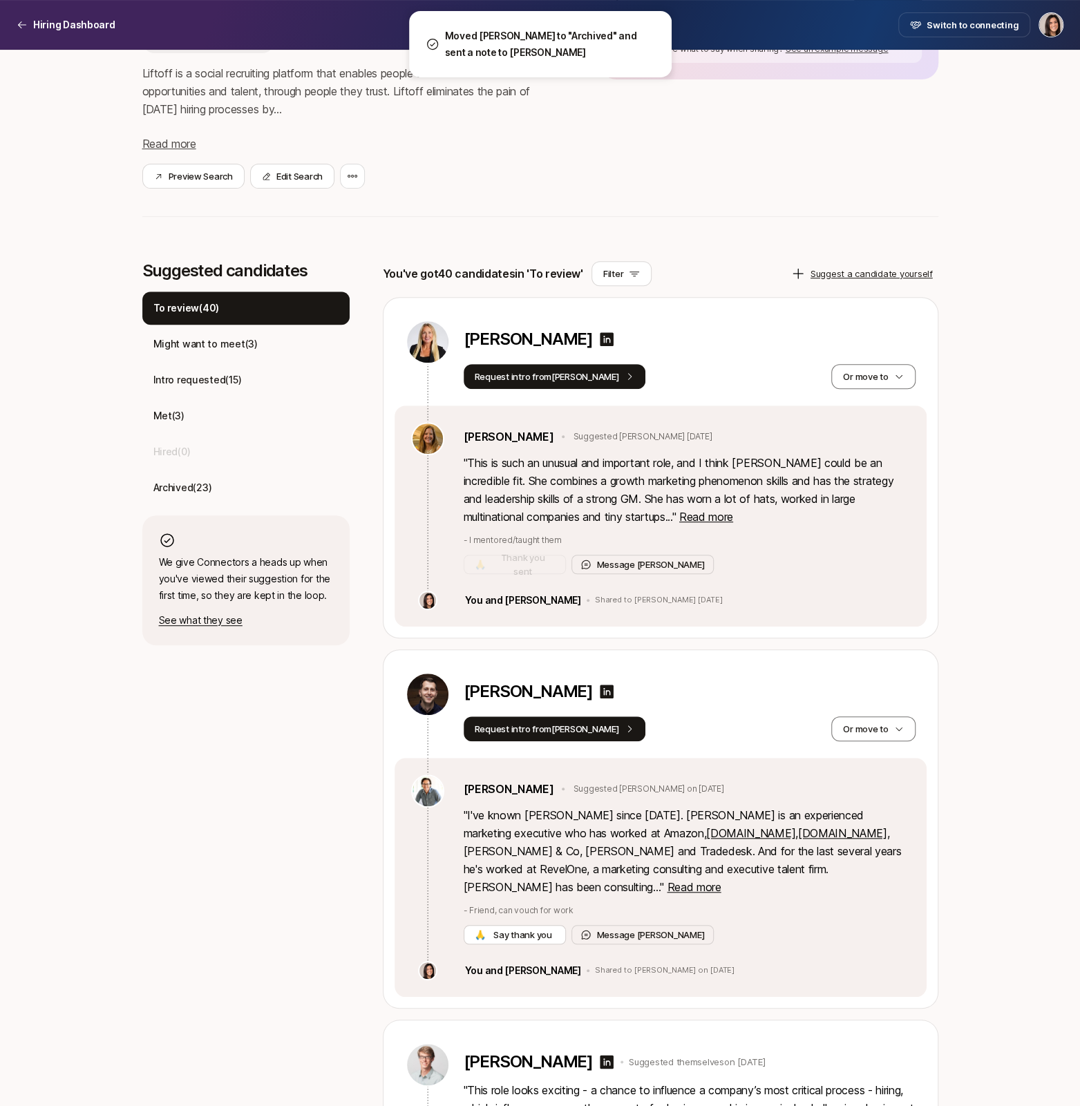
scroll to position [0, 0]
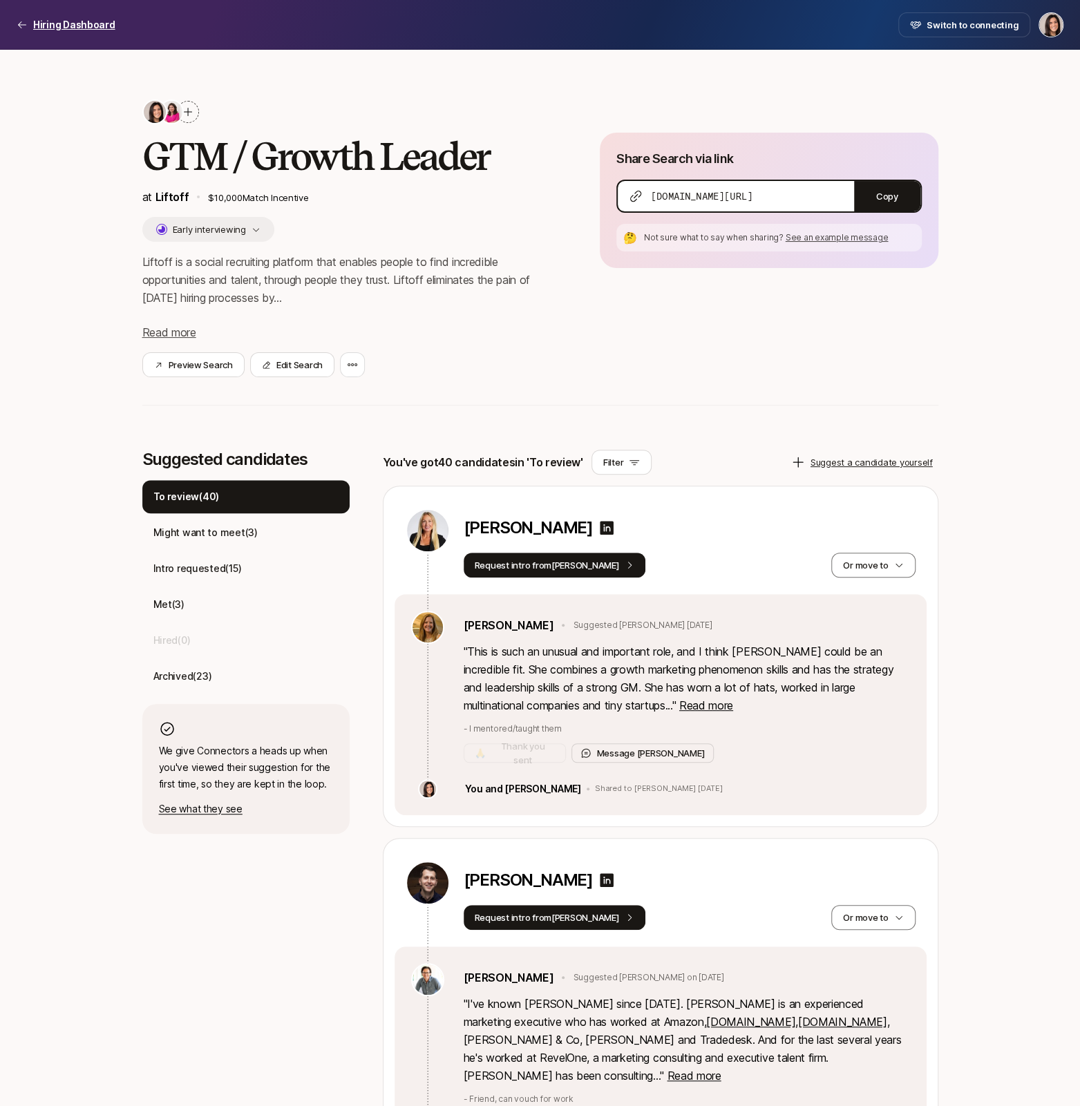
click at [97, 28] on p "Hiring Dashboard" at bounding box center [74, 25] width 82 height 17
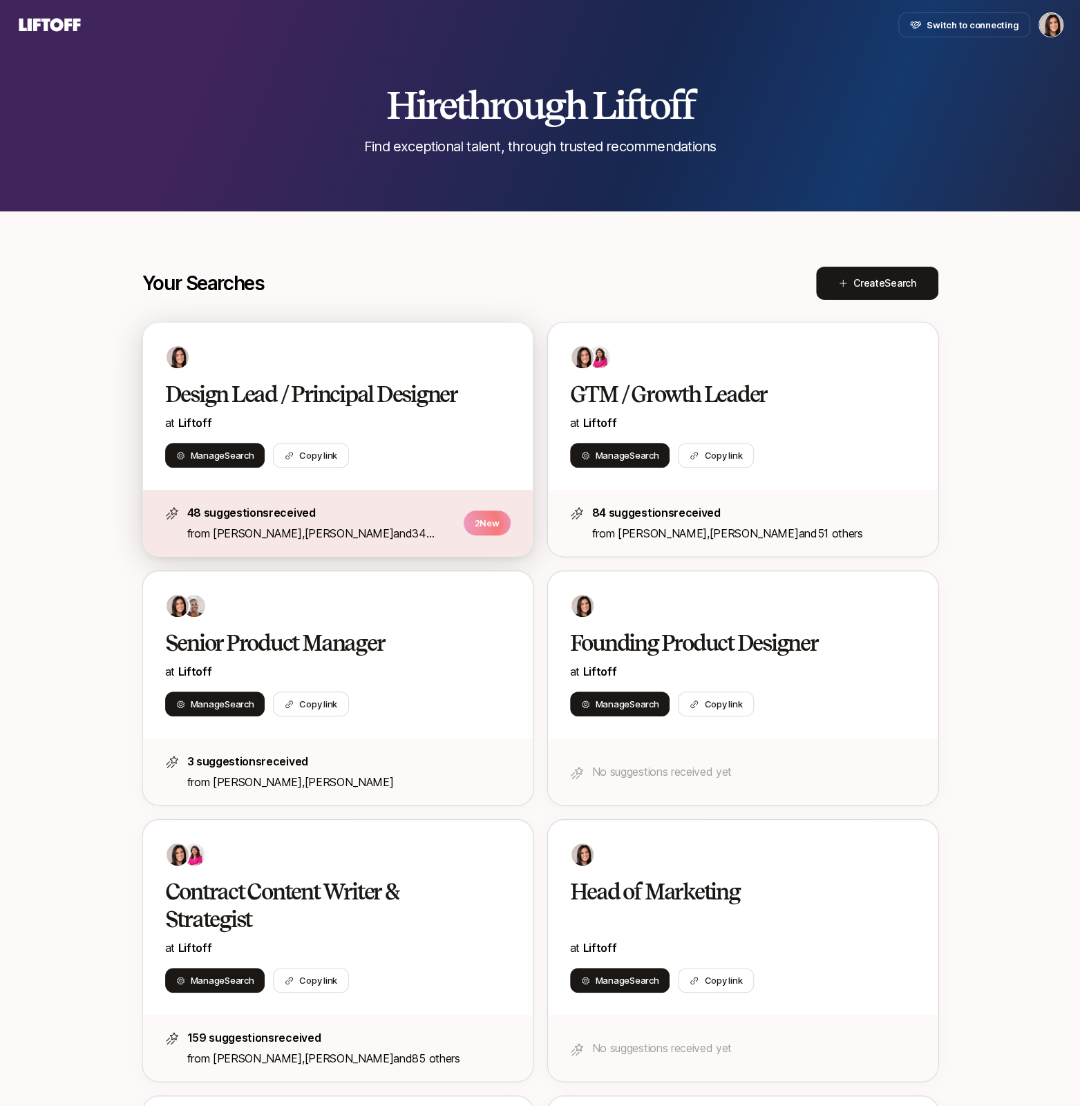
click at [486, 385] on div "Design Lead / Principal Designer at Liftoff" at bounding box center [337, 406] width 345 height 51
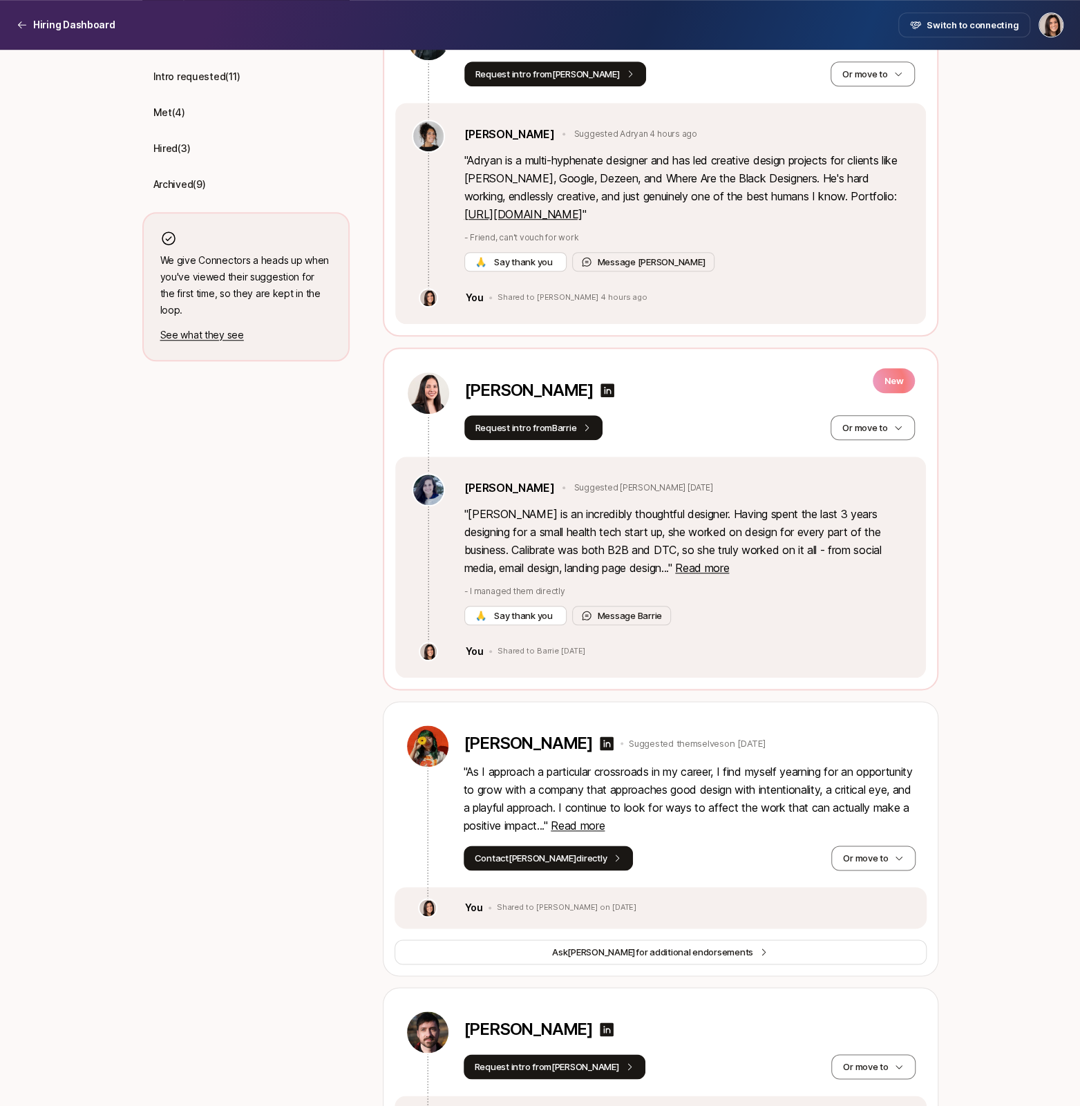
scroll to position [587, 0]
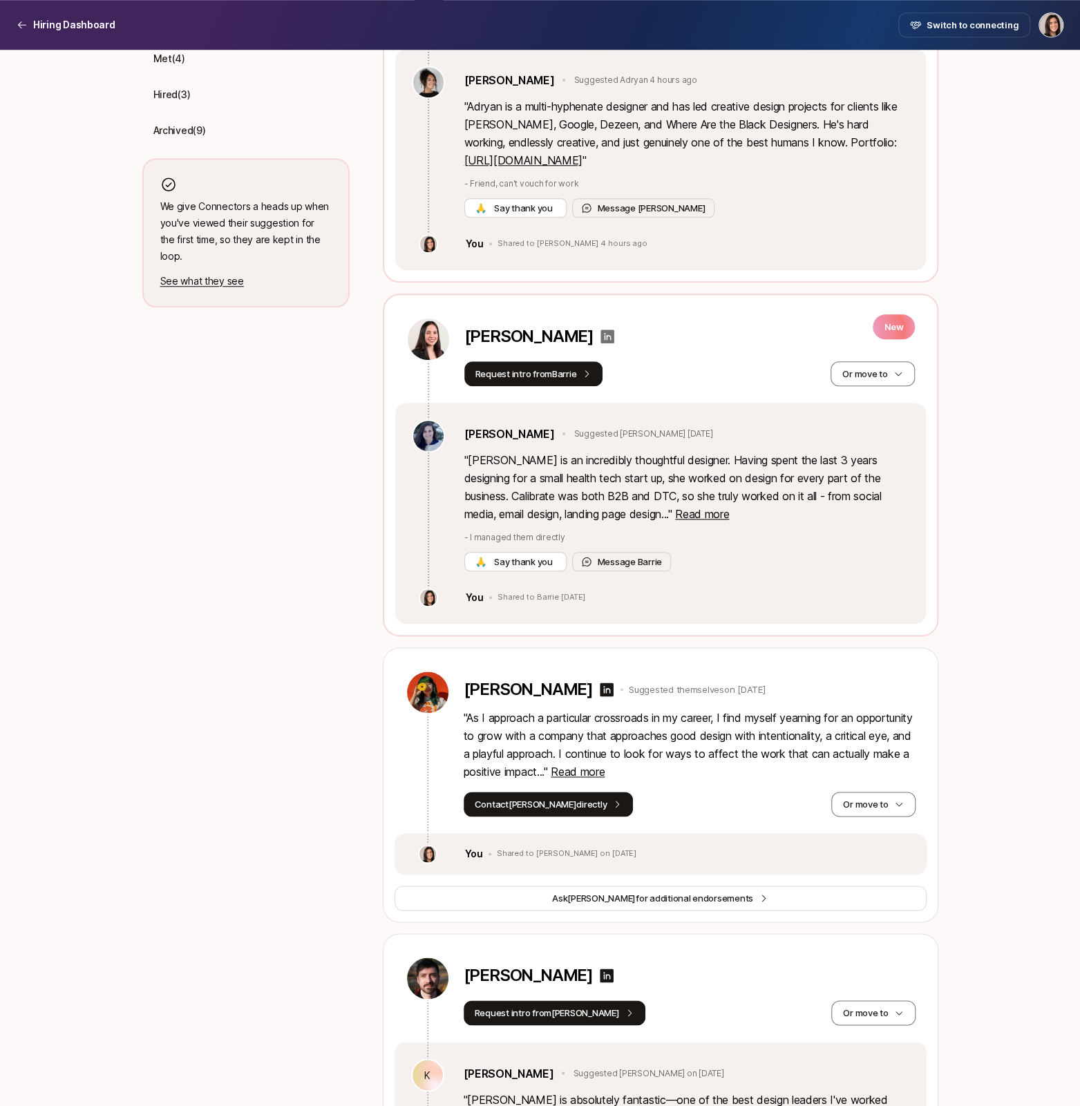
click at [613, 340] on icon at bounding box center [607, 336] width 14 height 14
click at [872, 372] on button "Or move to" at bounding box center [872, 373] width 84 height 25
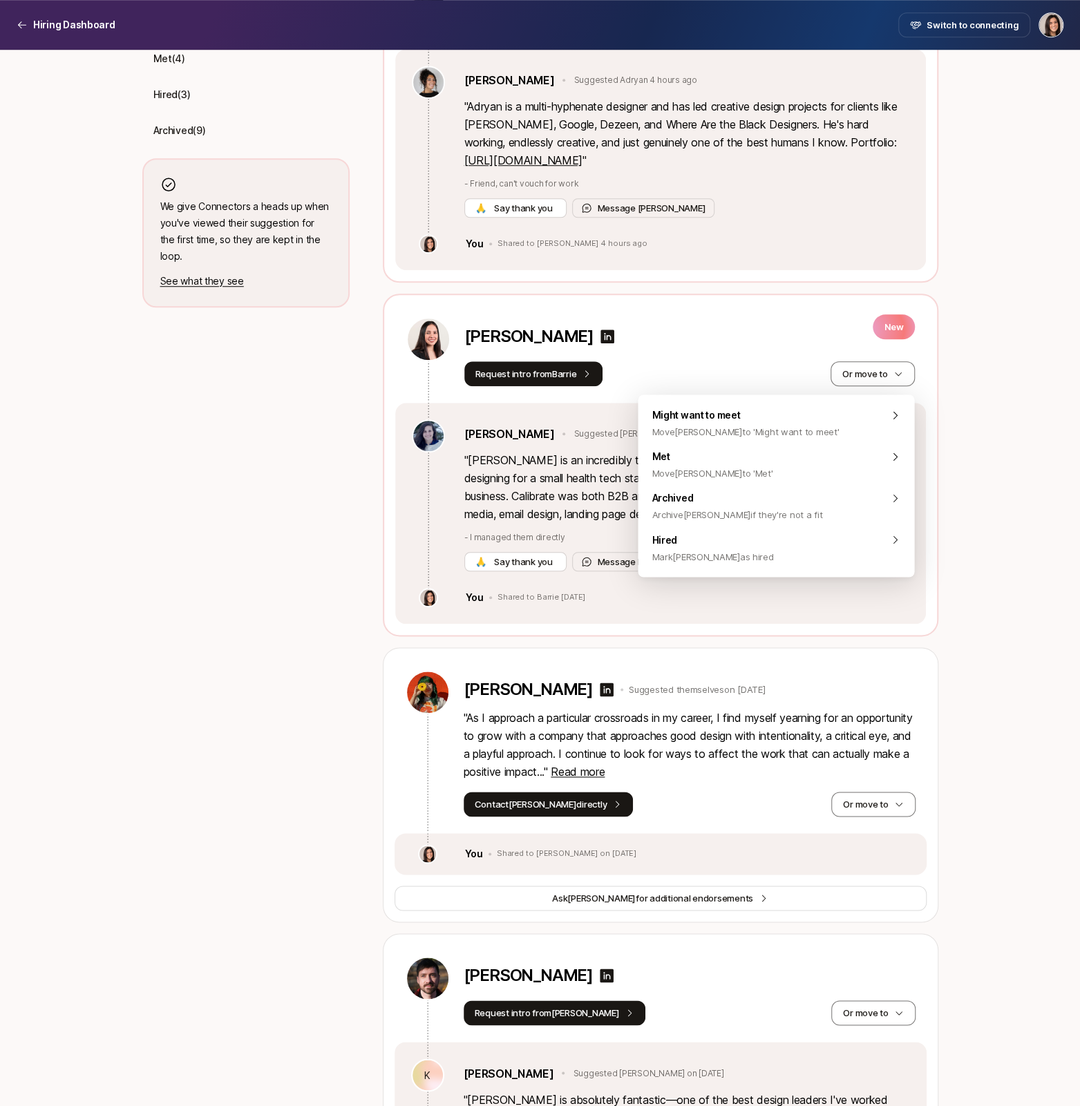
click at [755, 345] on div "Adriana Dianderas" at bounding box center [665, 339] width 403 height 25
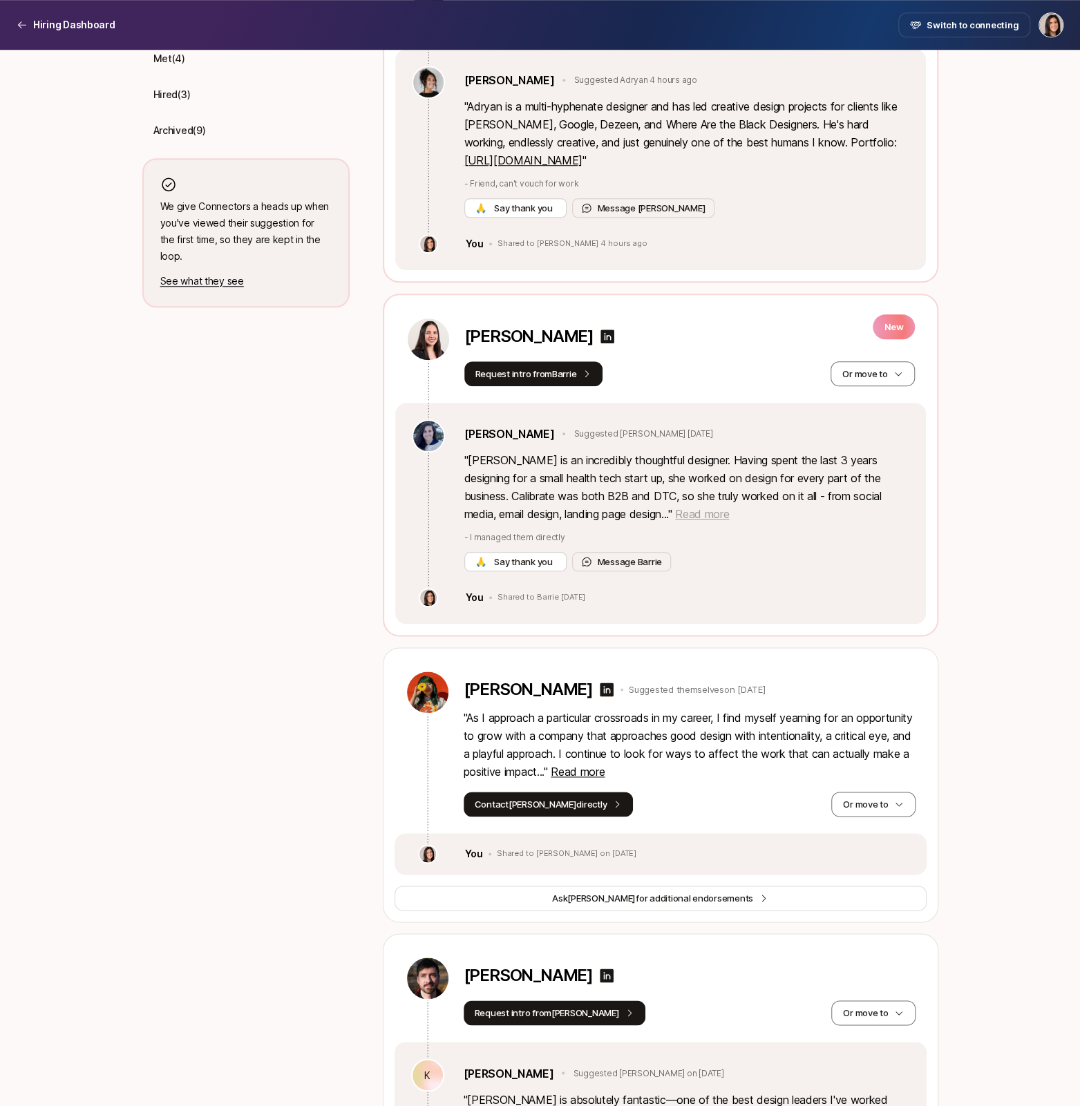
click at [675, 516] on span "Read more" at bounding box center [702, 514] width 54 height 14
click at [879, 372] on button "Or move to" at bounding box center [872, 373] width 84 height 25
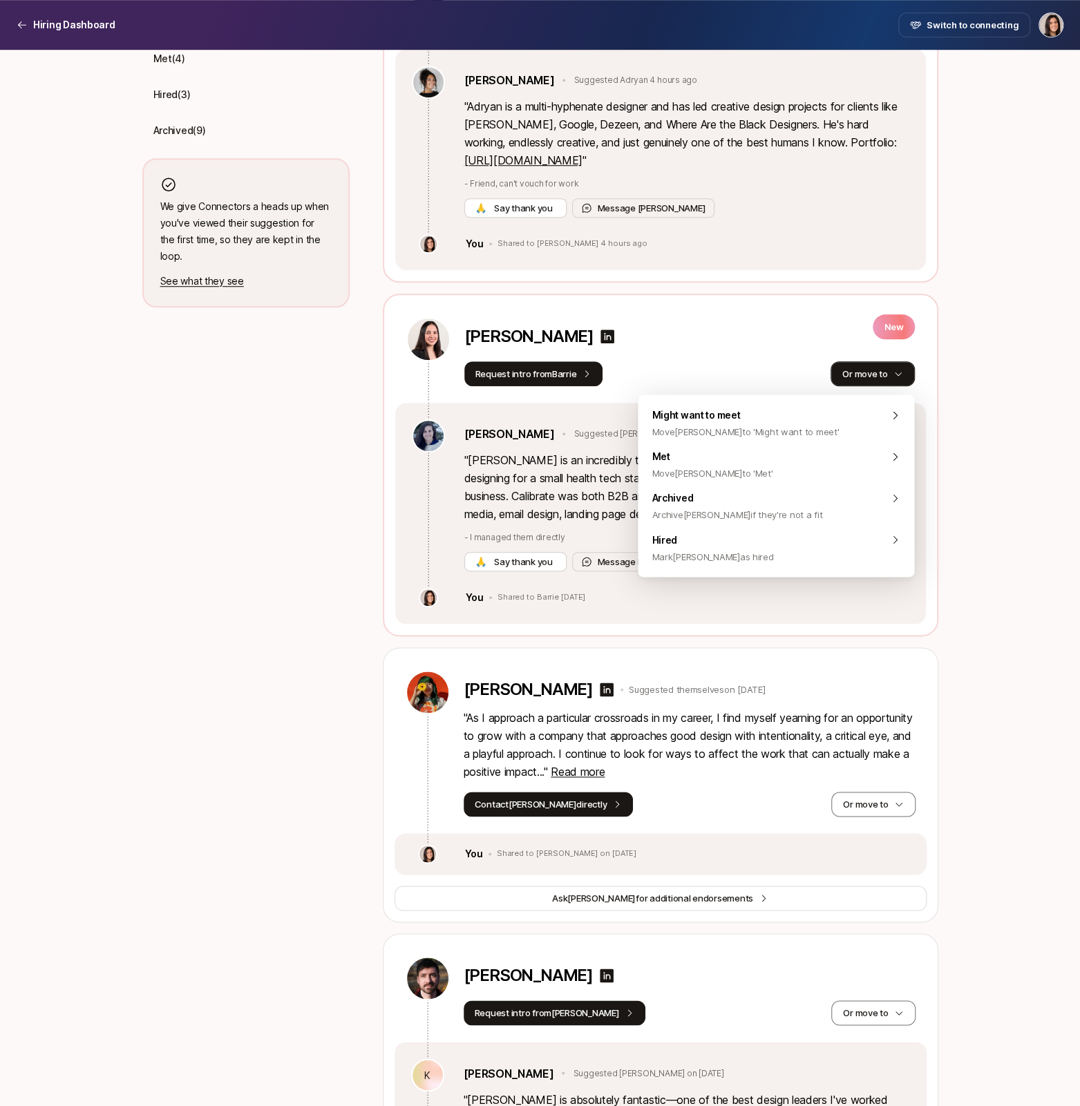
click at [879, 372] on button "Or move to" at bounding box center [872, 373] width 84 height 25
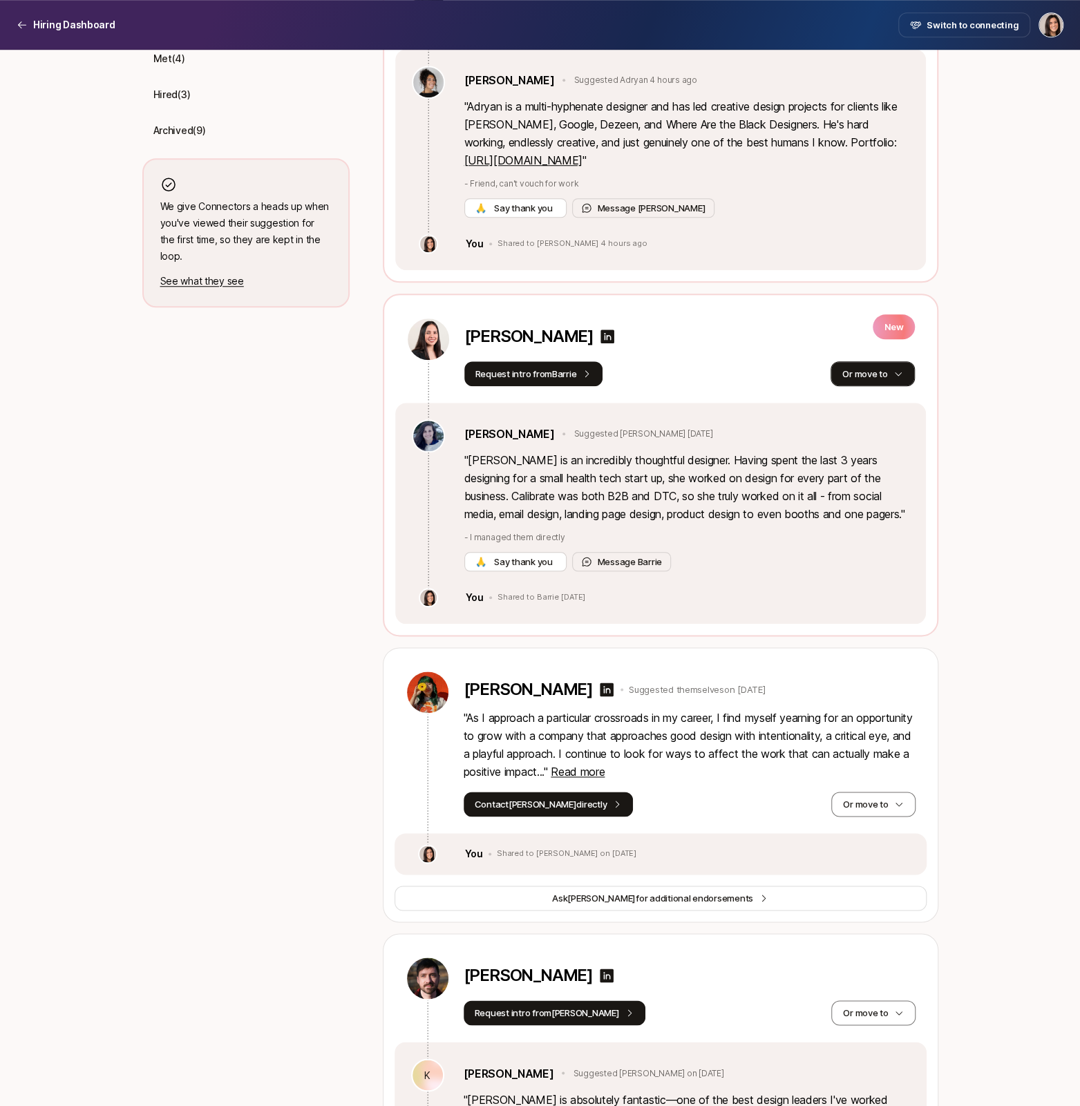
click at [875, 374] on button "Or move to" at bounding box center [872, 373] width 84 height 25
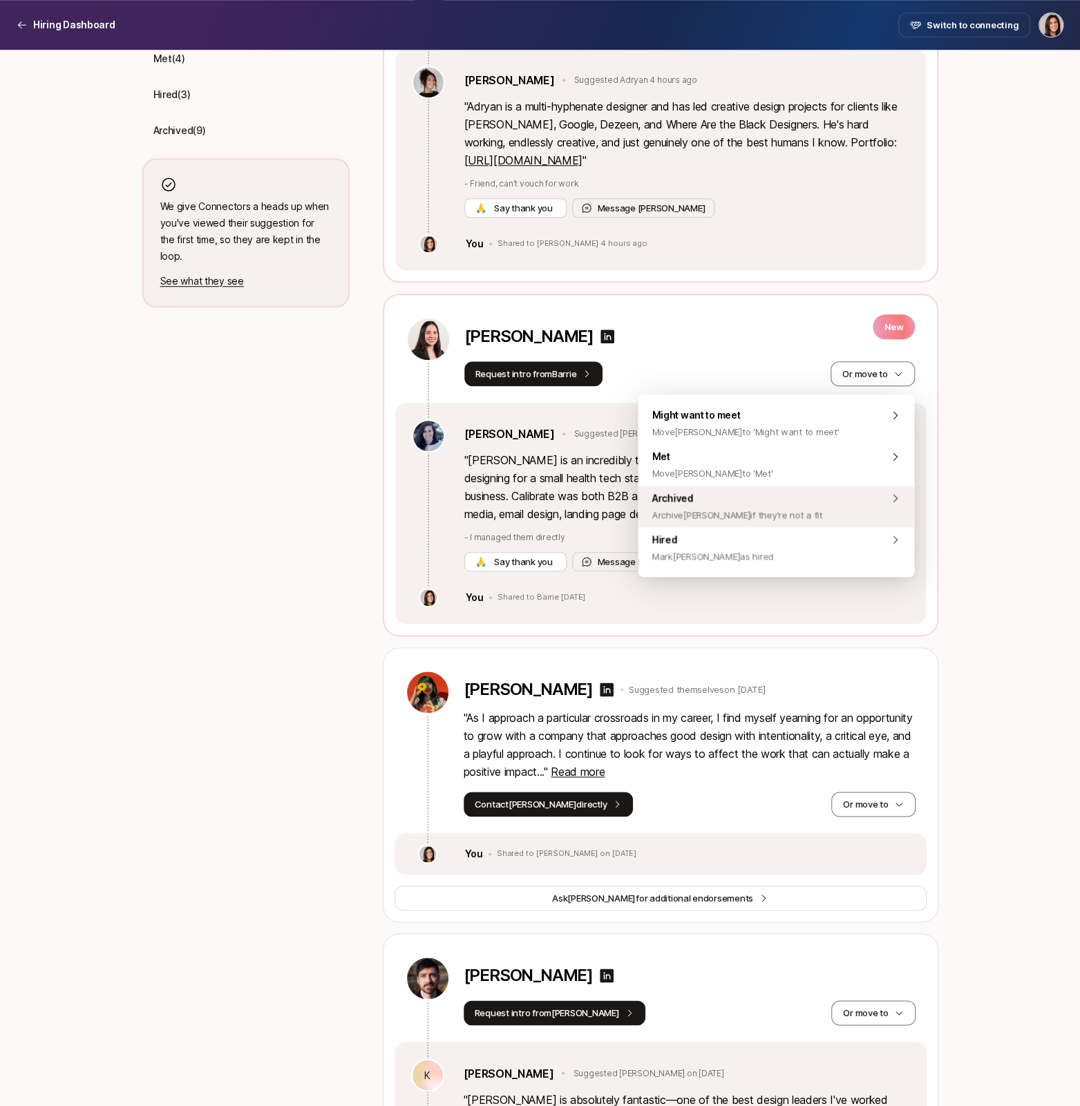
click at [807, 504] on div "Archived Archive Adriana if they're not a fit" at bounding box center [776, 506] width 276 height 41
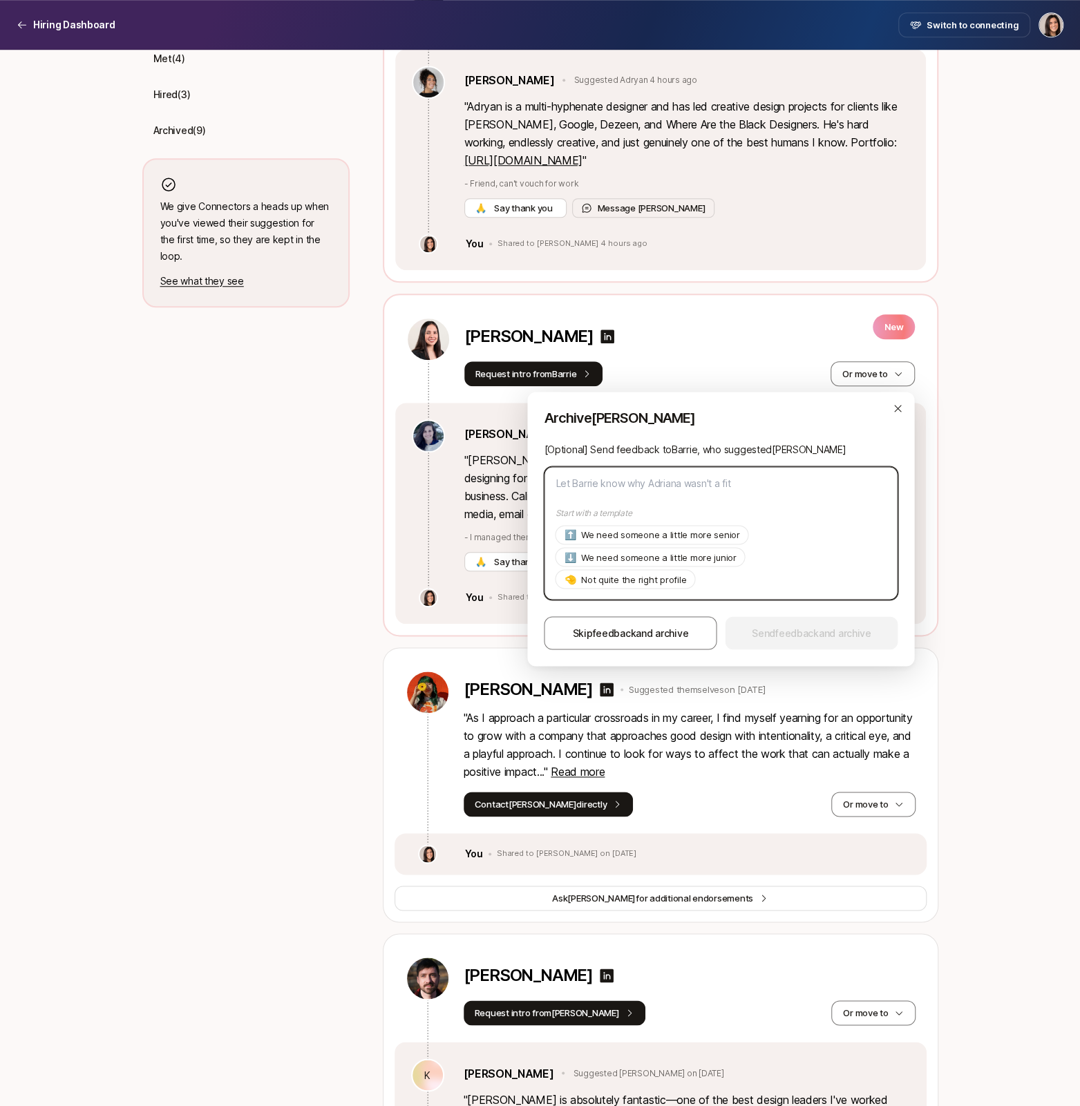
click at [711, 466] on textarea at bounding box center [721, 532] width 354 height 133
click at [711, 481] on textarea at bounding box center [721, 532] width 354 height 133
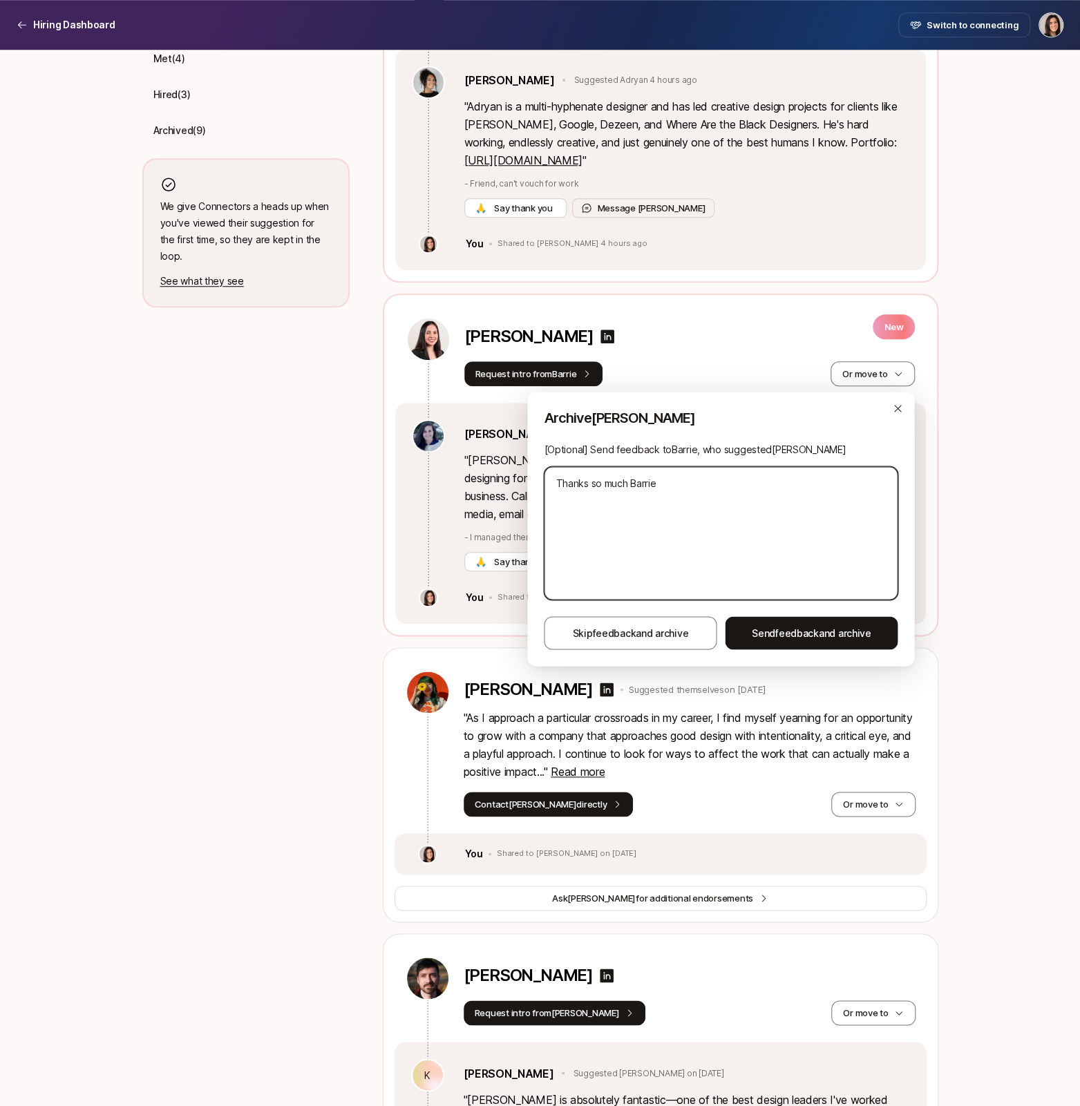
drag, startPoint x: 630, startPoint y: 481, endPoint x: 702, endPoint y: 486, distance: 72.0
click at [698, 485] on textarea "Thanks so much Barrie" at bounding box center [721, 532] width 354 height 133
click at [783, 501] on textarea "Thanks so much for suggesting Adriana! As of now we're looking for someone who …" at bounding box center [721, 532] width 354 height 133
click at [772, 511] on textarea "Thanks so much for suggesting Adriana! As of now we're looking for someone who …" at bounding box center [721, 532] width 354 height 133
drag, startPoint x: 600, startPoint y: 515, endPoint x: 669, endPoint y: 510, distance: 69.2
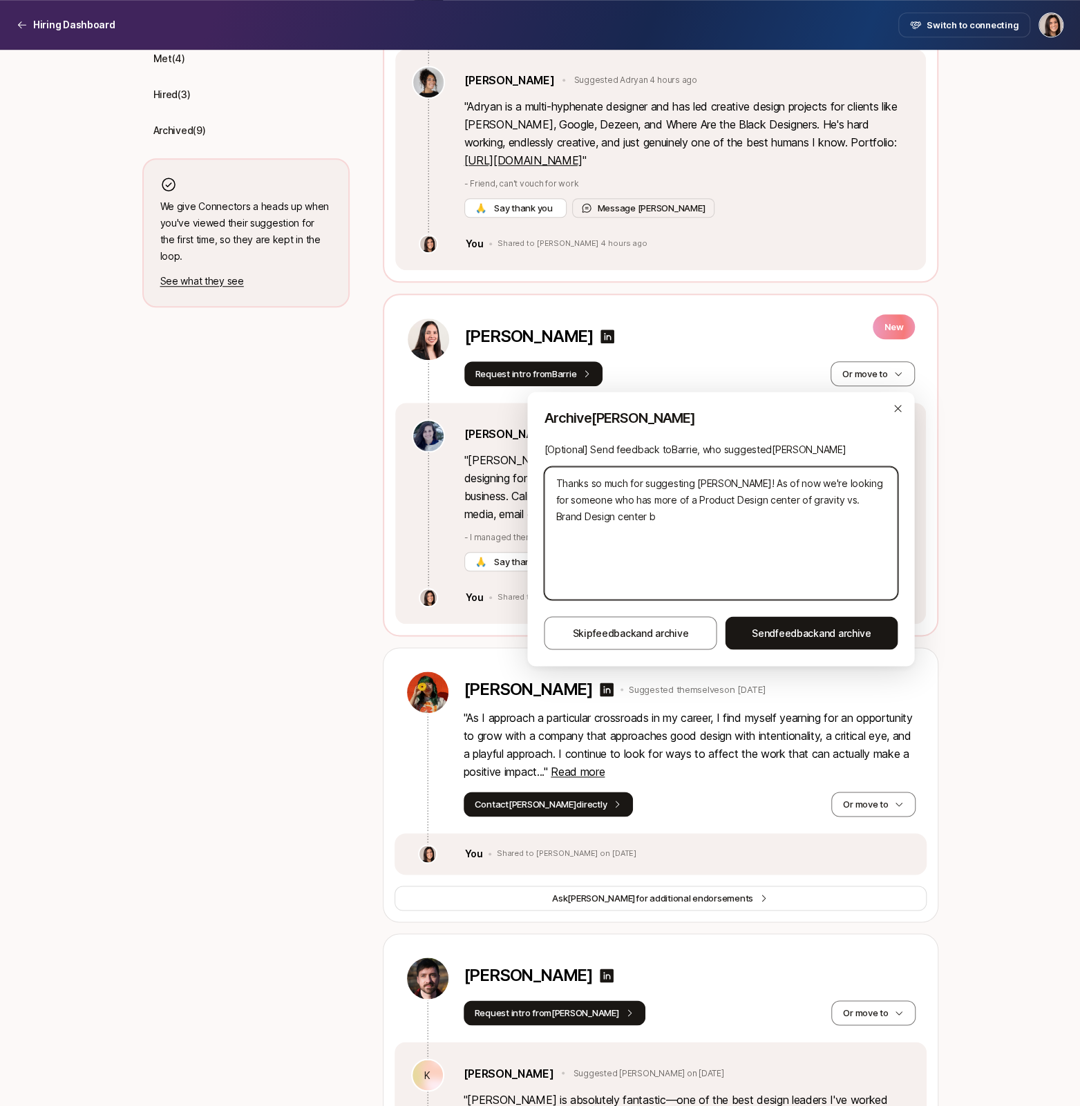
click at [653, 515] on textarea "Thanks so much for suggesting Adriana! As of now we're looking for someone who …" at bounding box center [721, 532] width 354 height 133
drag, startPoint x: 753, startPoint y: 518, endPoint x: 588, endPoint y: 520, distance: 164.4
click at [588, 520] on textarea "Thanks so much for suggesting Adriana! As of now we're looking for someone who …" at bounding box center [721, 532] width 354 height 133
click at [626, 524] on textarea "Thanks so much for suggesting Adriana! As of now we're looking for someone who …" at bounding box center [721, 532] width 354 height 133
click at [628, 510] on textarea "Thanks so much for suggesting Adriana! As of now we're looking for someone who …" at bounding box center [721, 532] width 354 height 133
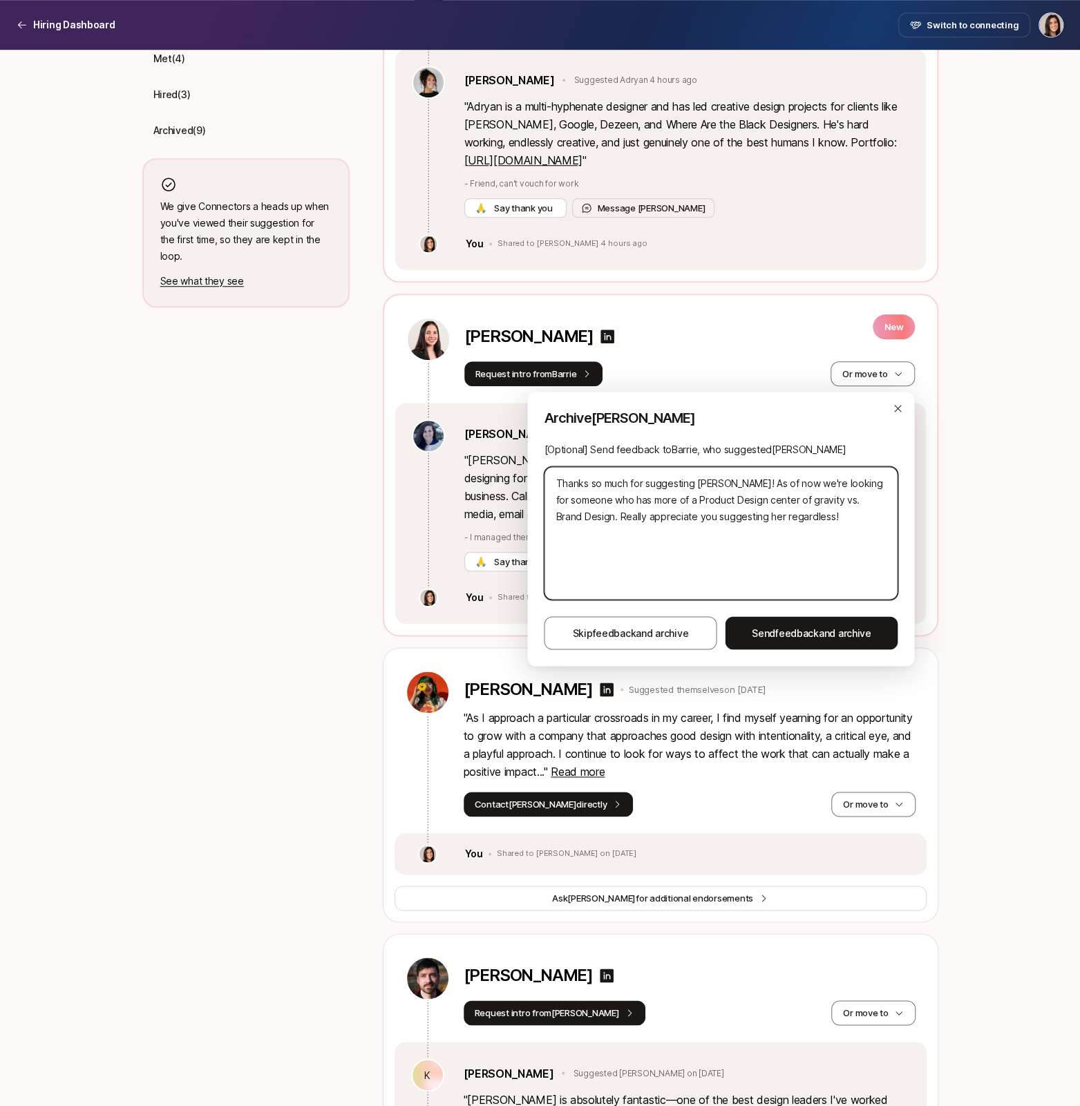
click at [628, 510] on textarea "Thanks so much for suggesting Adriana! As of now we're looking for someone who …" at bounding box center [721, 532] width 354 height 133
click at [645, 527] on textarea "Thanks so much for suggesting Adriana! As of now we're looking for someone who …" at bounding box center [721, 532] width 354 height 133
click at [684, 499] on textarea "Thanks so much for suggesting Adriana! As of now we're looking for someone who …" at bounding box center [721, 532] width 354 height 133
drag, startPoint x: 783, startPoint y: 501, endPoint x: 845, endPoint y: 501, distance: 62.9
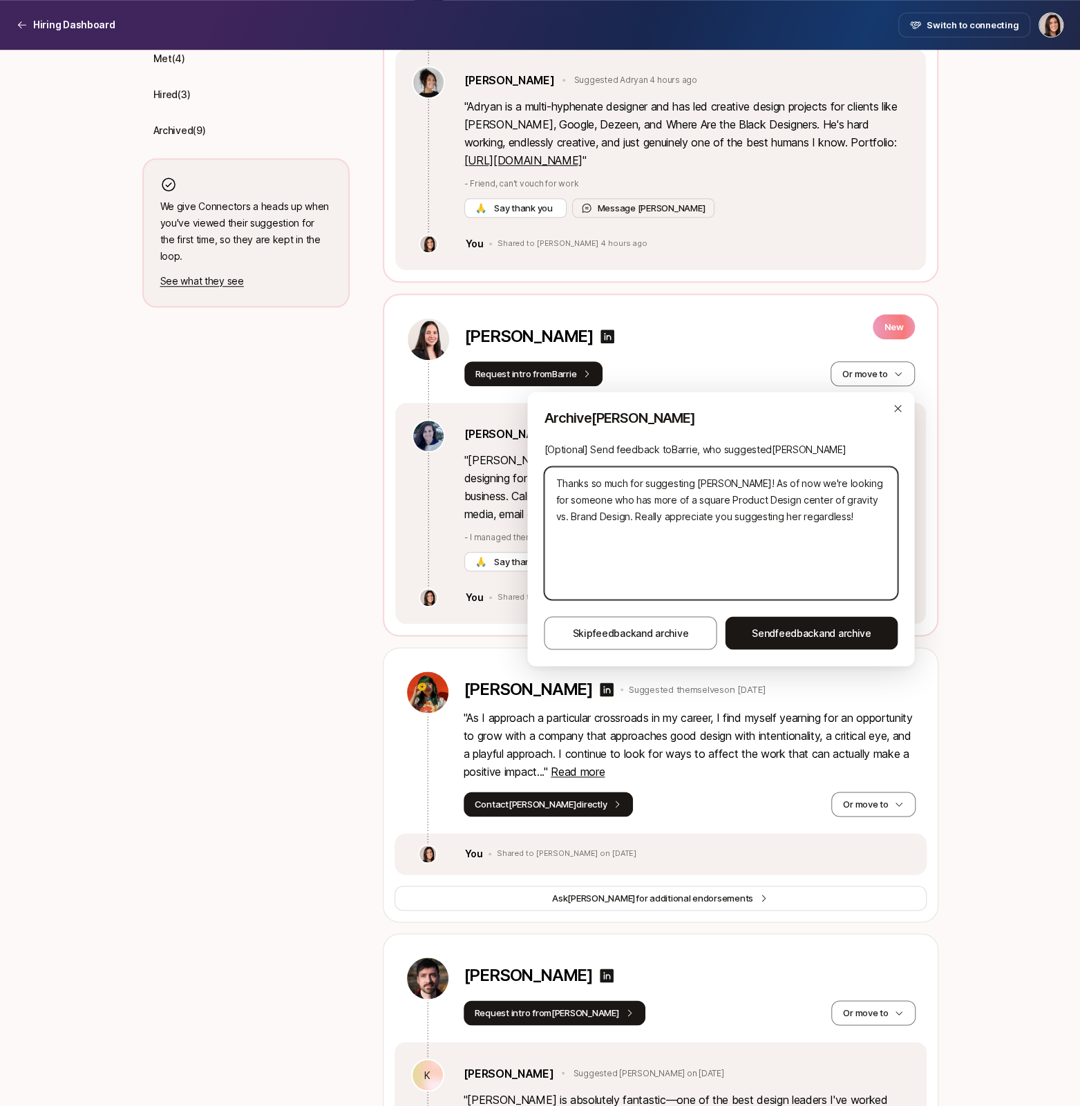
click at [845, 501] on textarea "Thanks so much for suggesting Adriana! As of now we're looking for someone who …" at bounding box center [721, 532] width 354 height 133
drag, startPoint x: 854, startPoint y: 501, endPoint x: 787, endPoint y: 501, distance: 67.0
click at [787, 501] on textarea "Thanks so much for suggesting Adriana! As of now we're looking for someone who …" at bounding box center [721, 532] width 354 height 133
click at [826, 502] on textarea "Thanks so much for suggesting Adriana! As of now we're looking for someone who …" at bounding box center [721, 532] width 354 height 133
click at [613, 517] on textarea "Thanks so much for suggesting Adriana! As of now we're looking for someone who …" at bounding box center [721, 532] width 354 height 133
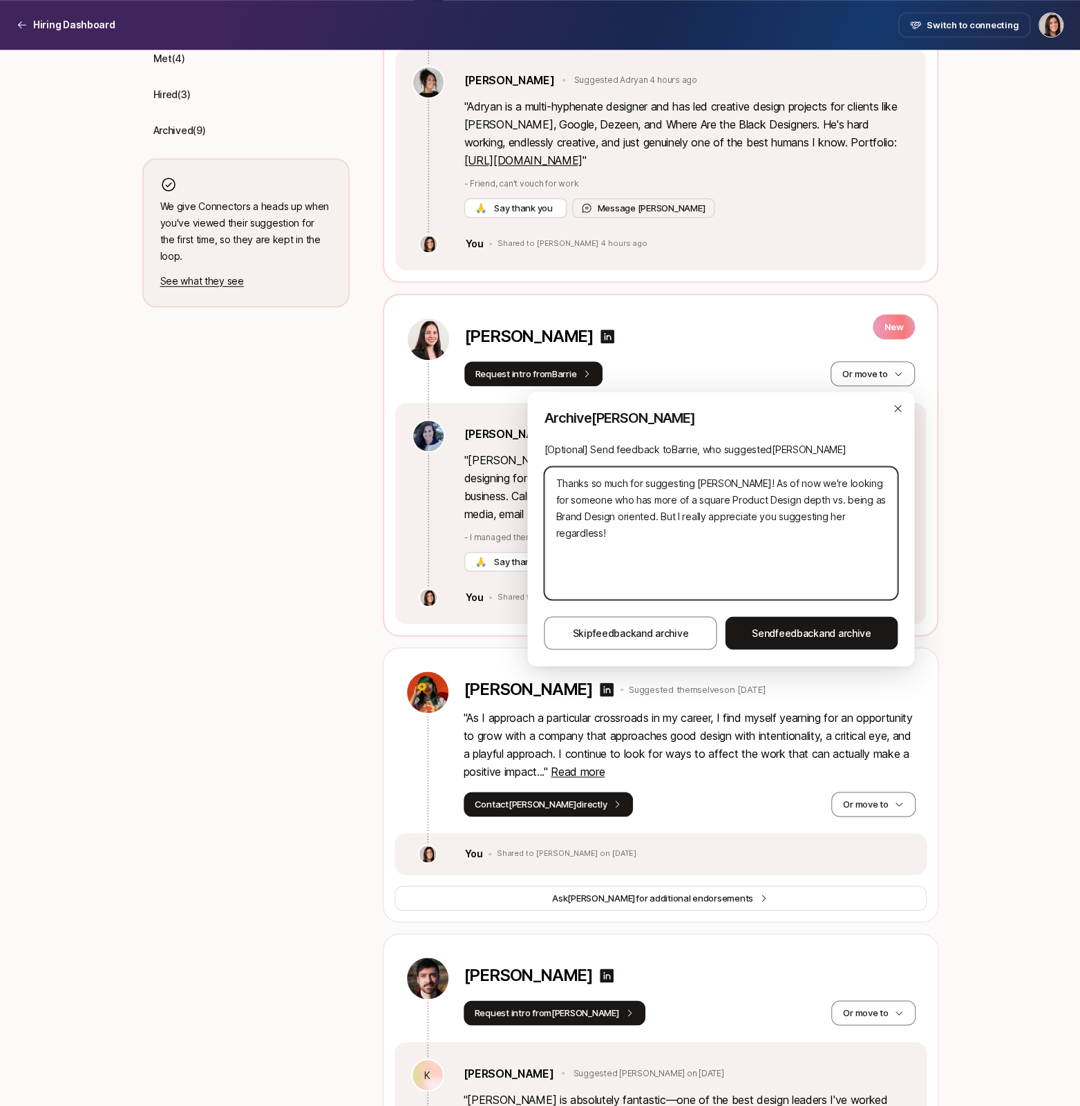
click at [667, 509] on textarea "Thanks so much for suggesting Adriana! As of now we're looking for someone who …" at bounding box center [721, 532] width 354 height 133
drag, startPoint x: 766, startPoint y: 633, endPoint x: 763, endPoint y: 544, distance: 89.2
click at [763, 544] on div "Archive Adriana [Optional] Send feedback to Barrie , who suggested Adriana Than…" at bounding box center [720, 529] width 387 height 274
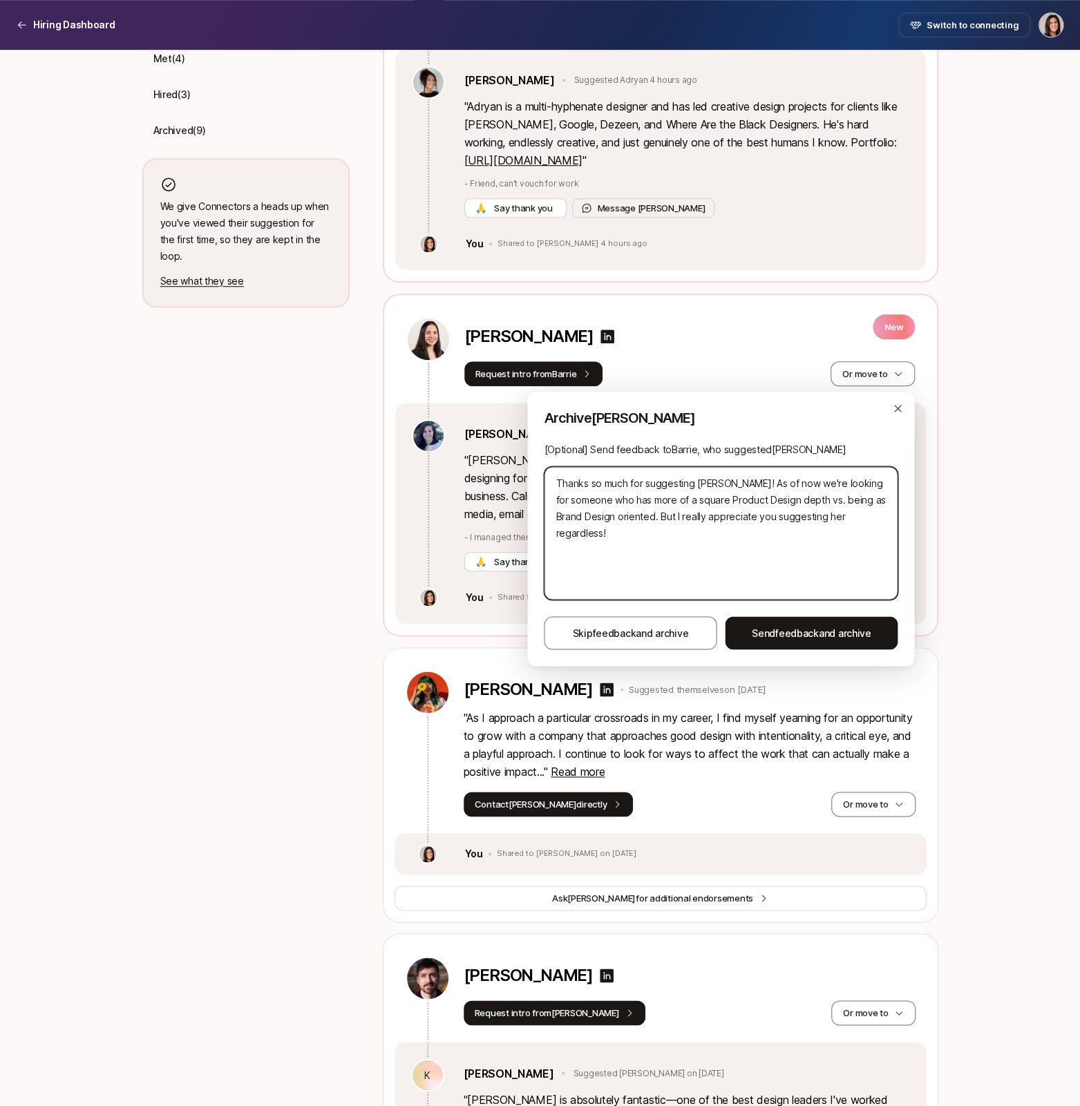
click at [760, 535] on textarea "Thanks so much for suggesting Adriana! As of now we're looking for someone who …" at bounding box center [721, 532] width 354 height 133
click at [729, 486] on textarea "Thanks so much for suggesting Adriana! As of now we're looking for someone who …" at bounding box center [721, 532] width 354 height 133
click at [728, 517] on textarea "Thanks so much for suggesting Adriana! As of now we're looking for someone who …" at bounding box center [721, 532] width 354 height 133
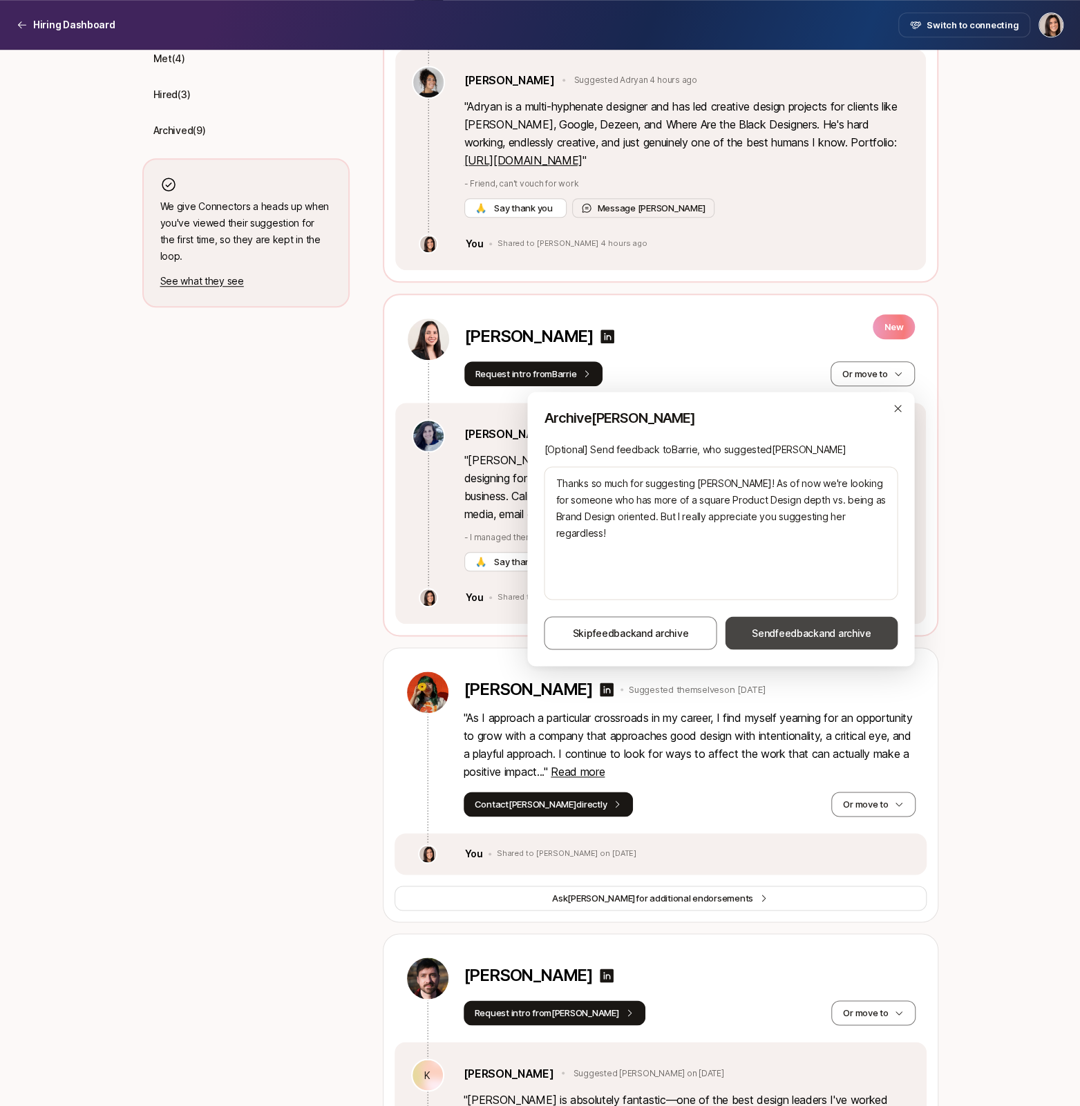
click at [758, 633] on span "Send feedback and archive" at bounding box center [810, 633] width 119 height 17
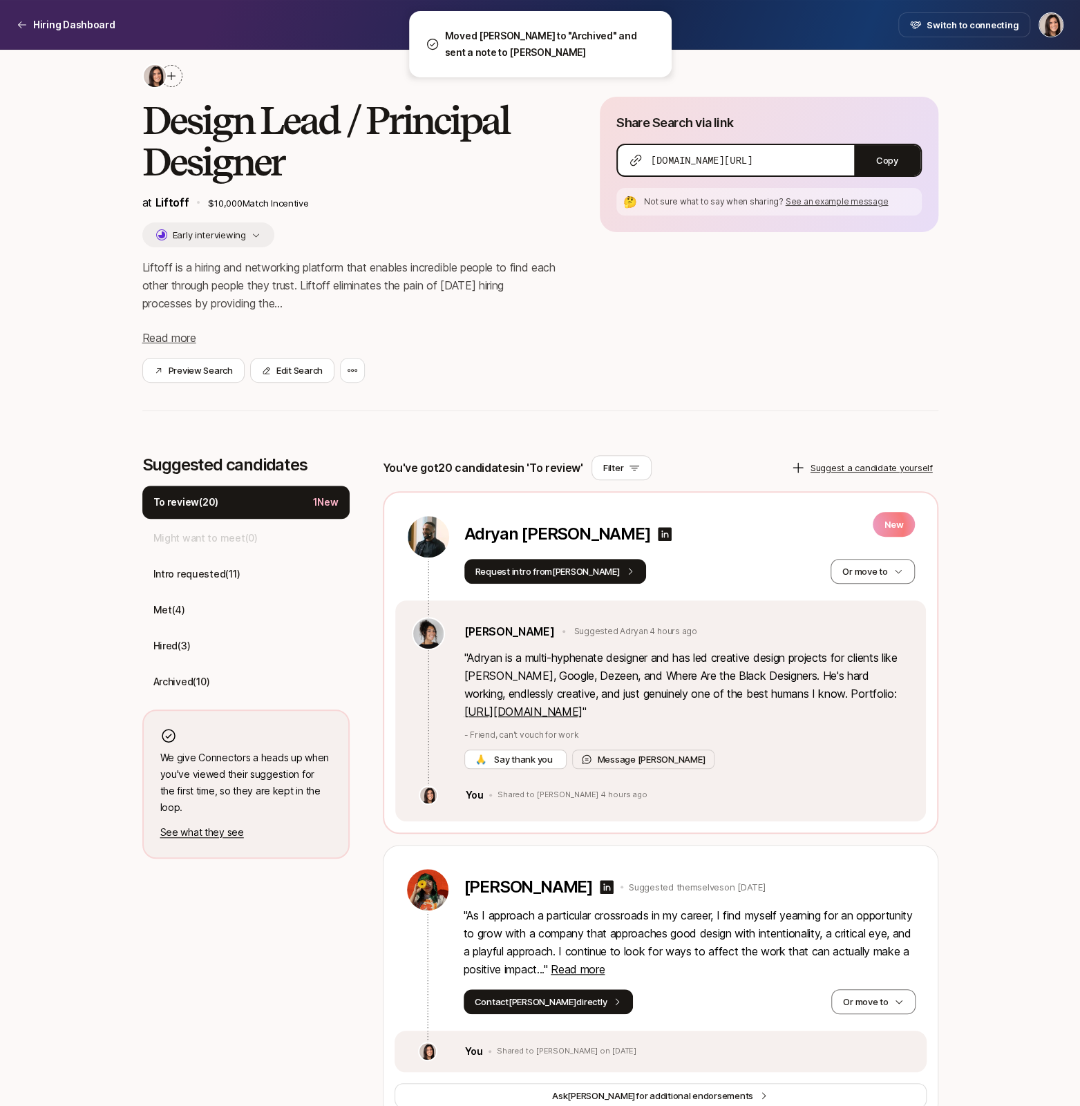
scroll to position [0, 0]
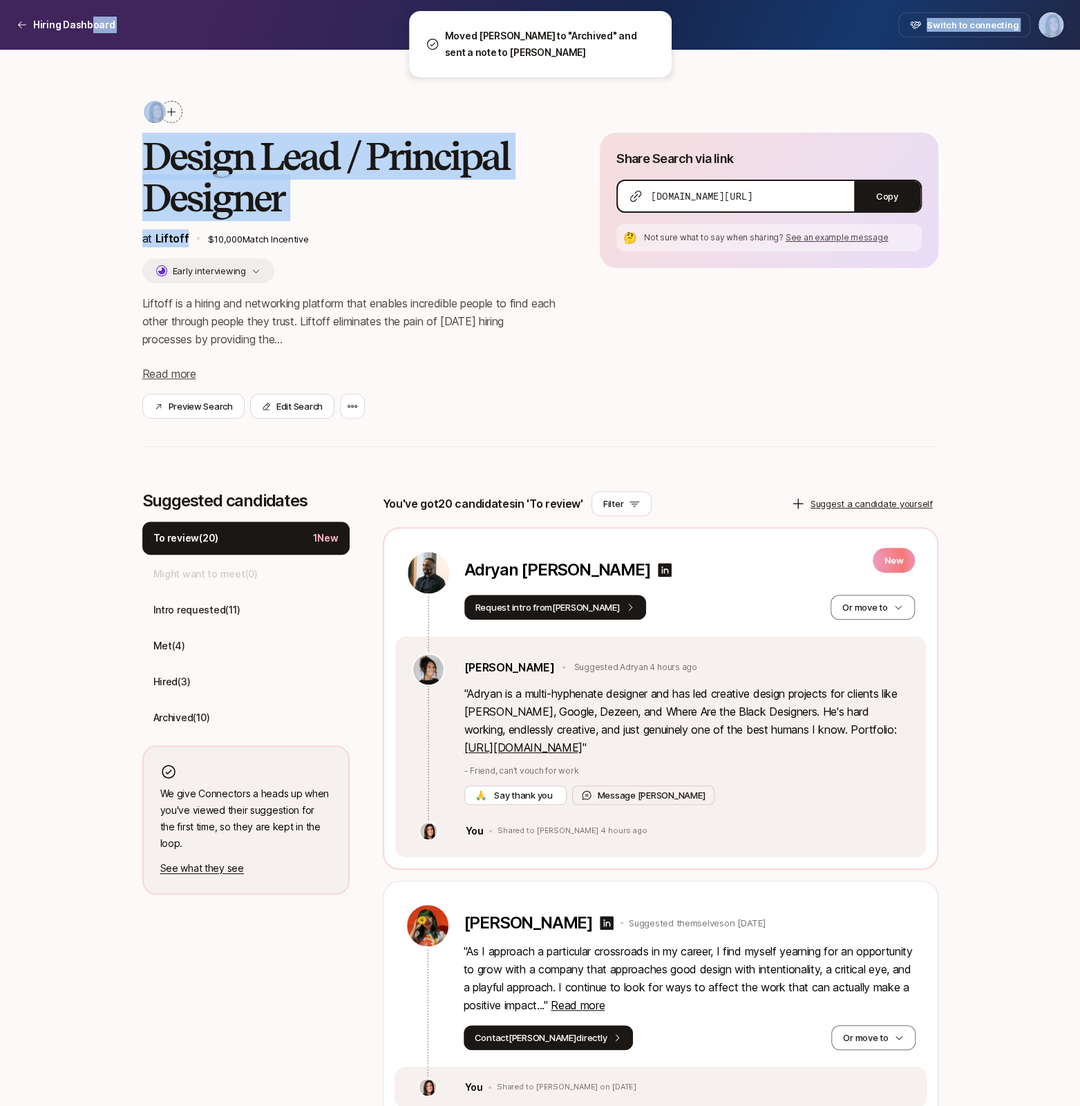
drag, startPoint x: 93, startPoint y: 22, endPoint x: 195, endPoint y: 287, distance: 283.9
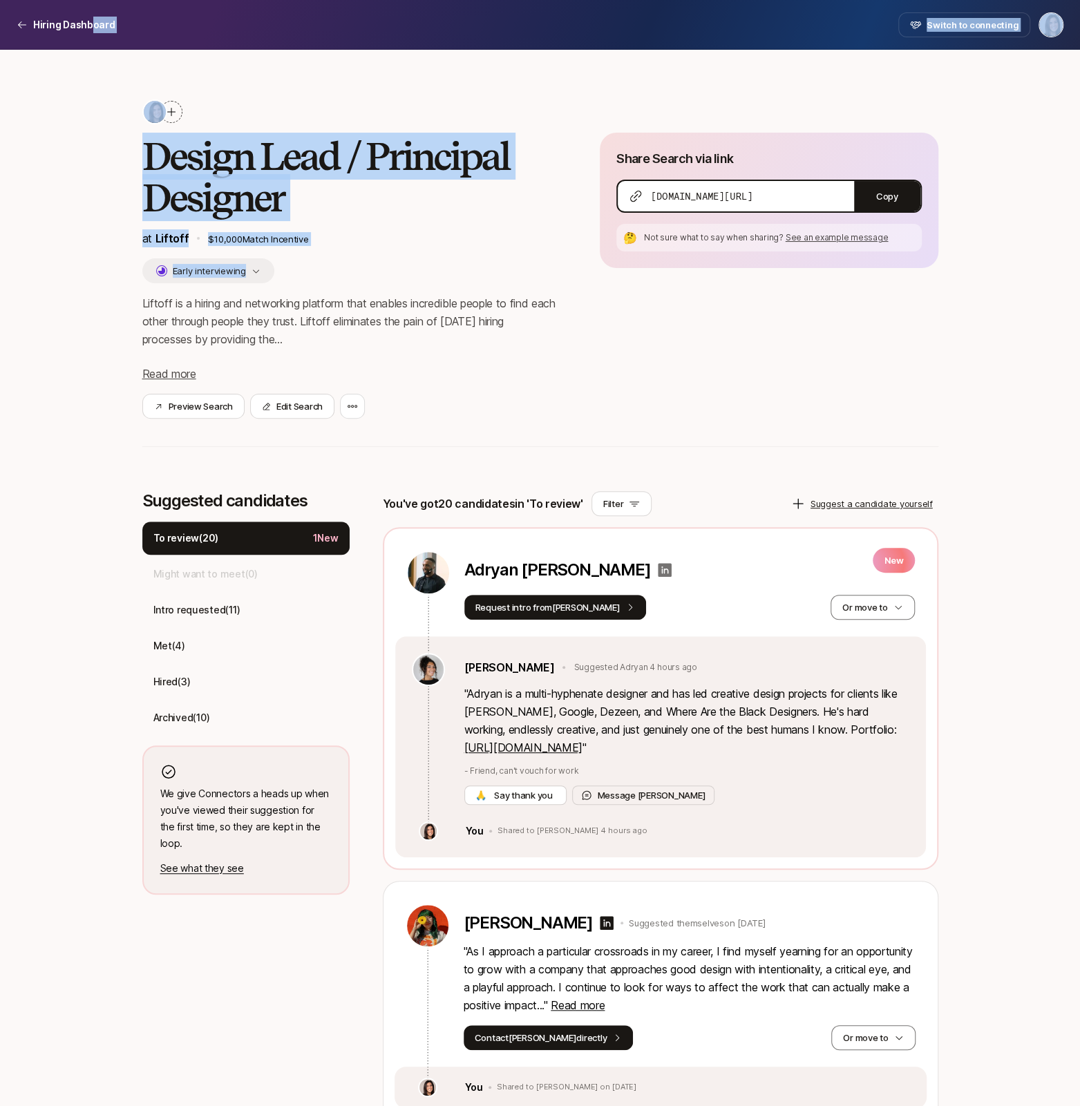
click at [662, 573] on icon at bounding box center [665, 570] width 14 height 14
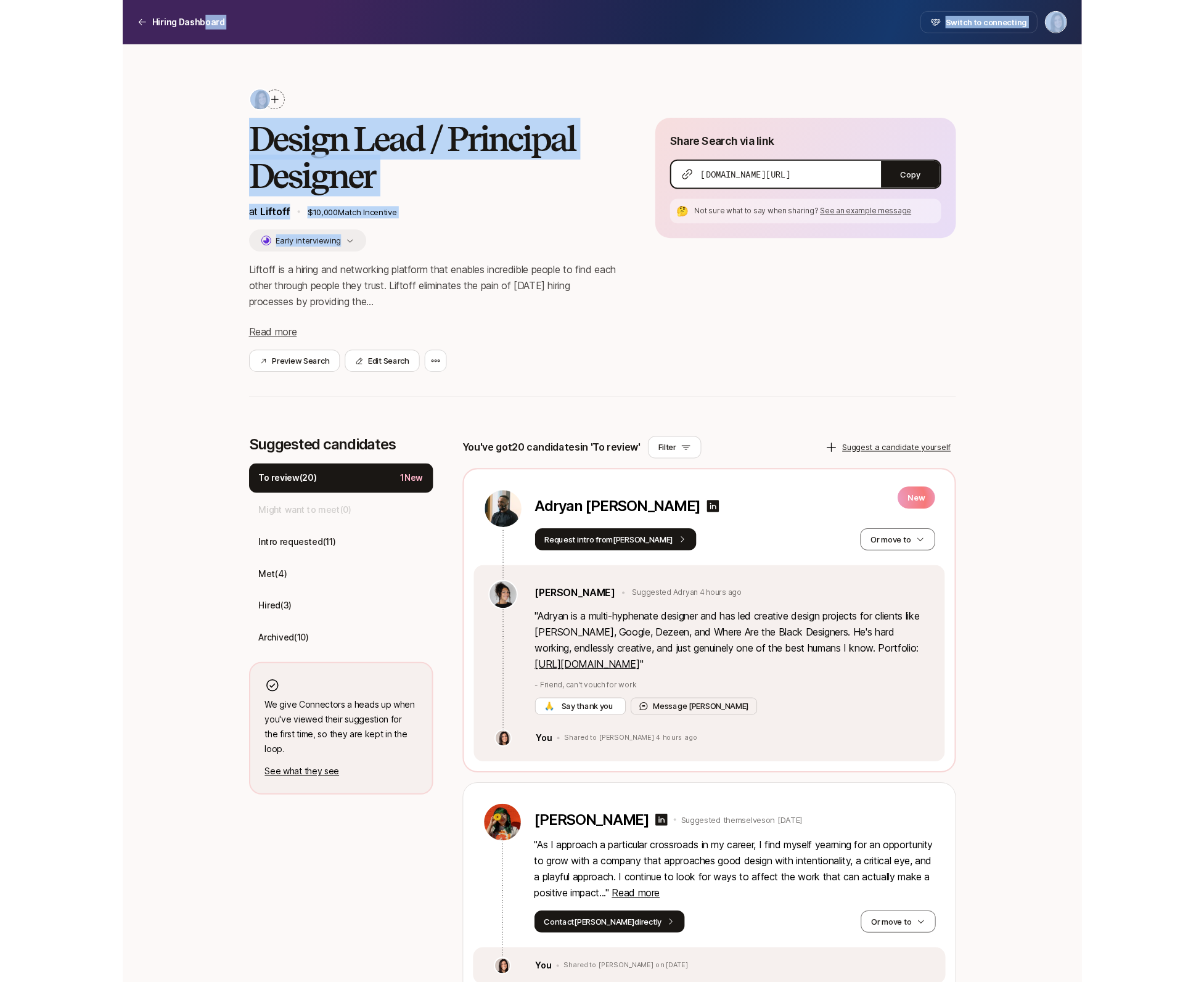
scroll to position [91, 0]
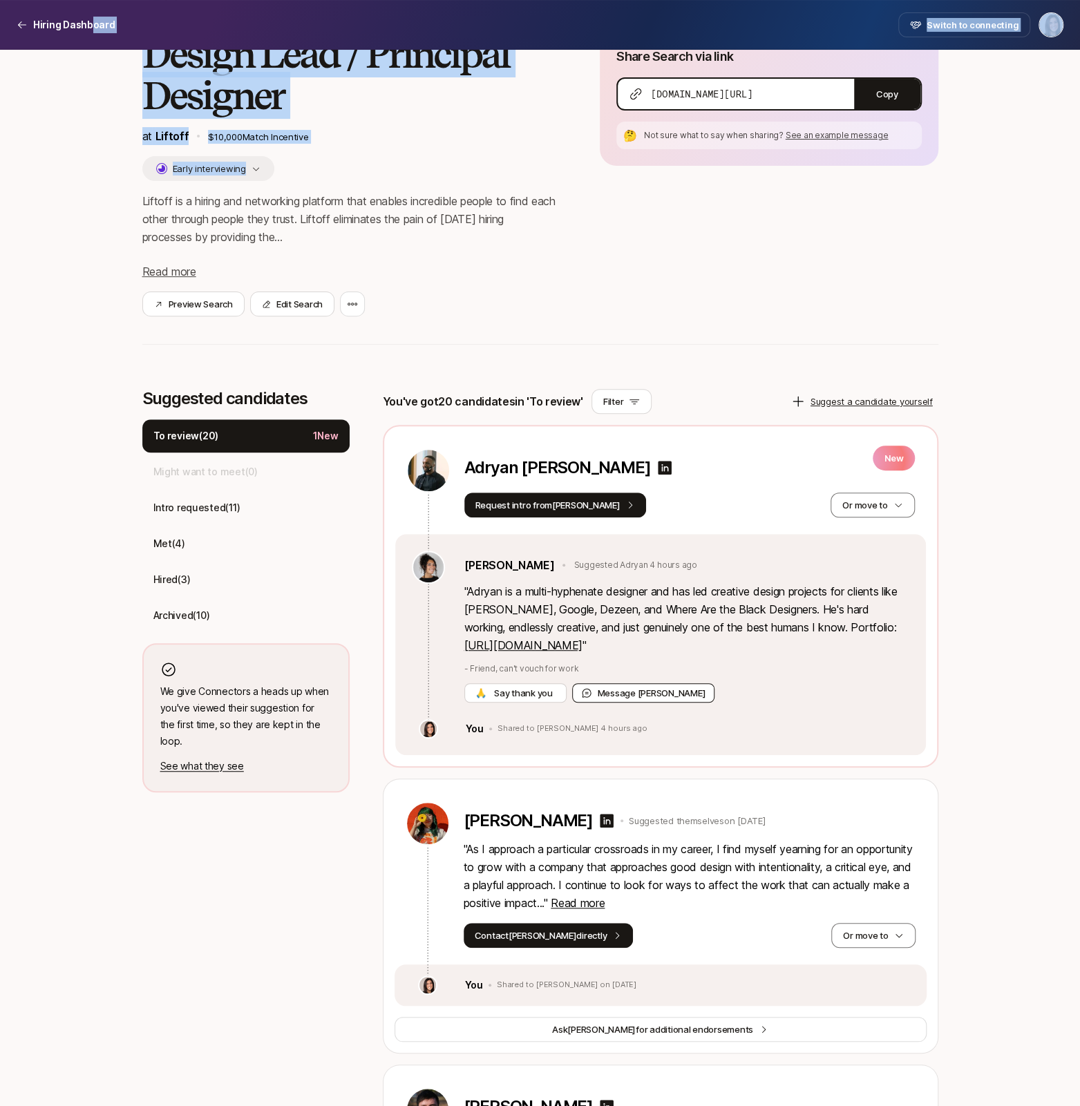
click at [649, 688] on button "Message Amy" at bounding box center [643, 692] width 143 height 19
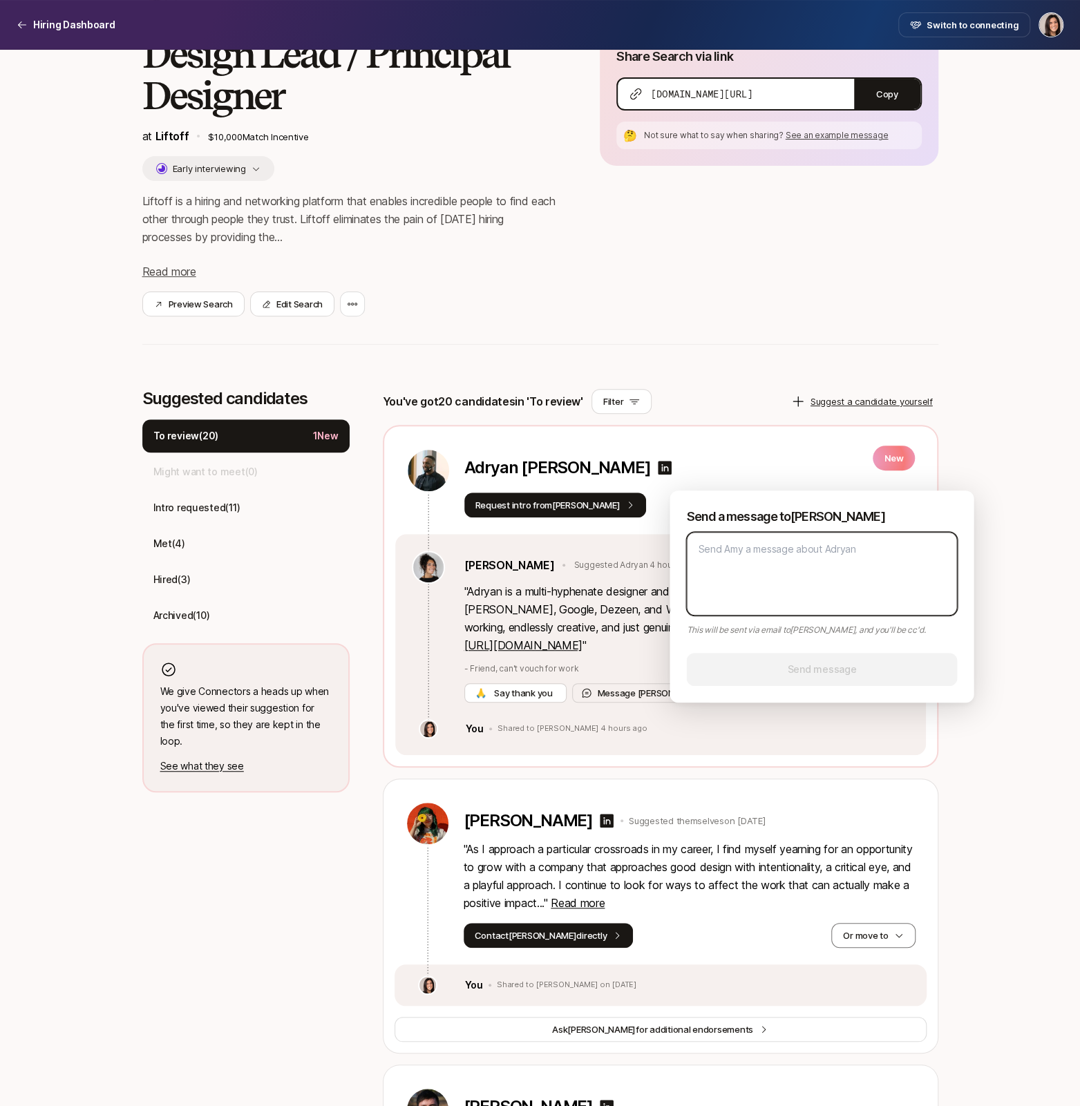
click at [744, 568] on textarea at bounding box center [821, 574] width 271 height 84
click at [754, 543] on textarea "Thanks so m" at bounding box center [821, 574] width 271 height 84
click at [715, 403] on div "You've got 20 candidates in 'To review' Filter Suggest a candidate yourself" at bounding box center [660, 401] width 555 height 25
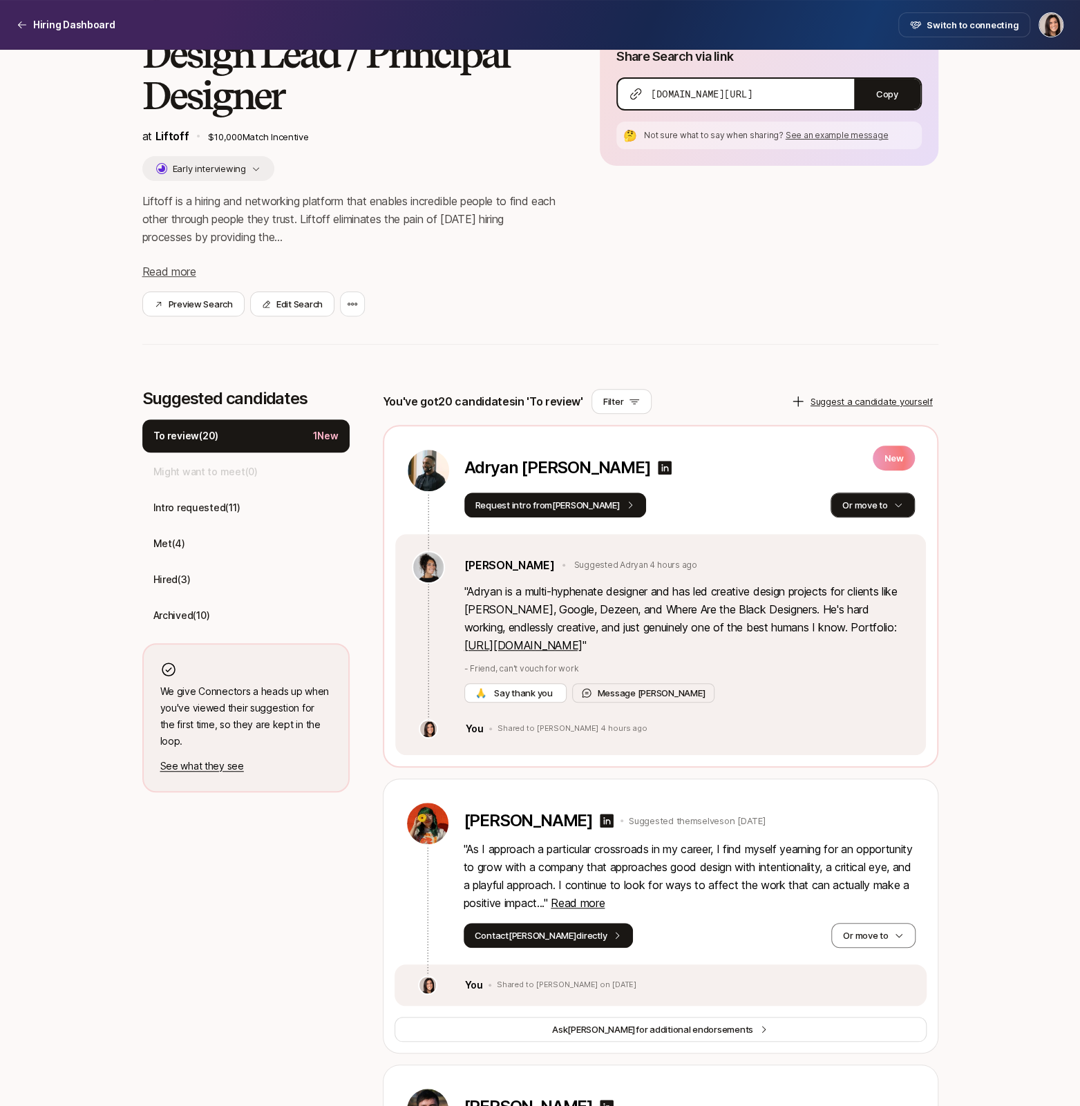
click at [876, 507] on button "Or move to" at bounding box center [872, 504] width 84 height 25
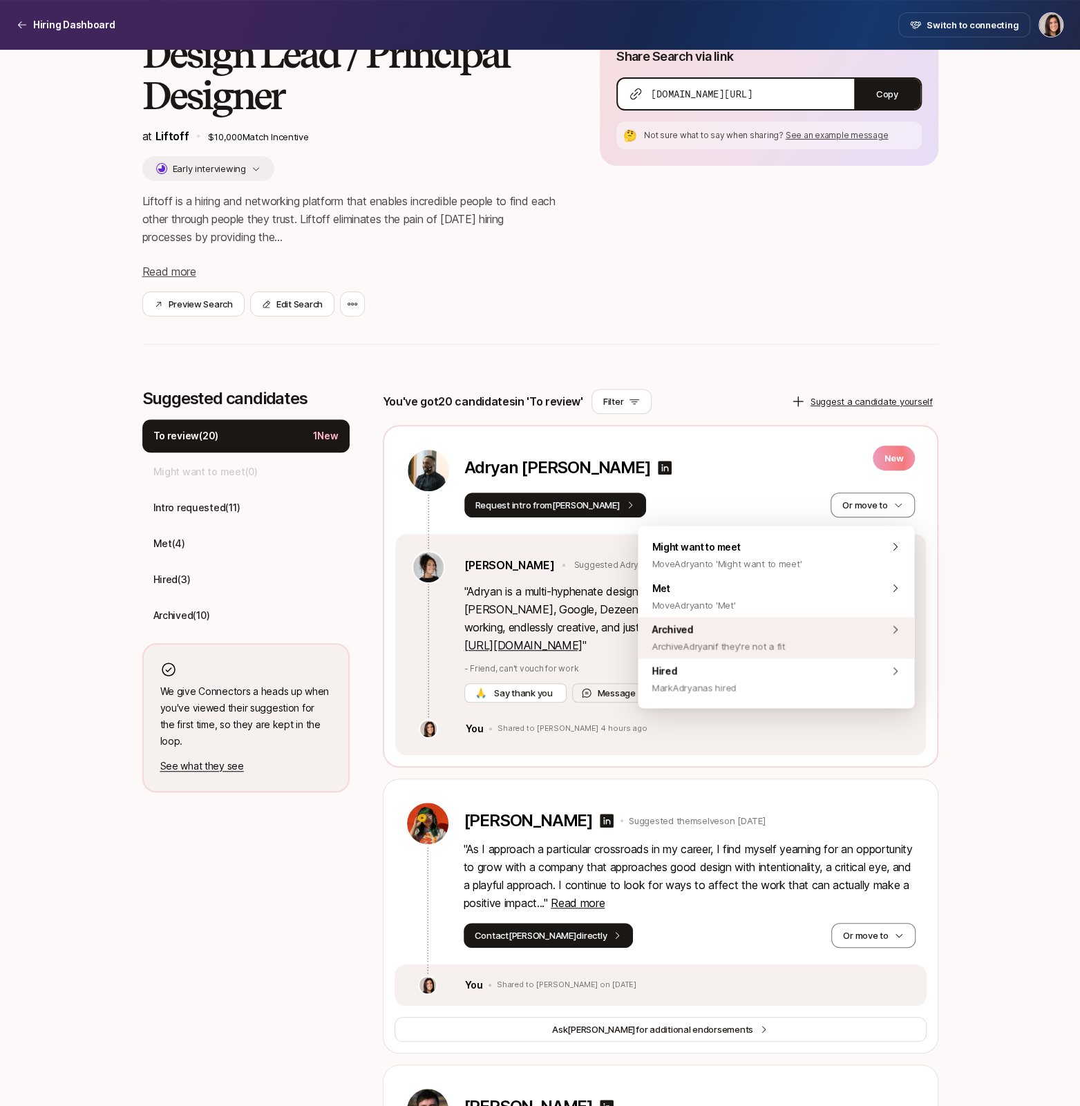
click at [834, 635] on div "Archived Archive Adryan if they're not a fit" at bounding box center [776, 637] width 276 height 41
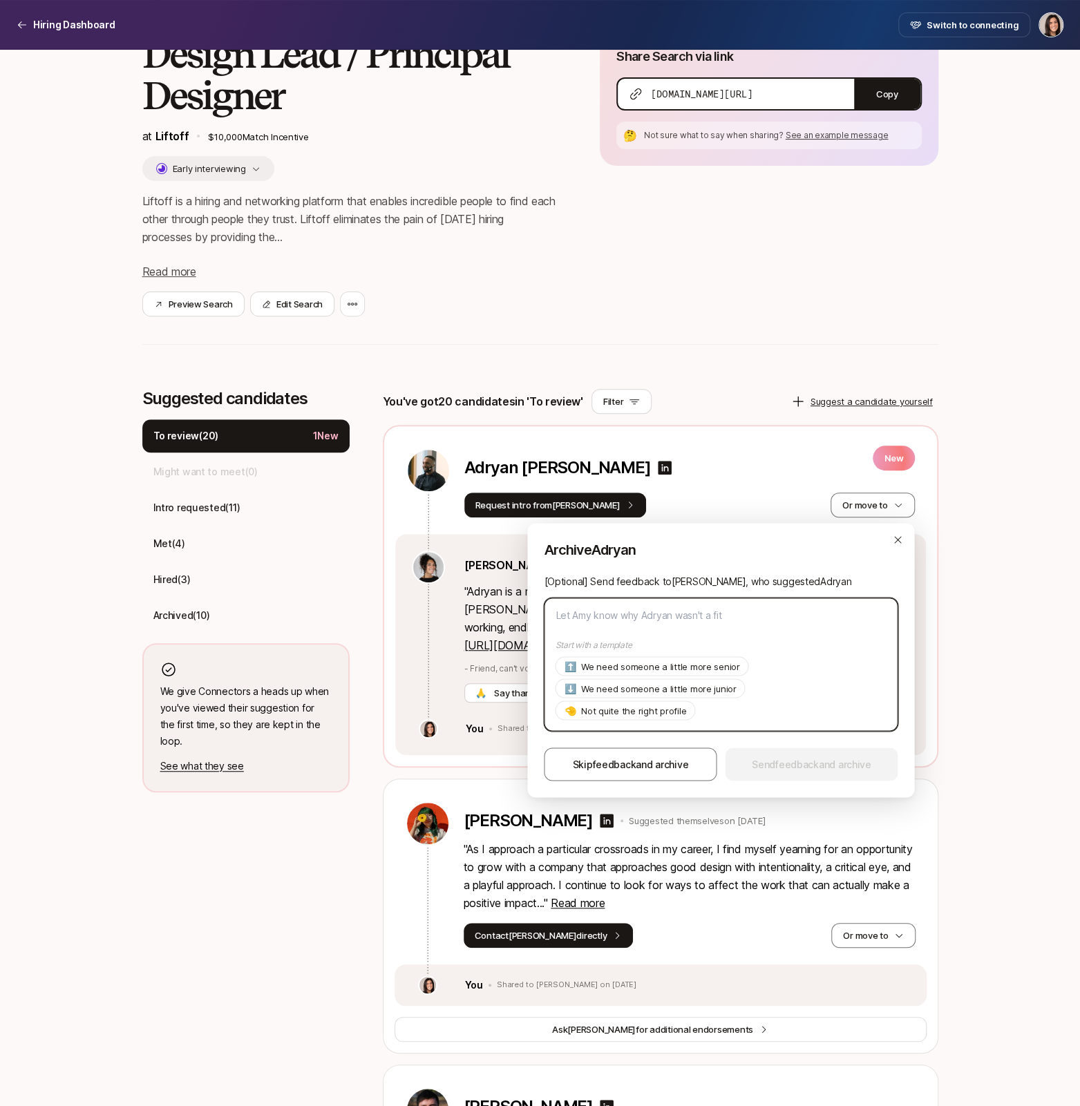
click at [739, 615] on textarea at bounding box center [721, 663] width 354 height 133
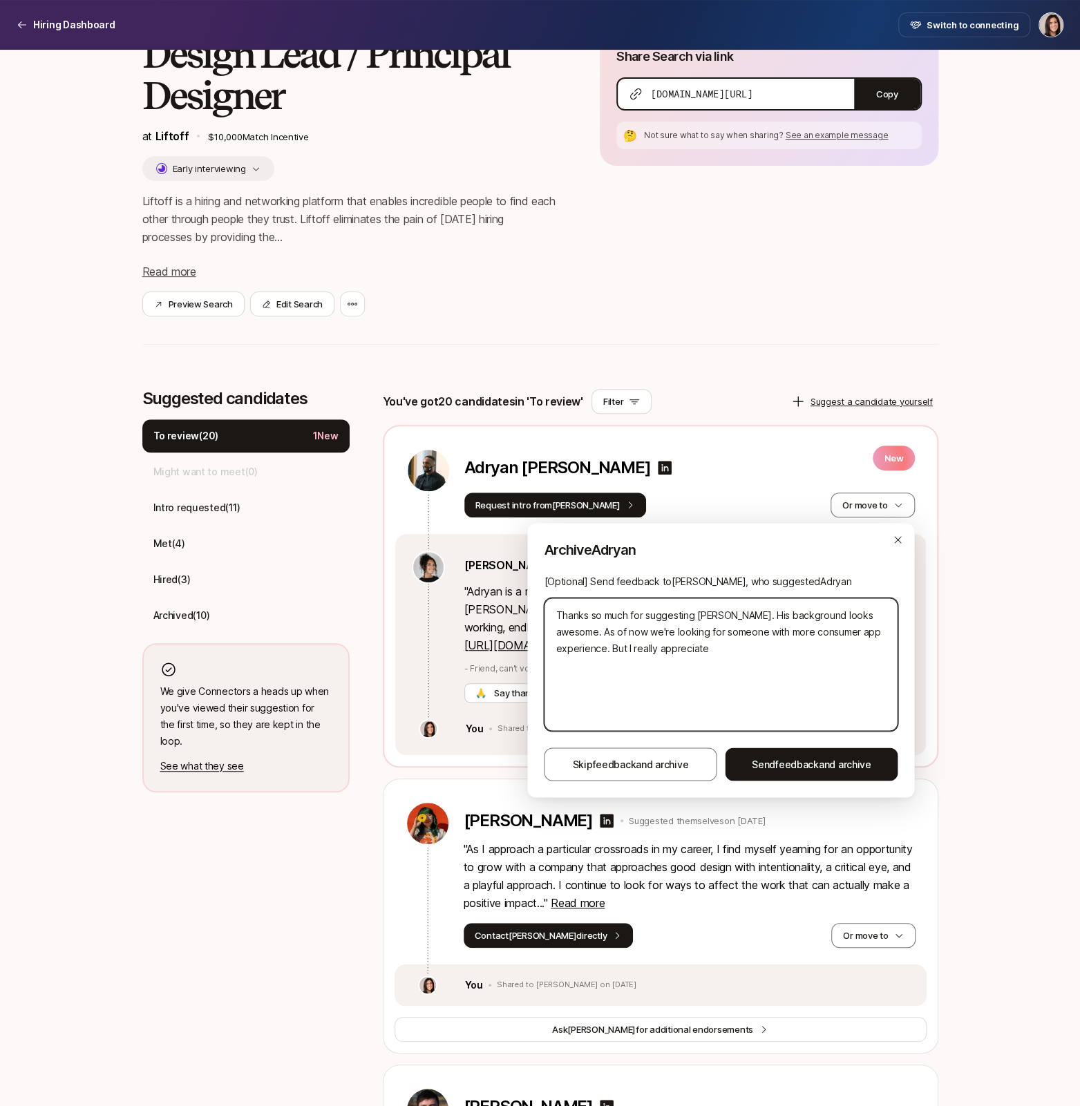
click at [605, 647] on textarea "Thanks so much for suggesting Adryan, Amy. His background looks awesome. As of …" at bounding box center [721, 663] width 354 height 133
click at [831, 644] on textarea "Thanks so much for suggesting Adryan, Amy. His background looks awesome. As of …" at bounding box center [721, 663] width 354 height 133
click at [823, 654] on textarea "Thanks so much for suggesting Adryan, Amy. His background looks awesome. As of …" at bounding box center [721, 663] width 354 height 133
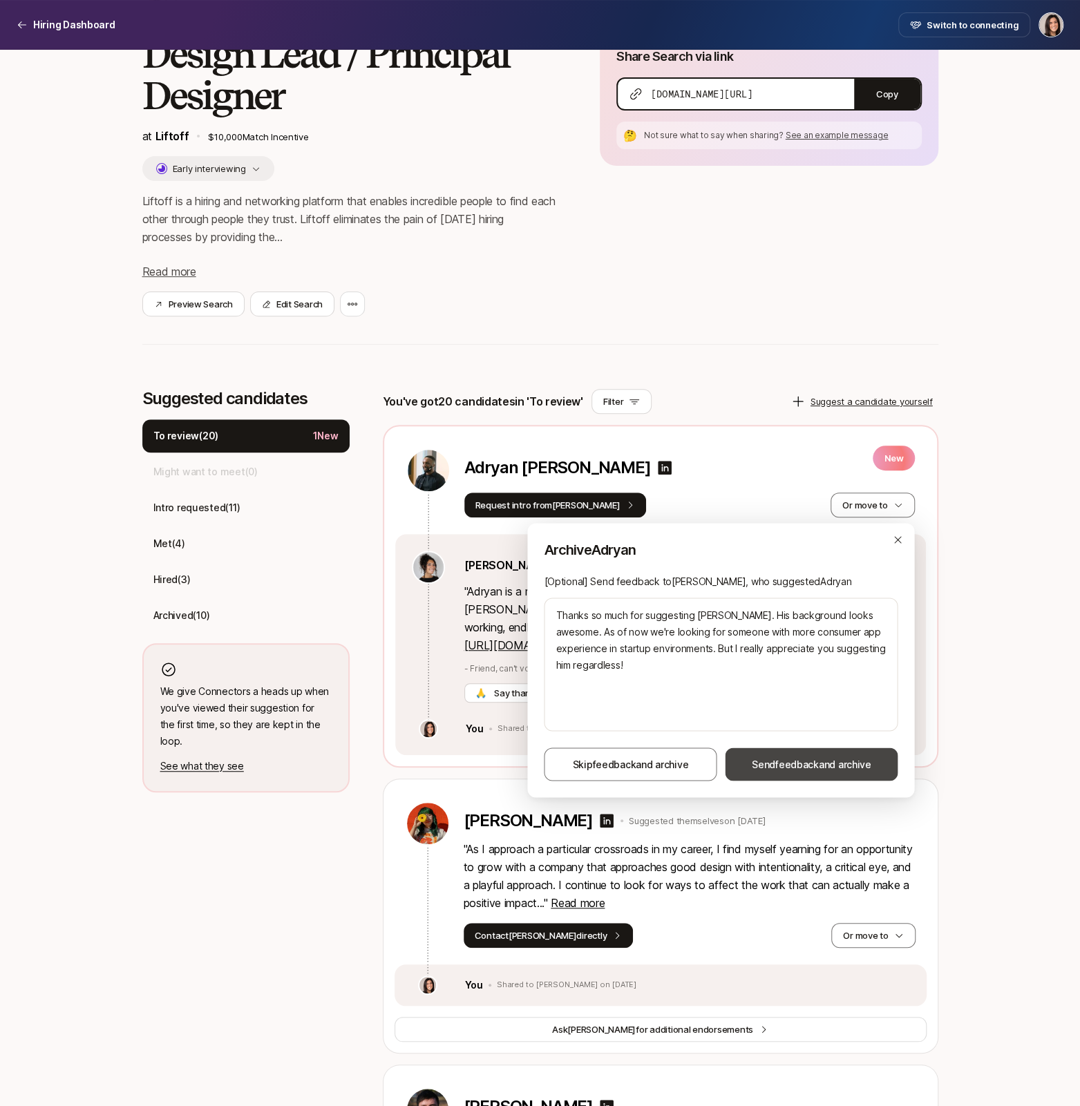
click at [802, 768] on span "feedback" at bounding box center [797, 764] width 44 height 12
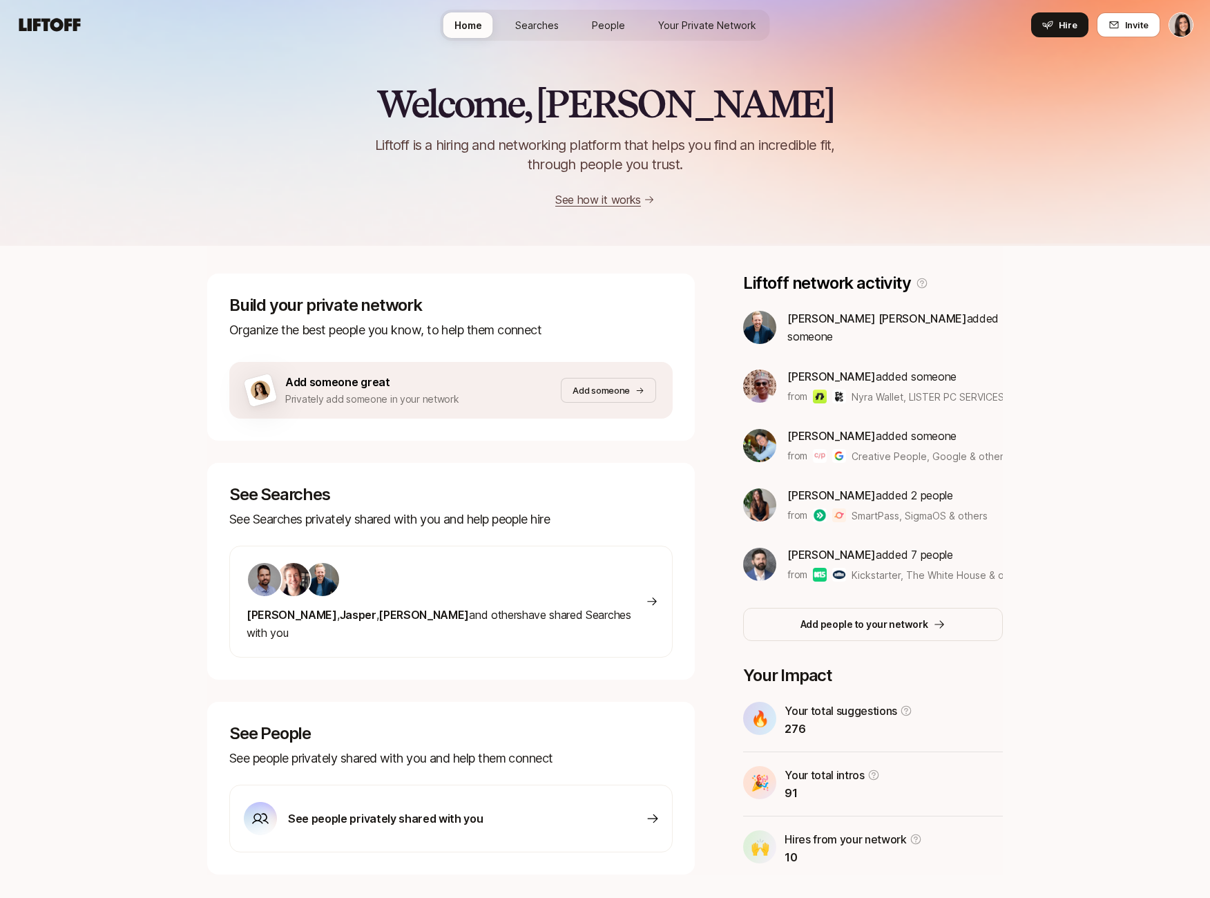
click at [553, 10] on div "Home Searches People Your Private Network Hire" at bounding box center [605, 25] width 329 height 31
click at [547, 19] on span "Searches" at bounding box center [537, 25] width 44 height 15
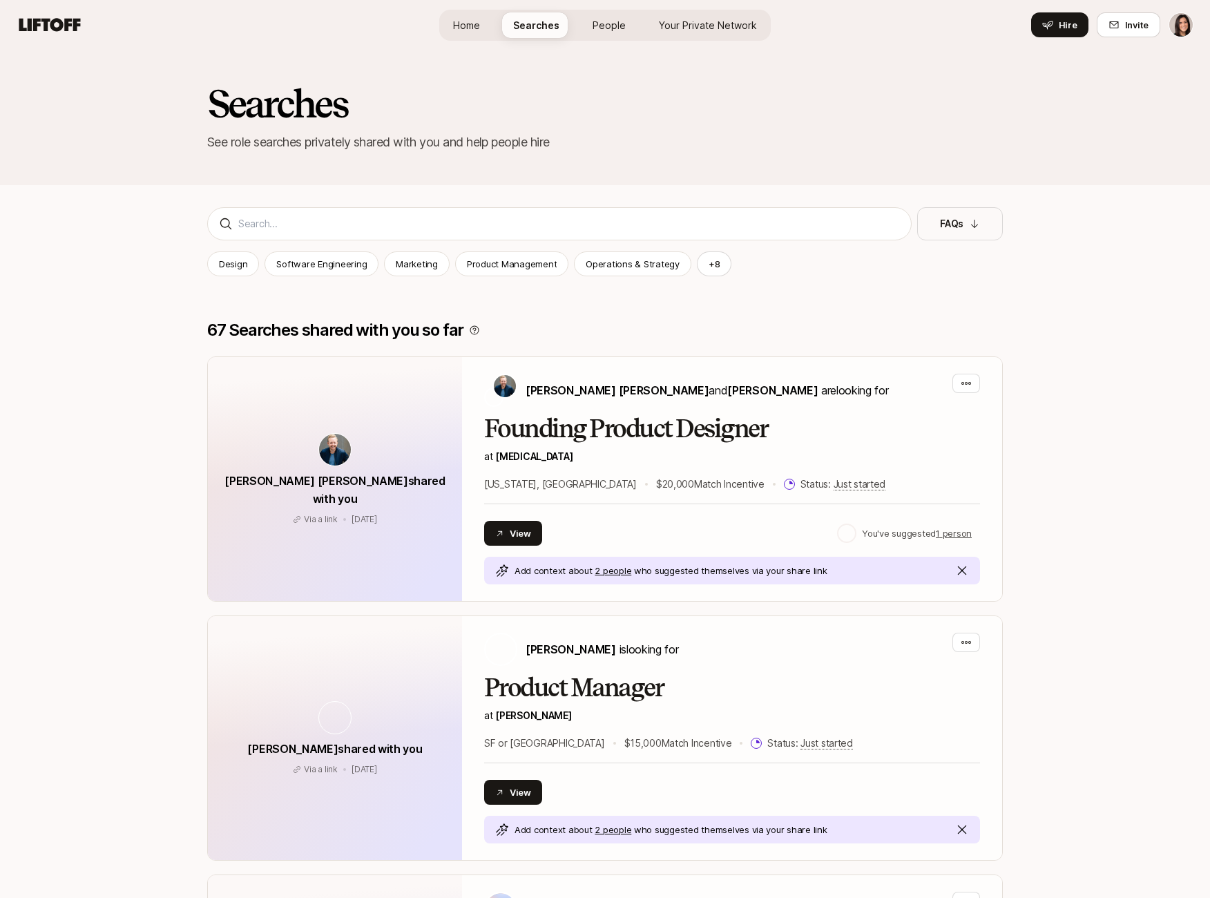
scroll to position [199, 0]
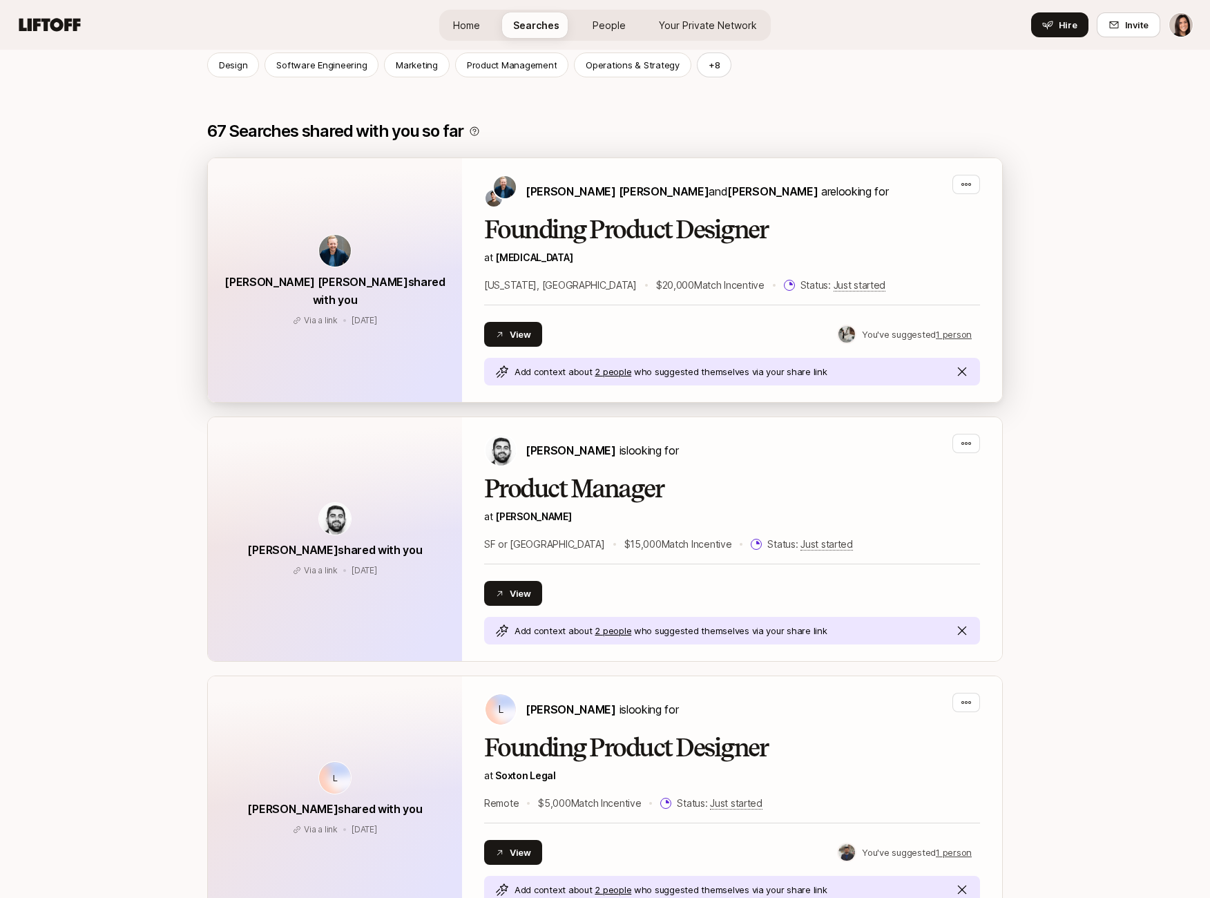
click at [434, 311] on div "Sagan Schultz shared with you Via a link 8 days ago Via a link 8 days ago" at bounding box center [335, 280] width 254 height 244
